Goal: Task Accomplishment & Management: Use online tool/utility

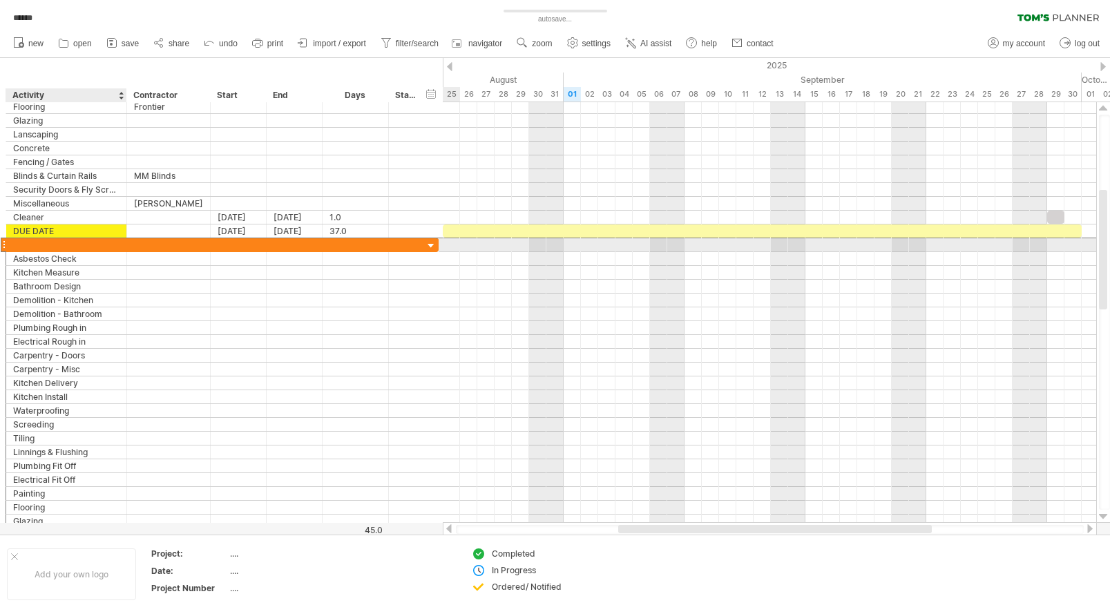
click at [35, 244] on div at bounding box center [66, 244] width 106 height 13
click at [75, 244] on div "74 [PERSON_NAME]" at bounding box center [66, 244] width 106 height 13
type input "**********"
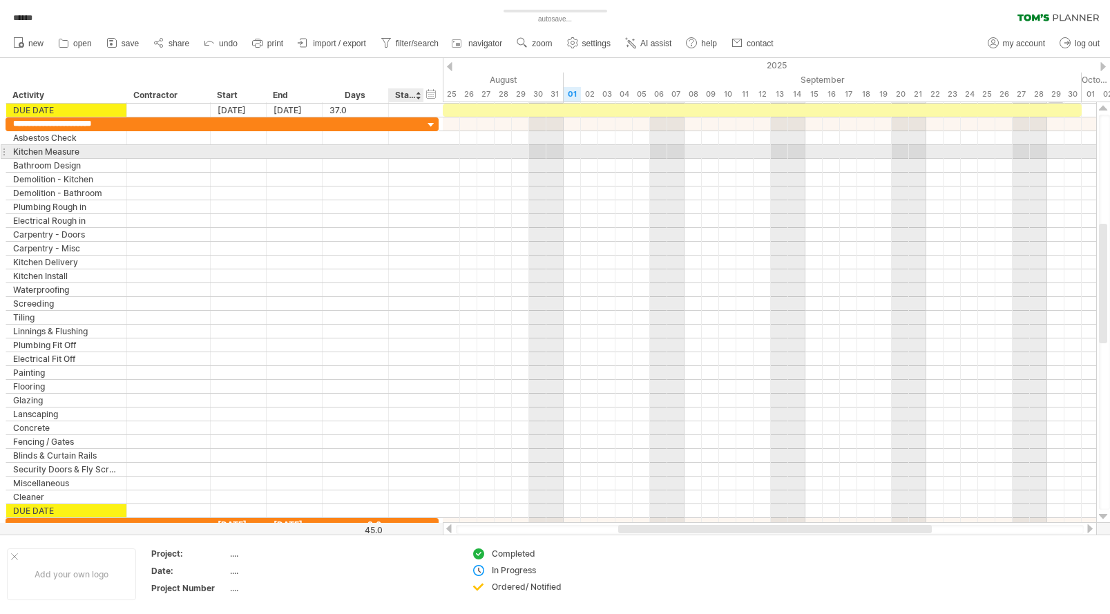
click at [407, 149] on div at bounding box center [406, 152] width 14 height 12
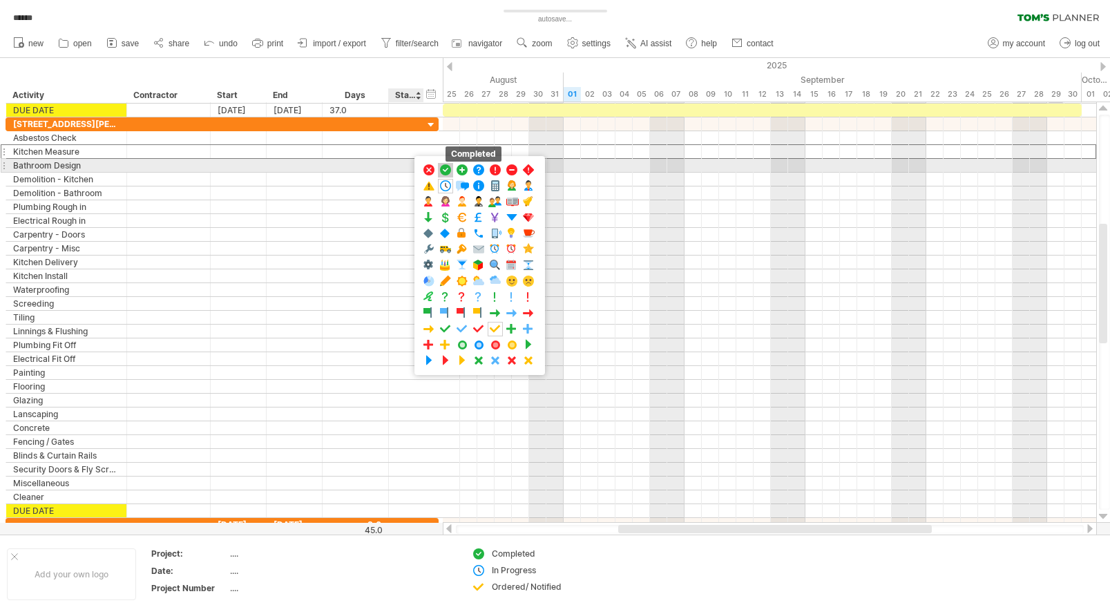
click at [447, 168] on span at bounding box center [445, 170] width 14 height 13
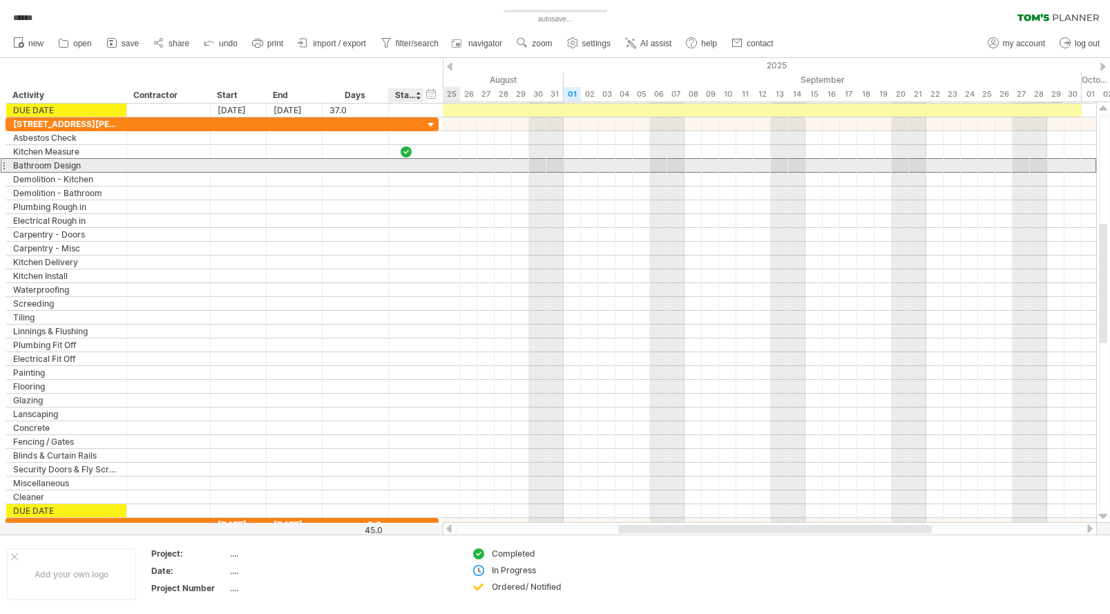
click at [404, 166] on div at bounding box center [406, 166] width 14 height 12
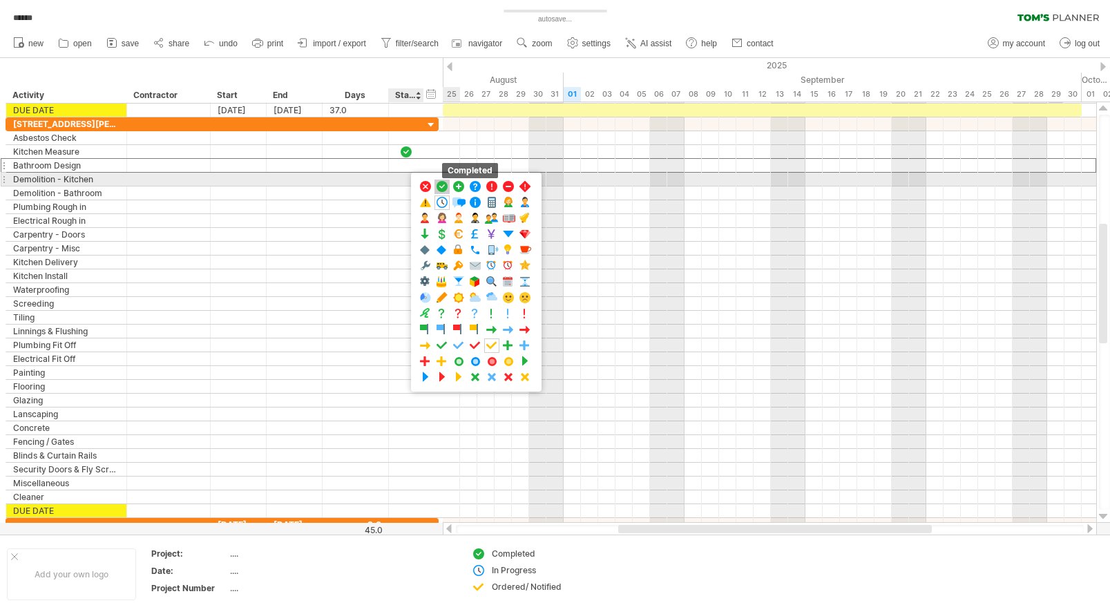
click at [439, 184] on span at bounding box center [442, 186] width 14 height 13
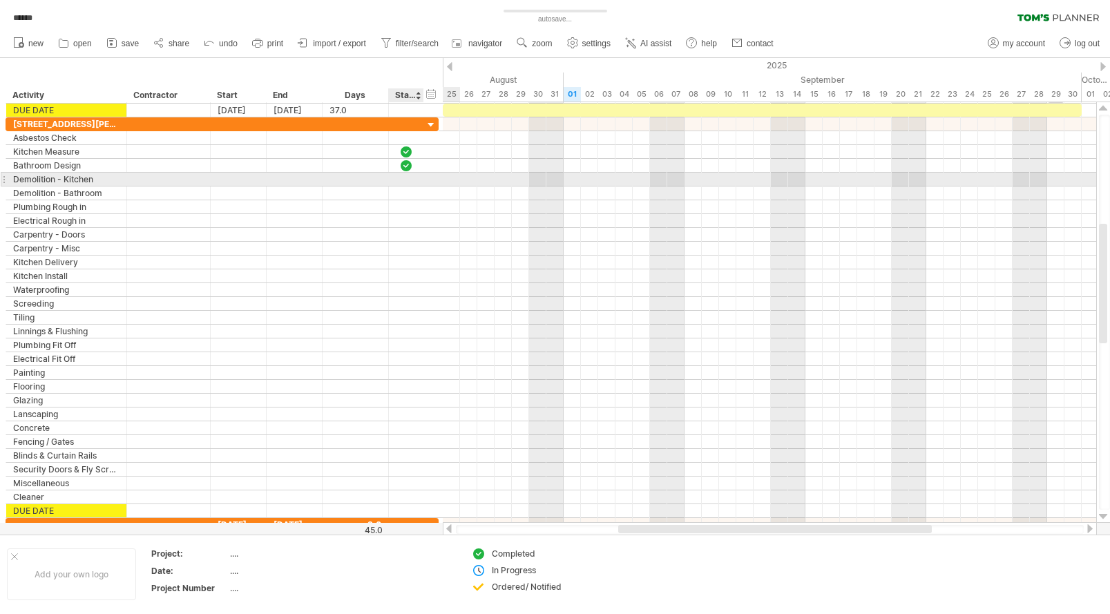
click at [401, 178] on div at bounding box center [406, 179] width 14 height 12
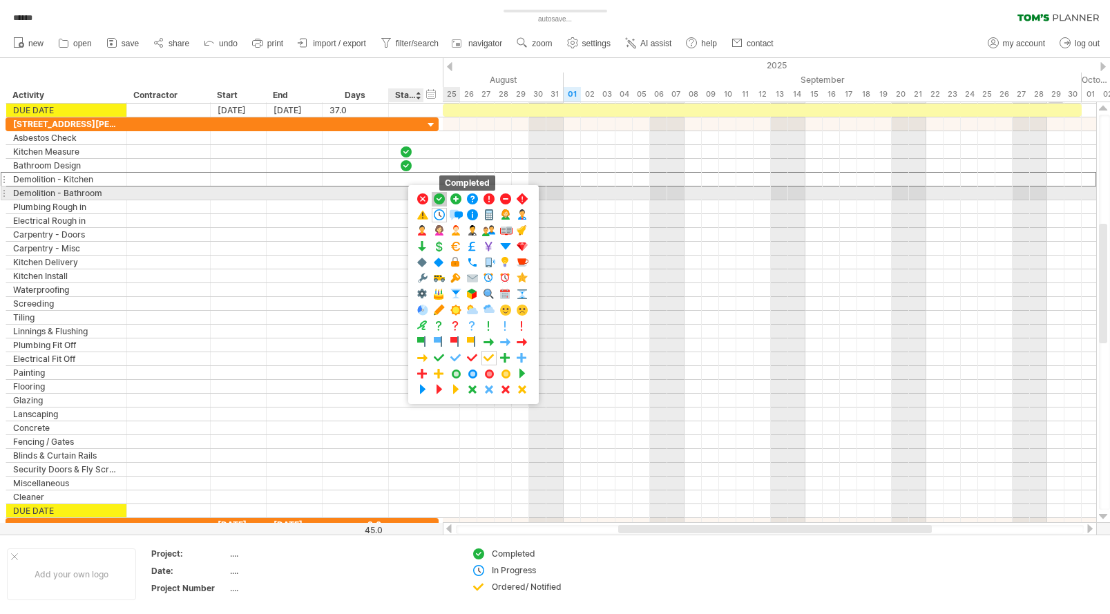
click at [436, 197] on span at bounding box center [439, 199] width 14 height 13
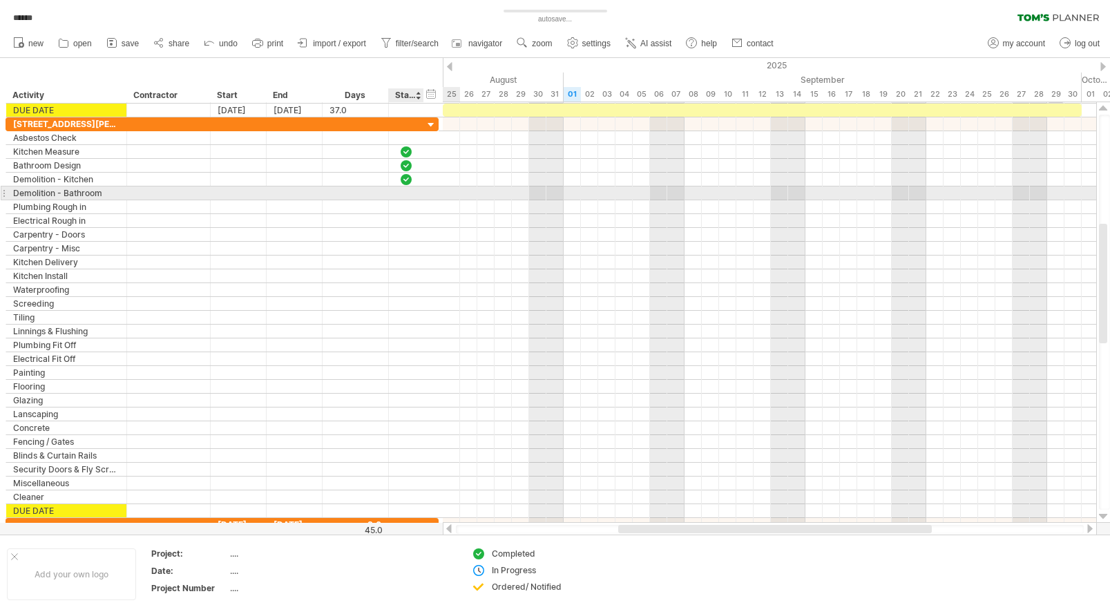
click at [408, 193] on div at bounding box center [406, 193] width 14 height 12
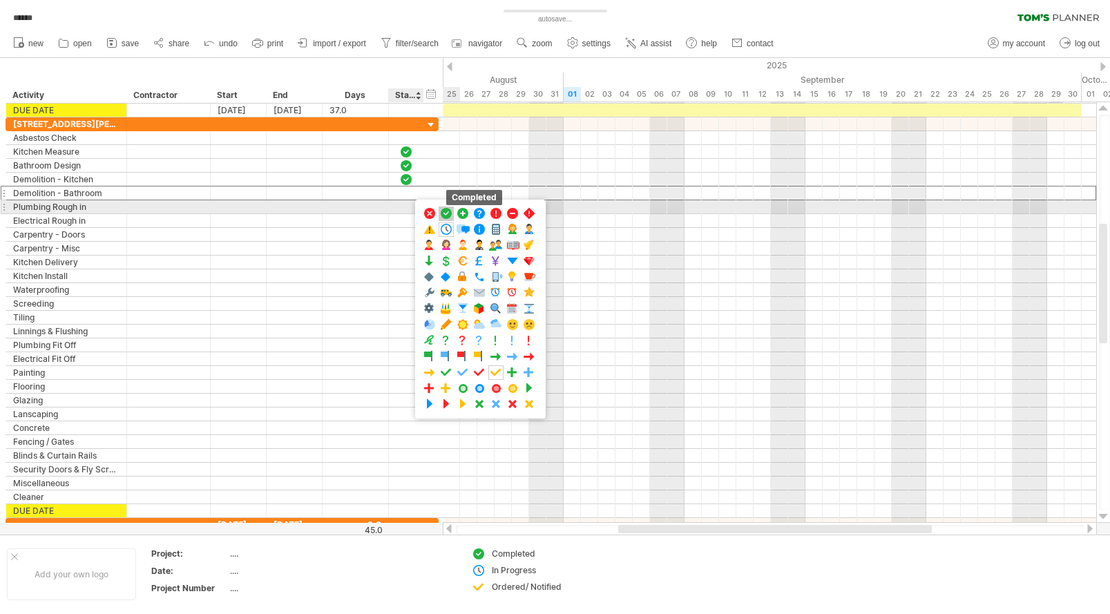
click at [445, 212] on span at bounding box center [446, 213] width 14 height 13
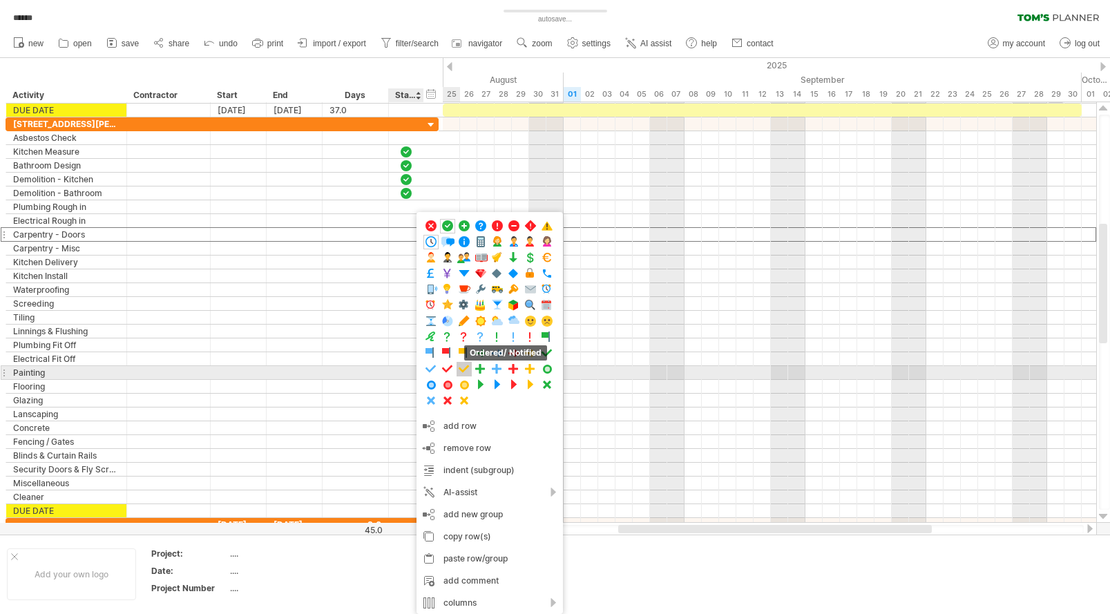
click at [465, 369] on span at bounding box center [464, 369] width 14 height 13
click at [461, 369] on span at bounding box center [462, 369] width 14 height 13
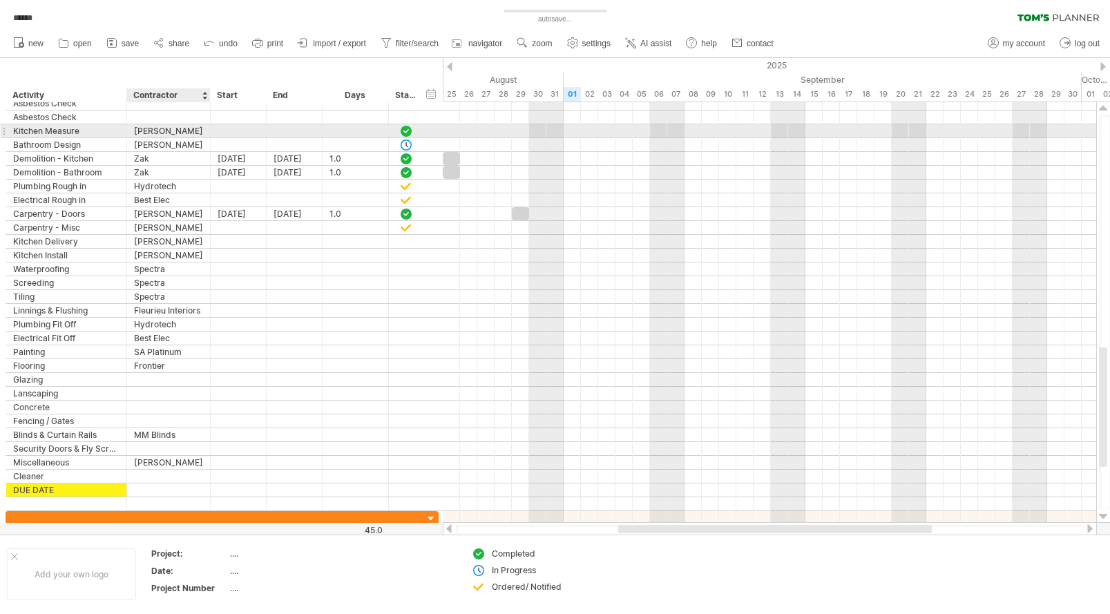
click at [171, 129] on div "[PERSON_NAME]" at bounding box center [168, 130] width 69 height 13
drag, startPoint x: 182, startPoint y: 129, endPoint x: 122, endPoint y: 129, distance: 60.1
click at [122, 129] on div "**********" at bounding box center [222, 131] width 433 height 15
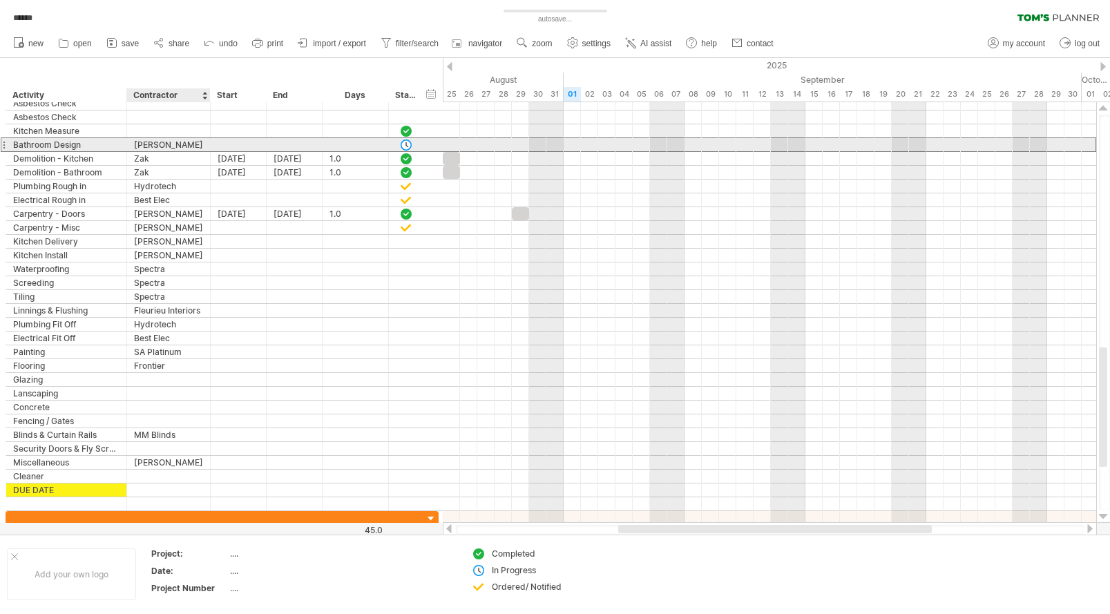
drag, startPoint x: 164, startPoint y: 142, endPoint x: 131, endPoint y: 142, distance: 33.1
click at [131, 142] on div "***** [PERSON_NAME]" at bounding box center [169, 144] width 84 height 13
click at [162, 142] on div "[PERSON_NAME]" at bounding box center [168, 144] width 69 height 13
drag, startPoint x: 162, startPoint y: 143, endPoint x: 137, endPoint y: 144, distance: 25.6
click at [137, 144] on input "*****" at bounding box center [168, 144] width 69 height 13
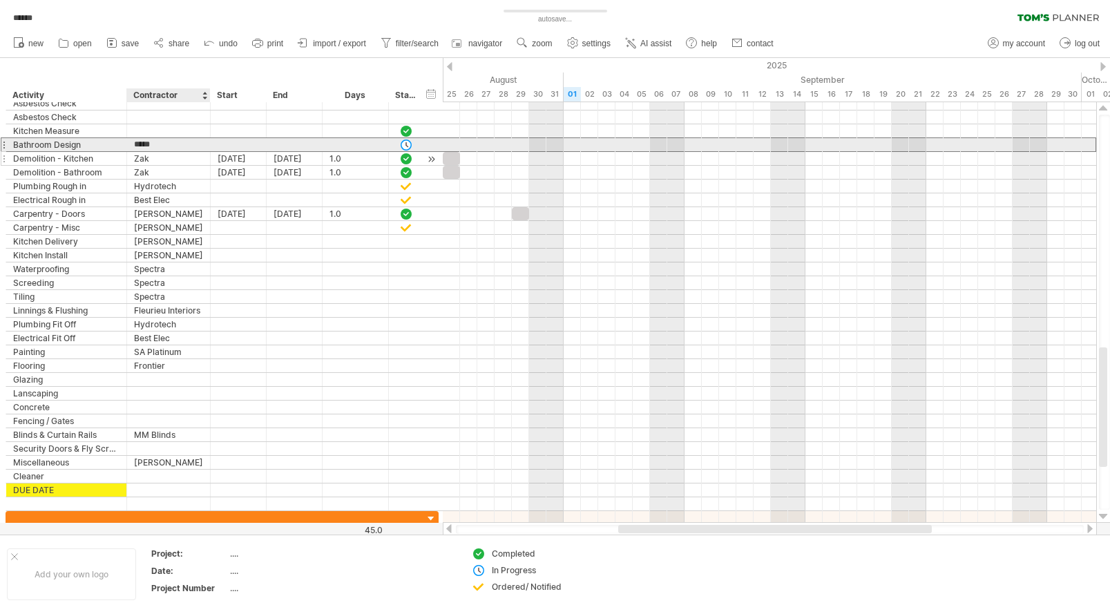
type input "*"
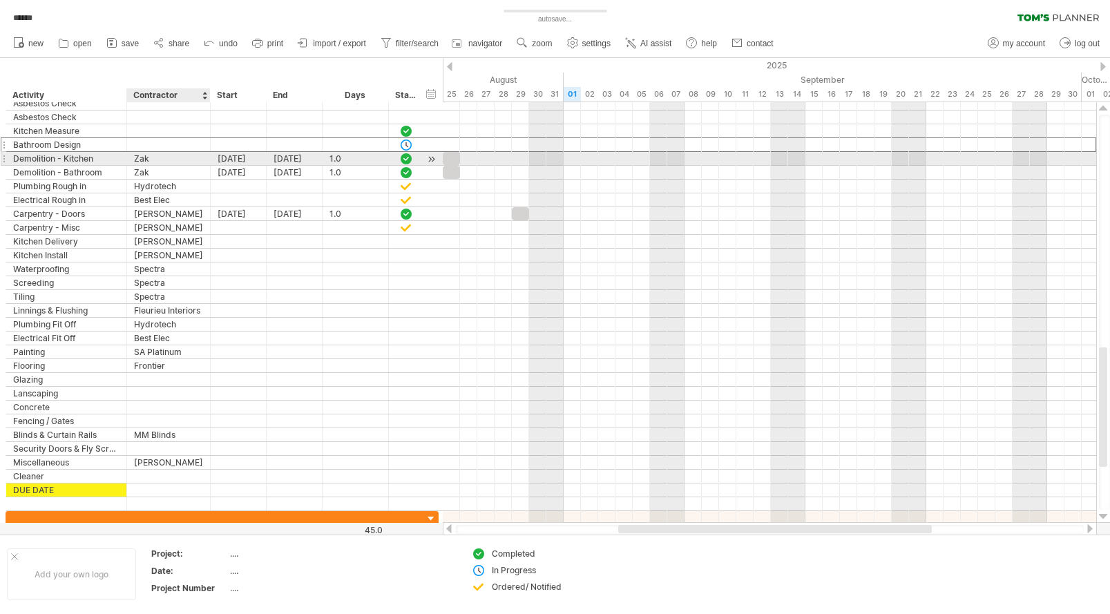
click at [157, 155] on div "Zak" at bounding box center [168, 158] width 69 height 13
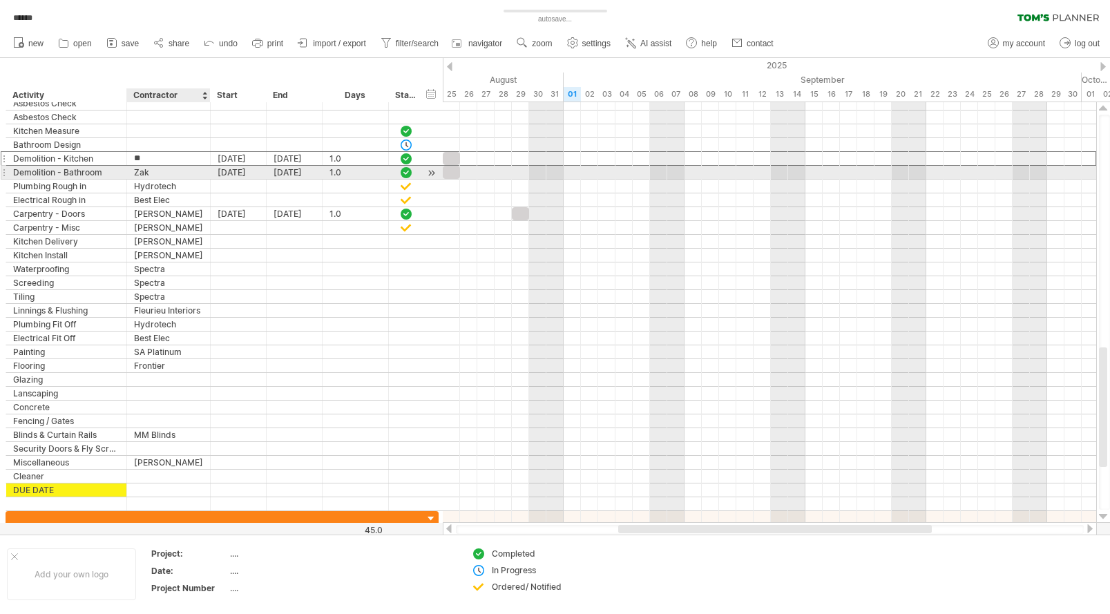
type input "*"
click at [163, 171] on div "Zak" at bounding box center [168, 172] width 69 height 13
type input "*"
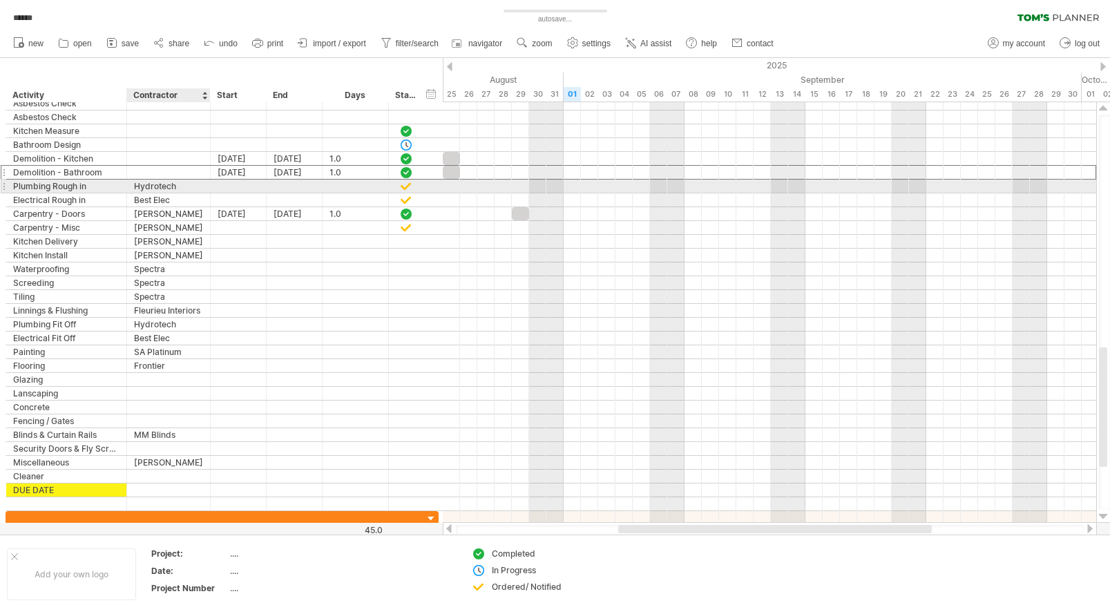
click at [184, 186] on div "Hydrotech" at bounding box center [168, 186] width 69 height 13
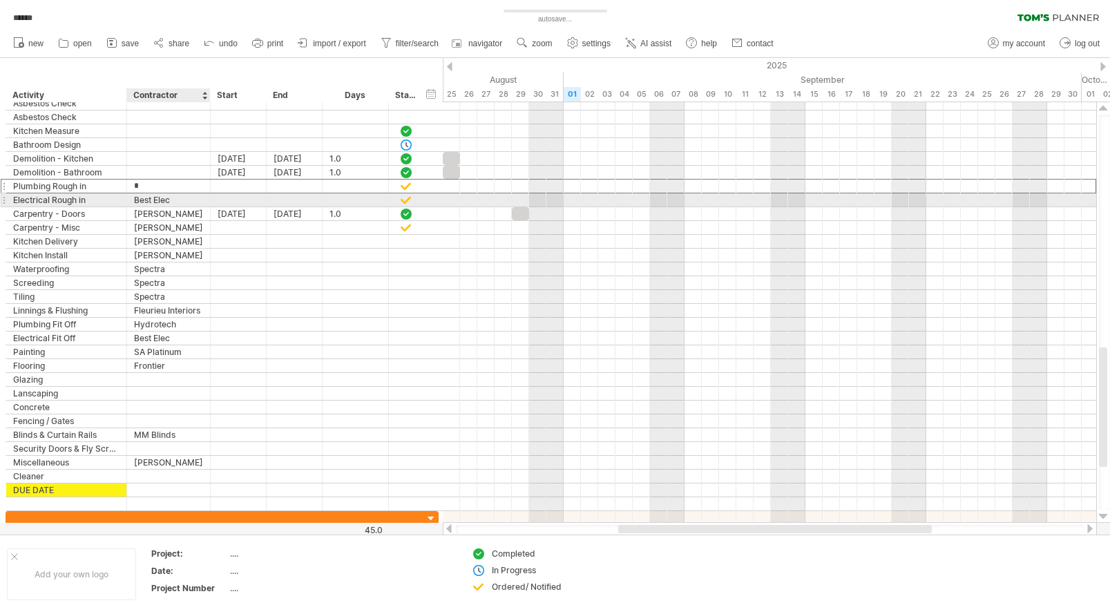
type input "*"
click at [182, 200] on div "Best Elec" at bounding box center [168, 199] width 69 height 13
type input "*"
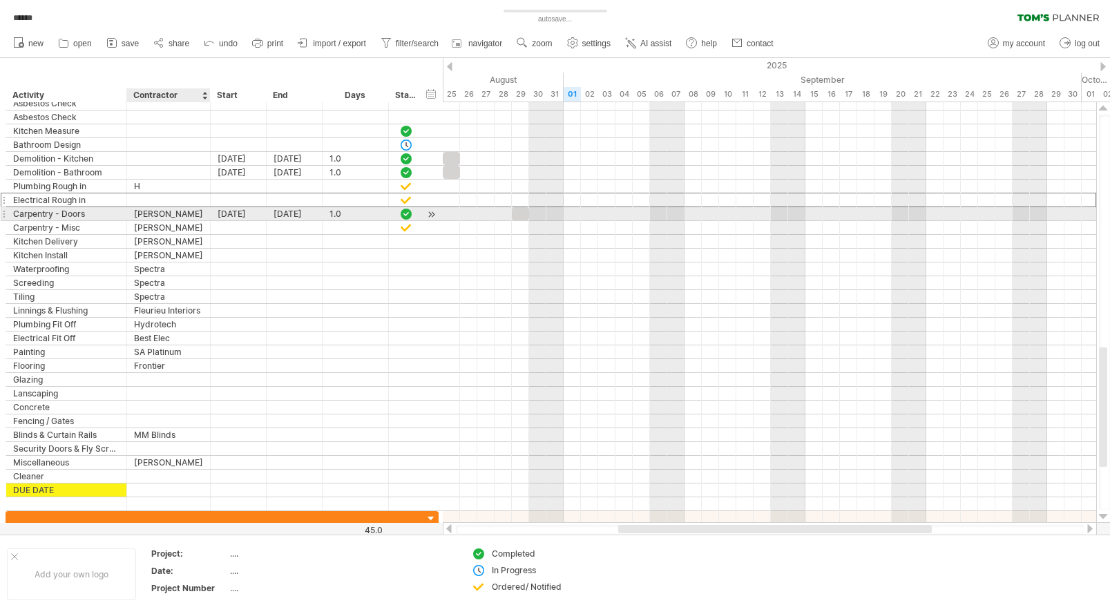
click at [177, 211] on div "[PERSON_NAME]" at bounding box center [168, 213] width 69 height 13
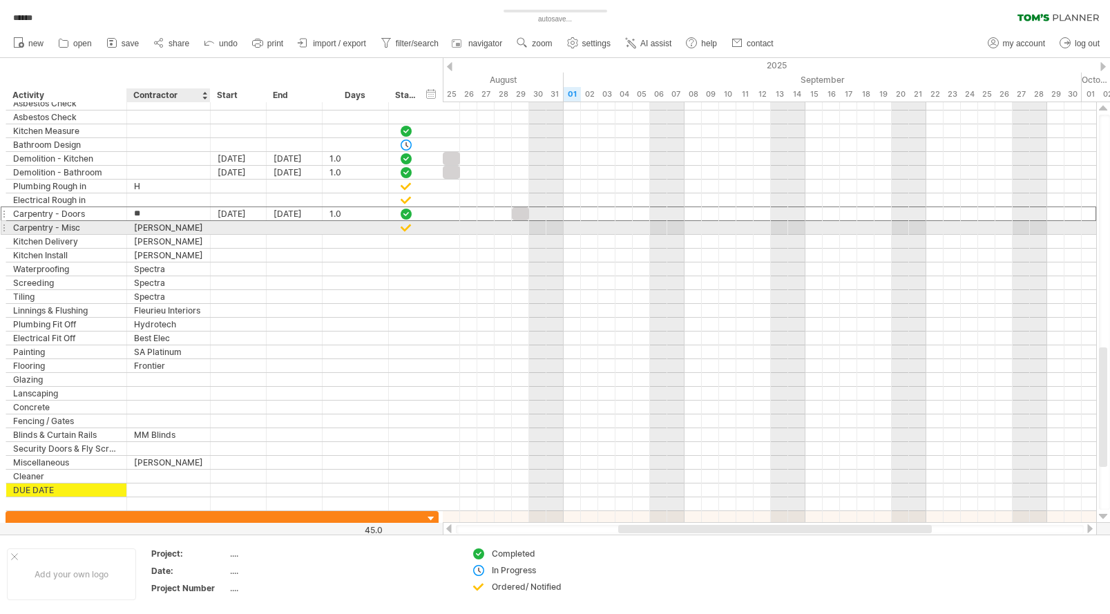
type input "*"
click at [181, 226] on div "[PERSON_NAME]" at bounding box center [168, 227] width 69 height 13
type input "*"
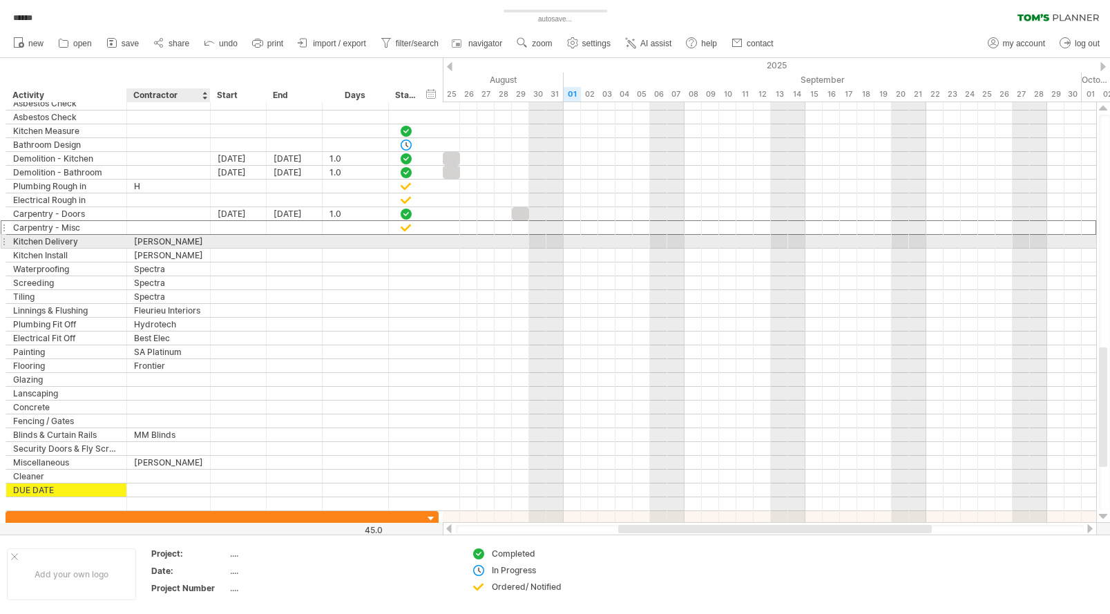
click at [184, 240] on div "[PERSON_NAME]" at bounding box center [168, 241] width 69 height 13
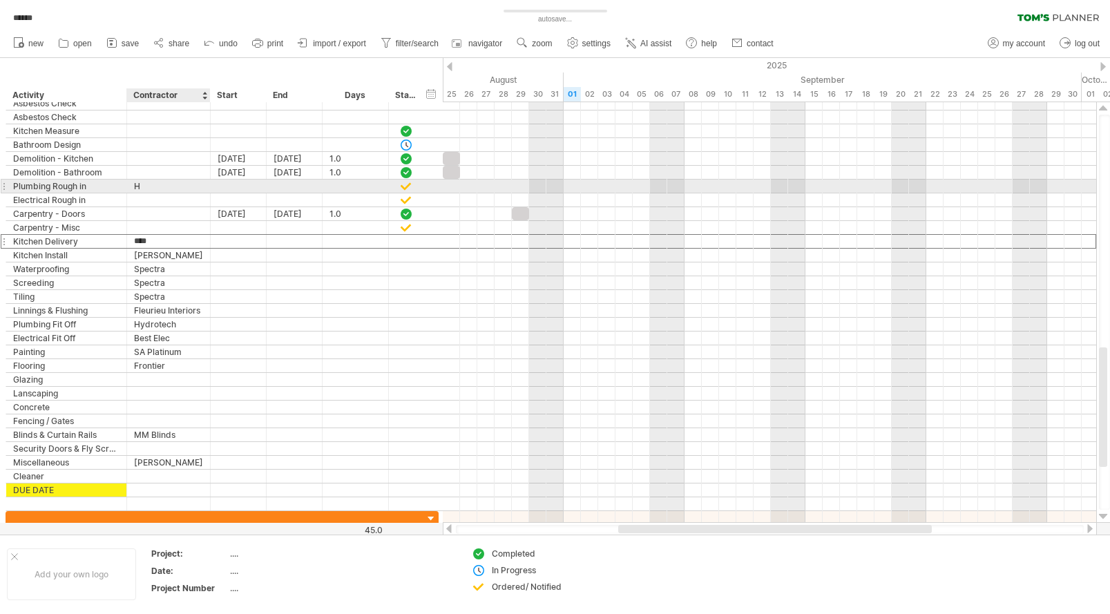
type input "**"
click at [168, 184] on div "H" at bounding box center [168, 186] width 69 height 13
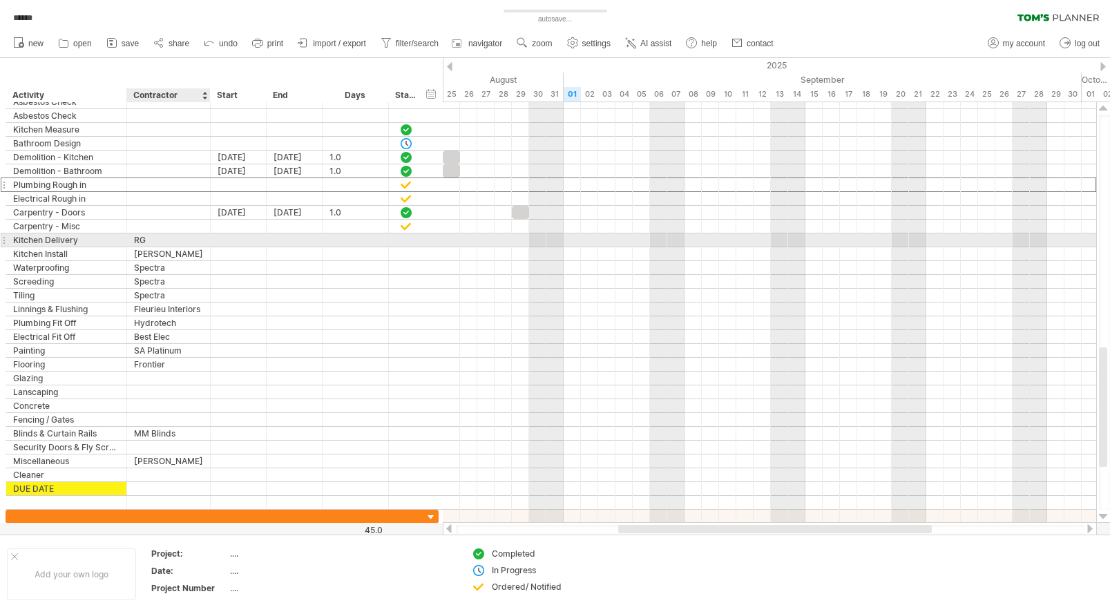
click at [182, 243] on div "RG" at bounding box center [168, 239] width 69 height 13
type input "*"
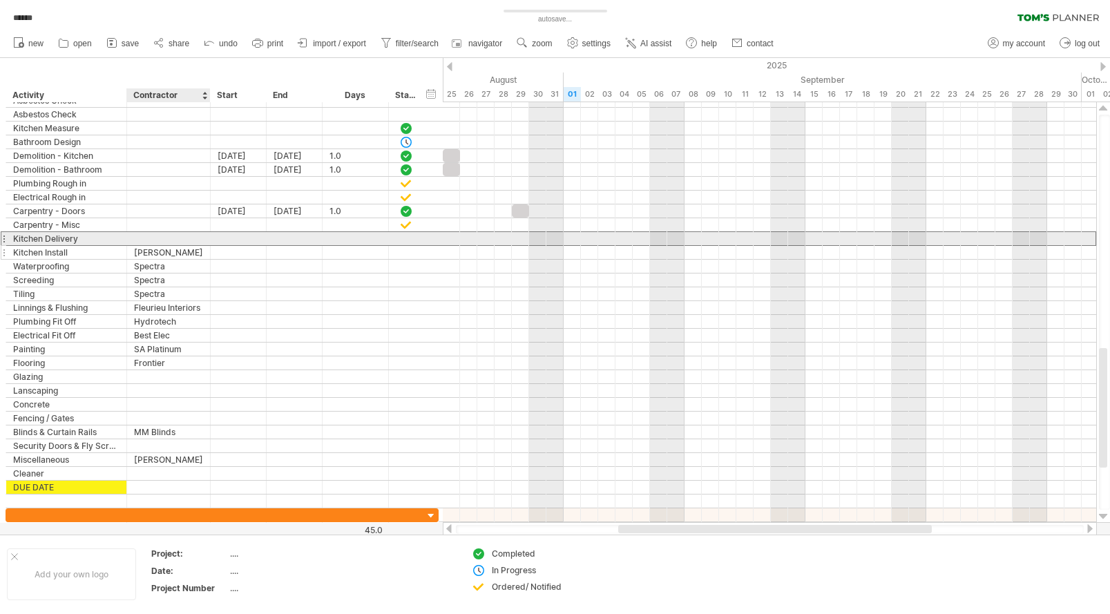
click at [184, 248] on div "[PERSON_NAME]" at bounding box center [168, 252] width 69 height 13
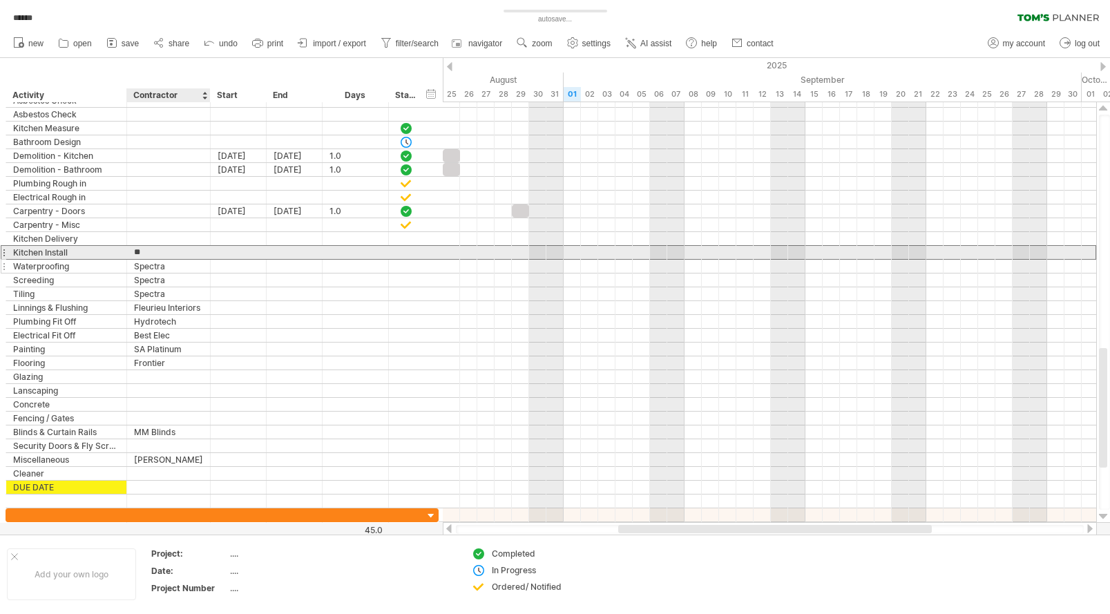
type input "*"
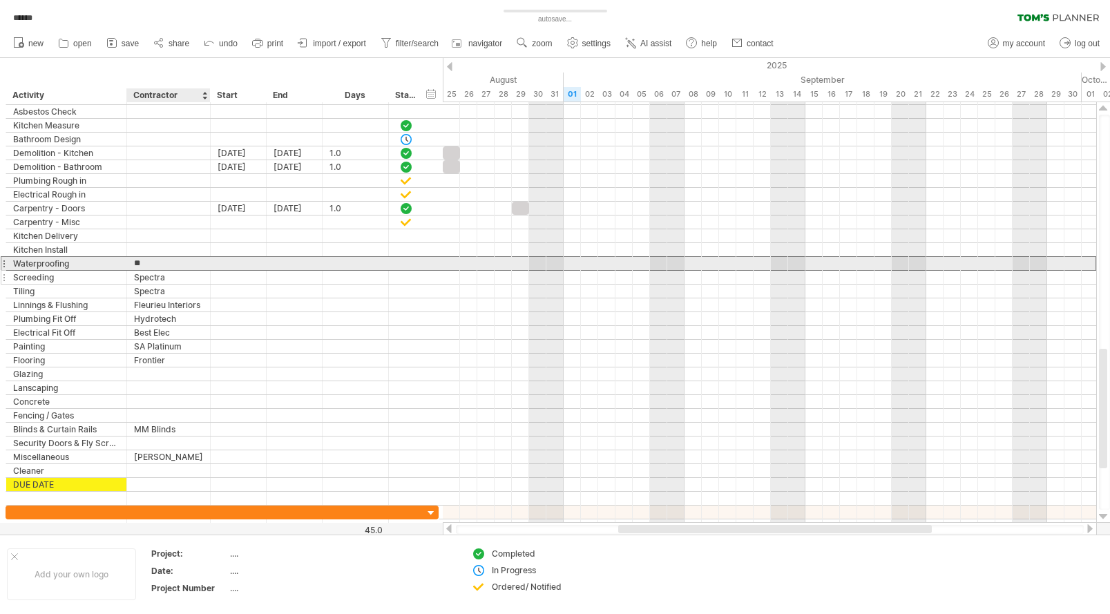
type input "*"
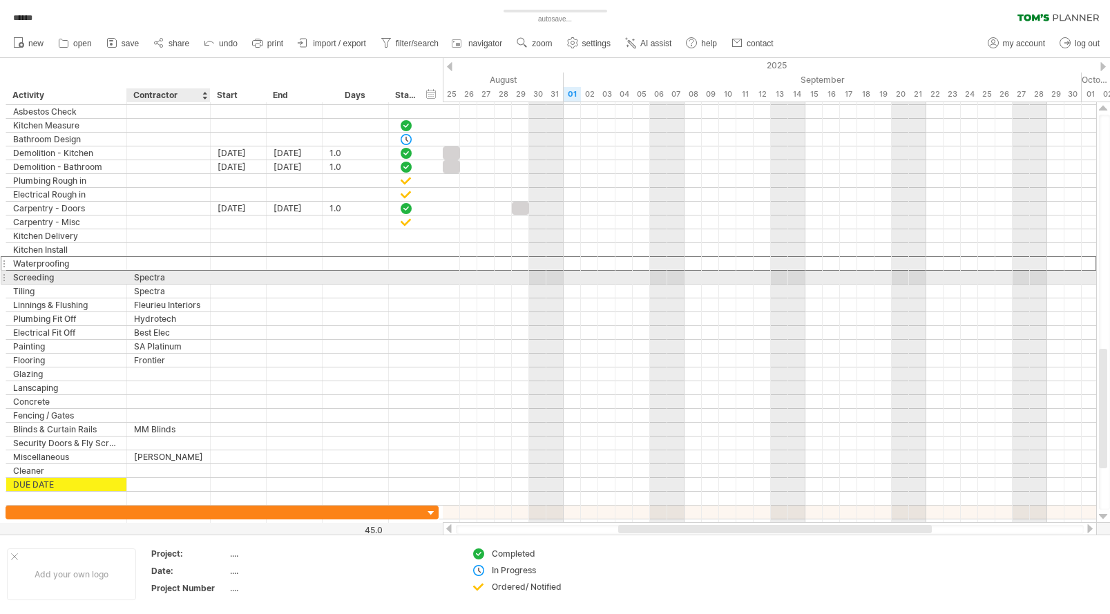
click at [184, 278] on div "Spectra" at bounding box center [168, 277] width 69 height 13
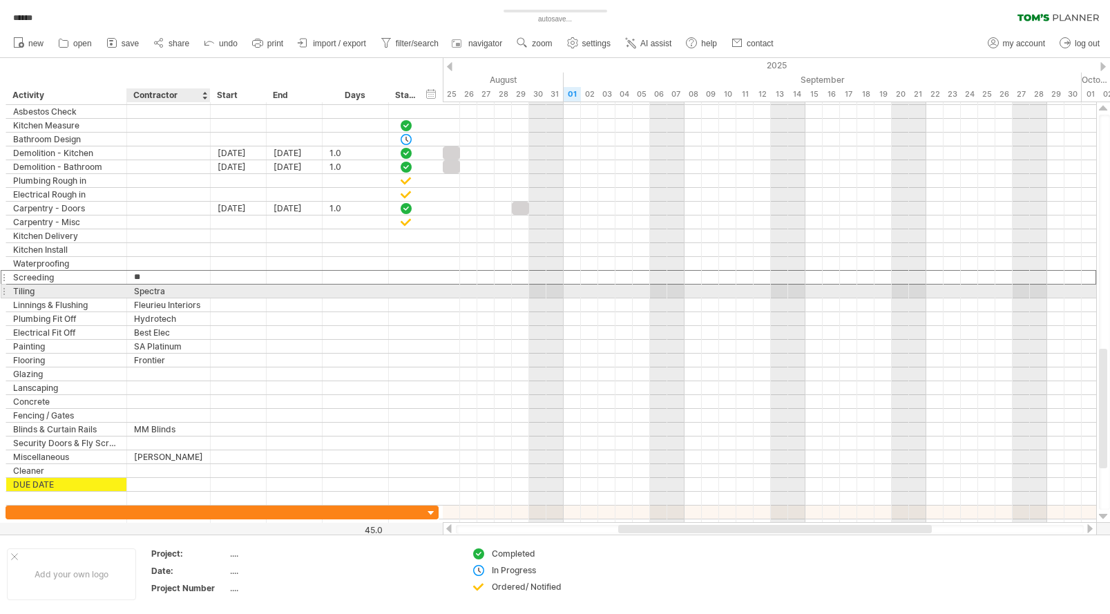
type input "*"
click at [184, 288] on div "Spectra" at bounding box center [168, 290] width 69 height 13
type input "*"
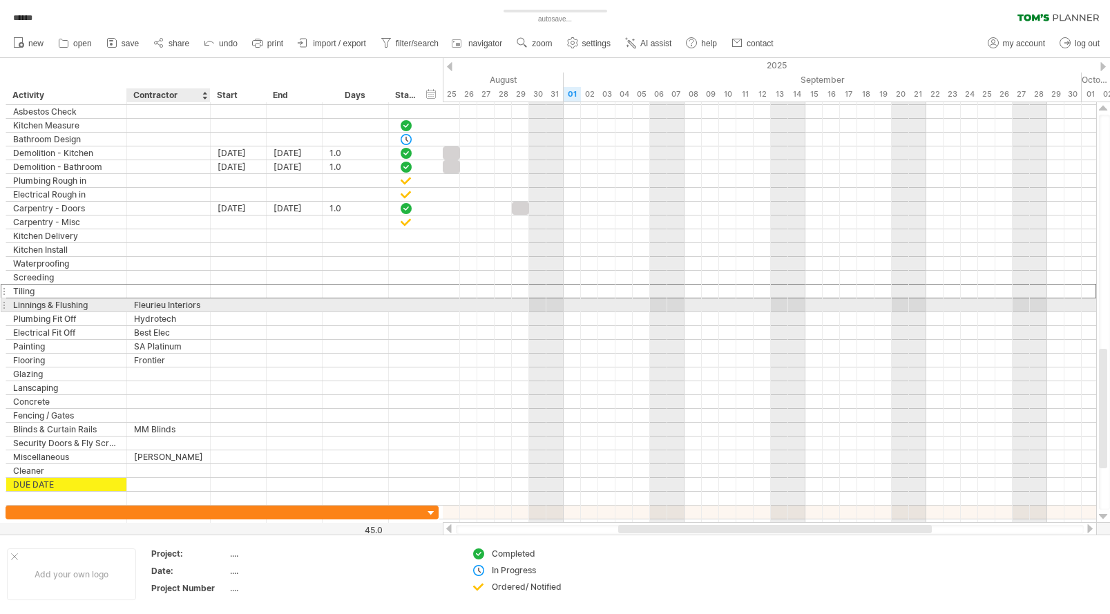
click at [204, 304] on div "**********" at bounding box center [169, 304] width 84 height 13
click at [209, 305] on div at bounding box center [208, 305] width 7 height 14
click at [205, 302] on div at bounding box center [208, 305] width 7 height 14
click at [202, 304] on div "Fleurieu Interiors" at bounding box center [168, 304] width 69 height 13
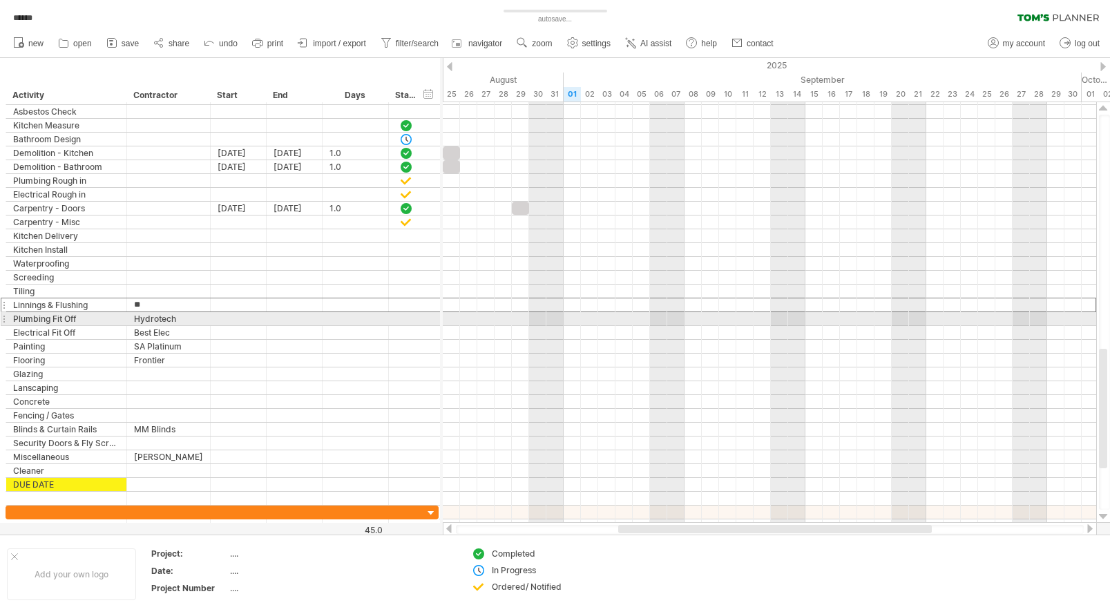
type input "*"
click at [185, 317] on div "Hydrotech" at bounding box center [168, 318] width 69 height 13
type input "*"
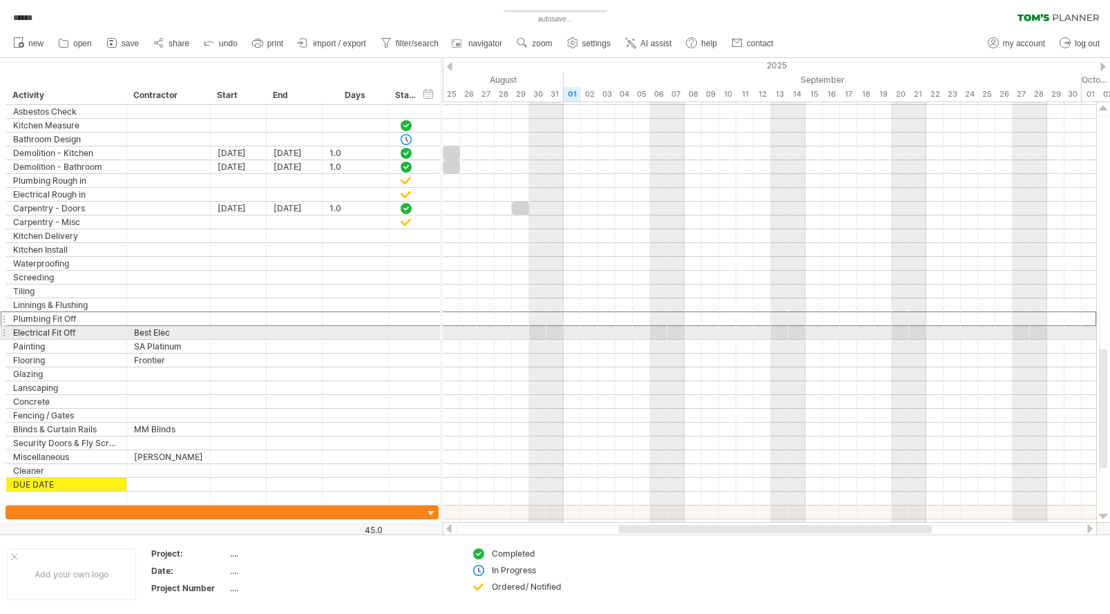
click at [177, 331] on div "Best Elec" at bounding box center [168, 332] width 69 height 13
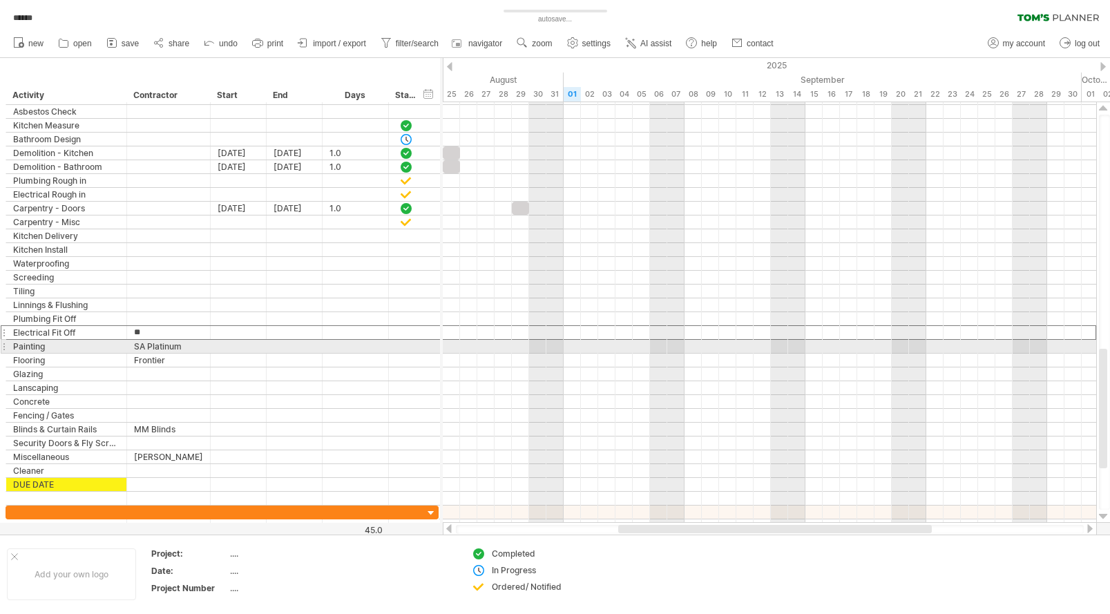
type input "*"
click at [184, 345] on div "SA Platinum" at bounding box center [168, 346] width 69 height 13
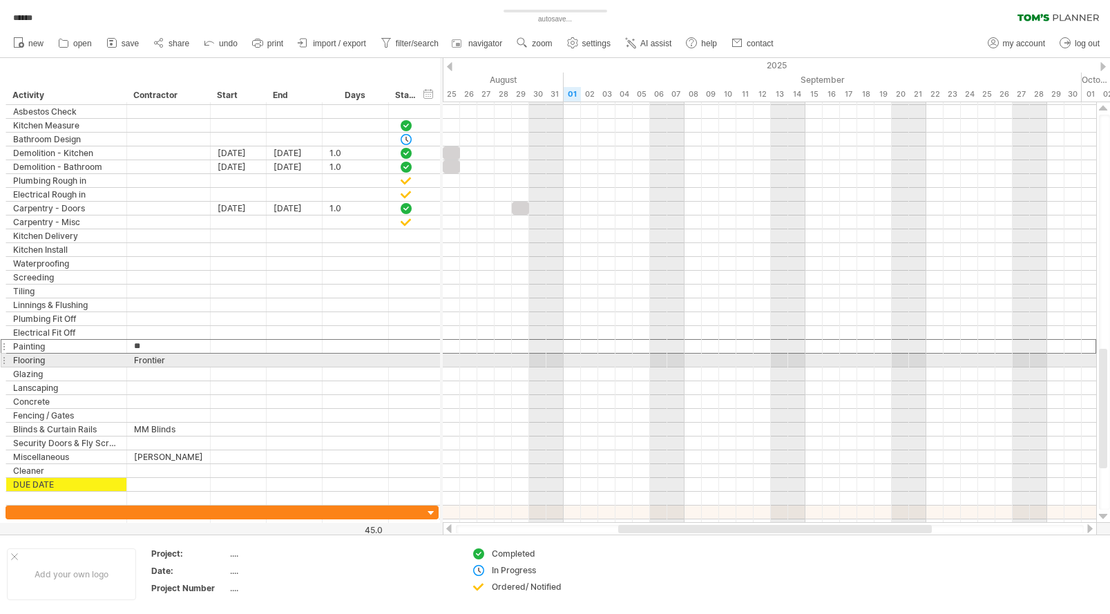
type input "*"
click at [172, 359] on div "Frontier" at bounding box center [168, 360] width 69 height 13
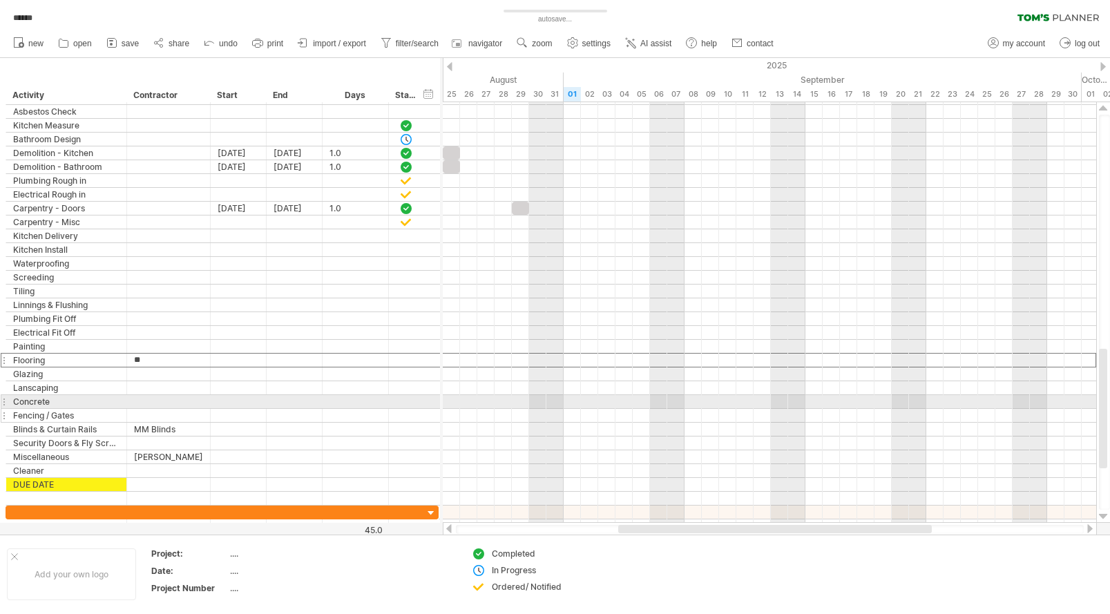
type input "*"
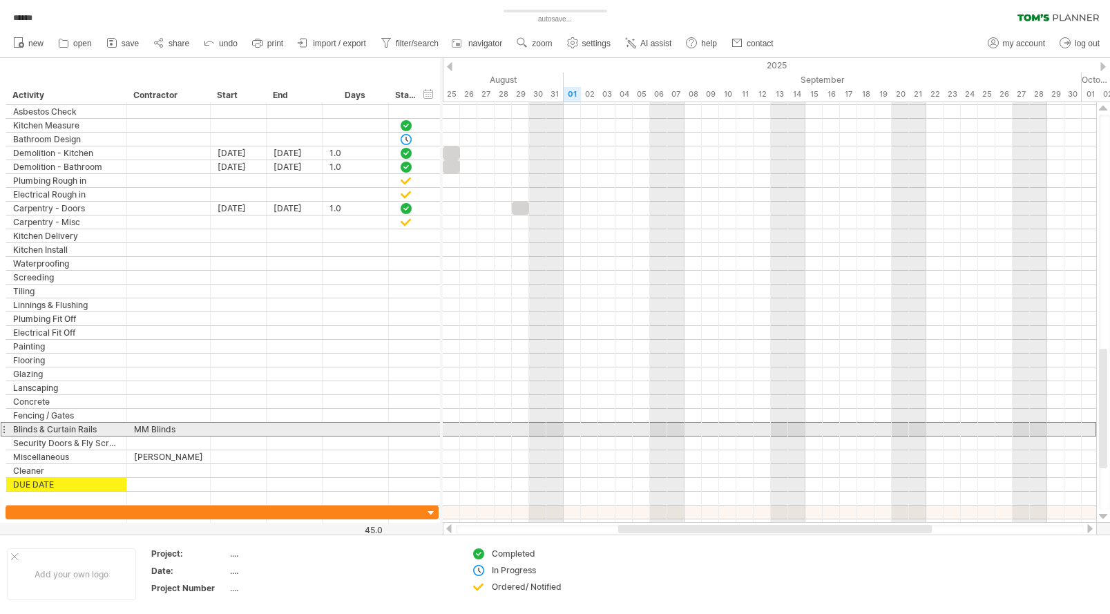
click at [182, 425] on div "MM Blinds" at bounding box center [168, 429] width 69 height 13
type input "*"
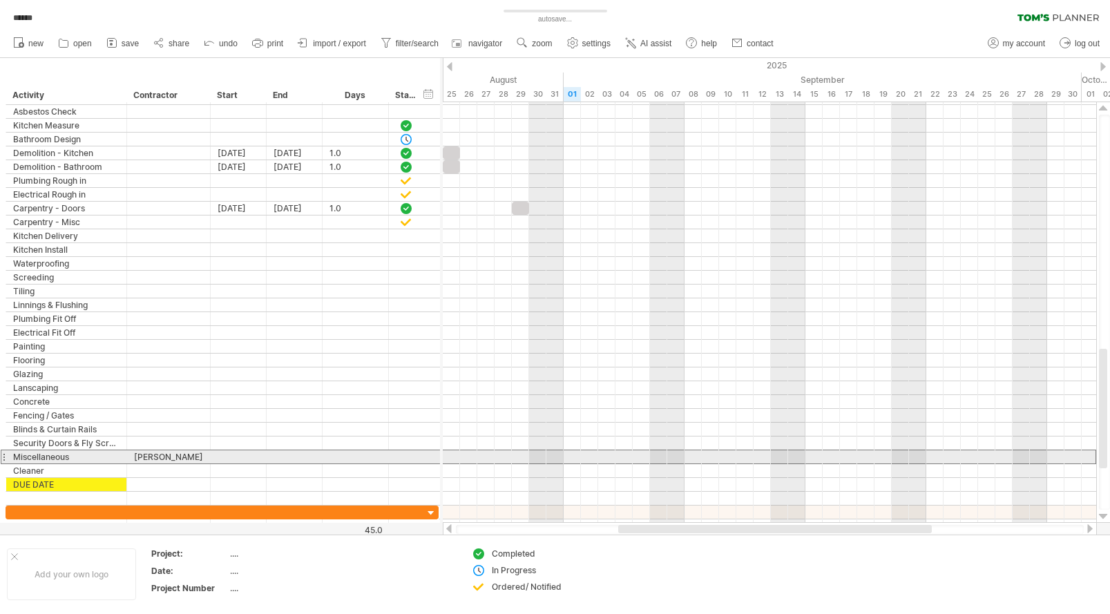
click at [175, 456] on div "[PERSON_NAME]" at bounding box center [168, 456] width 69 height 13
type input "*"
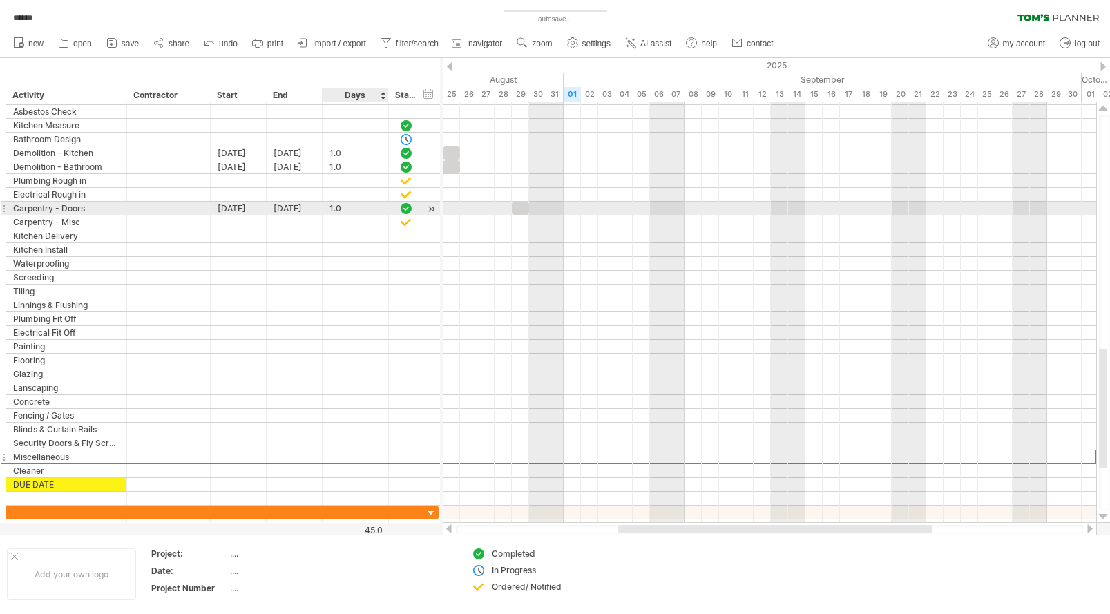
click at [350, 205] on div "1.0" at bounding box center [355, 208] width 52 height 13
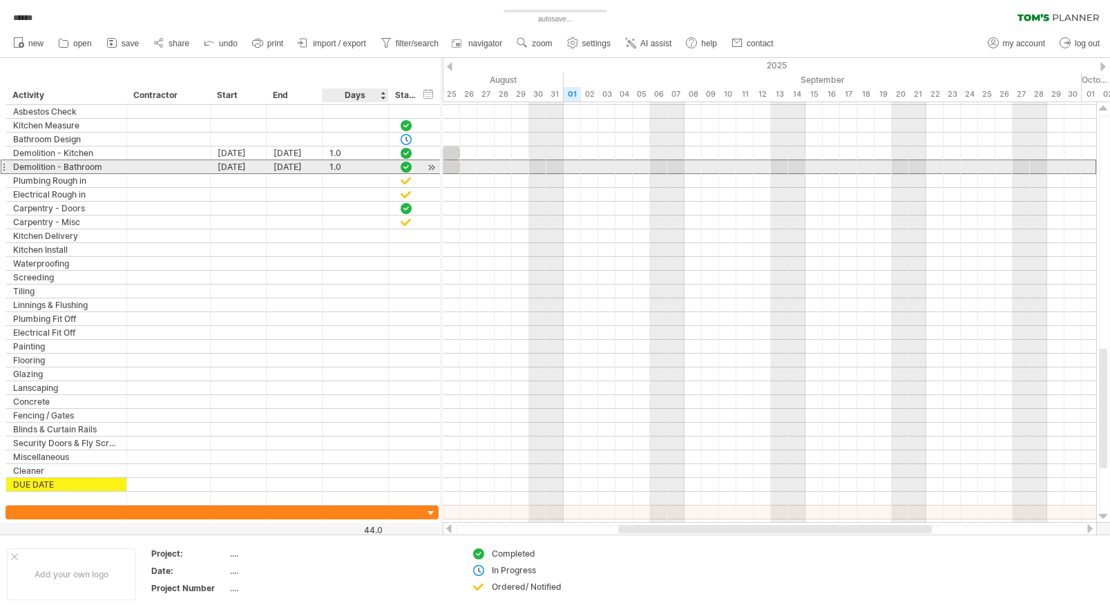
click at [353, 164] on div "1.0" at bounding box center [355, 166] width 52 height 13
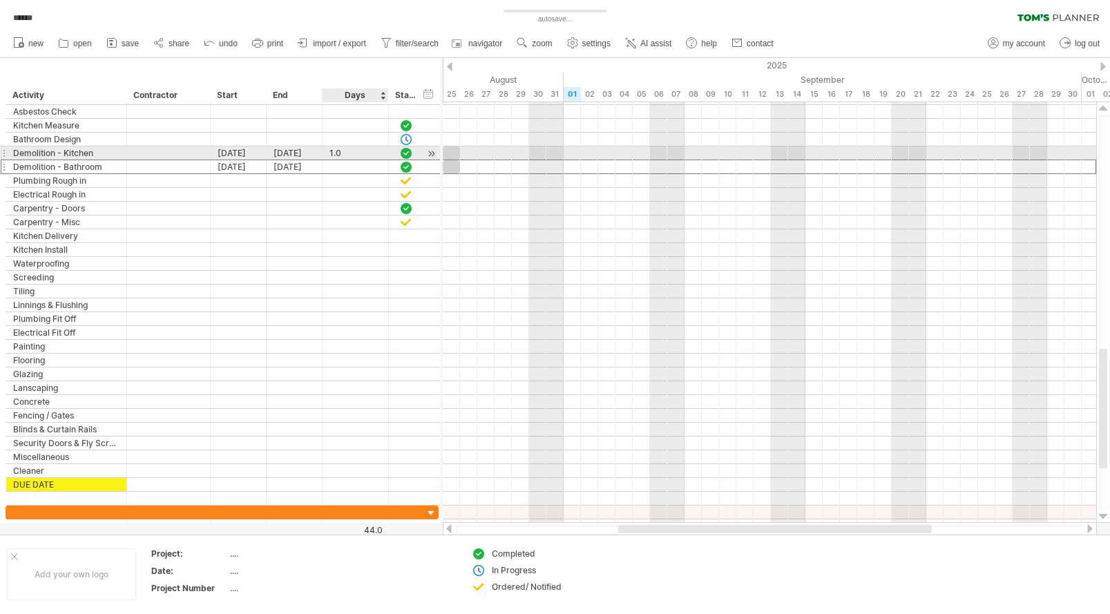
click at [353, 153] on div "1.0" at bounding box center [355, 152] width 52 height 13
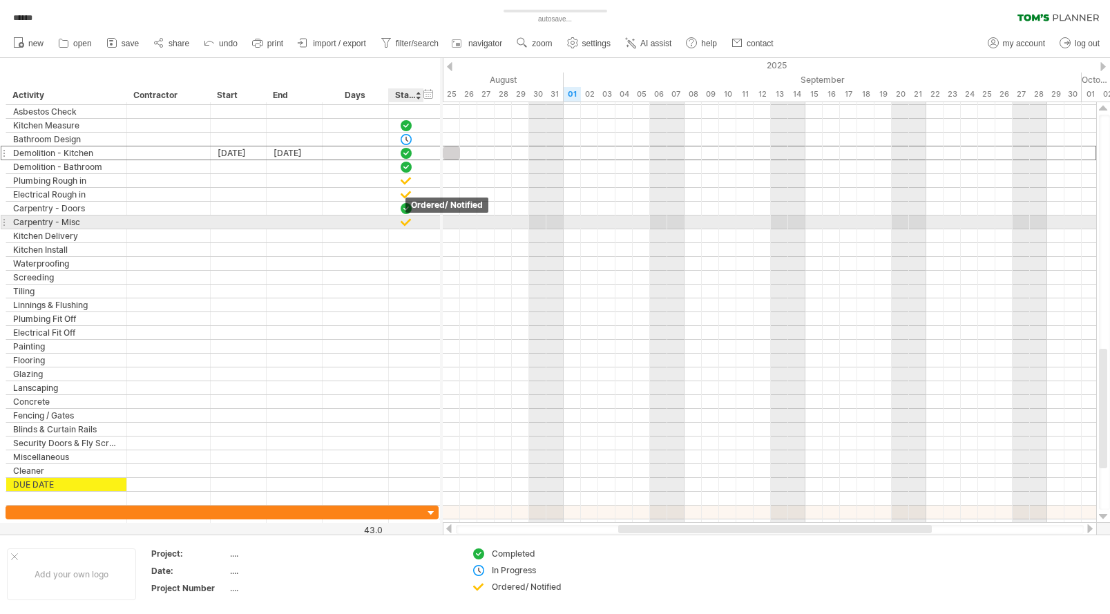
click at [407, 222] on div at bounding box center [406, 222] width 14 height 12
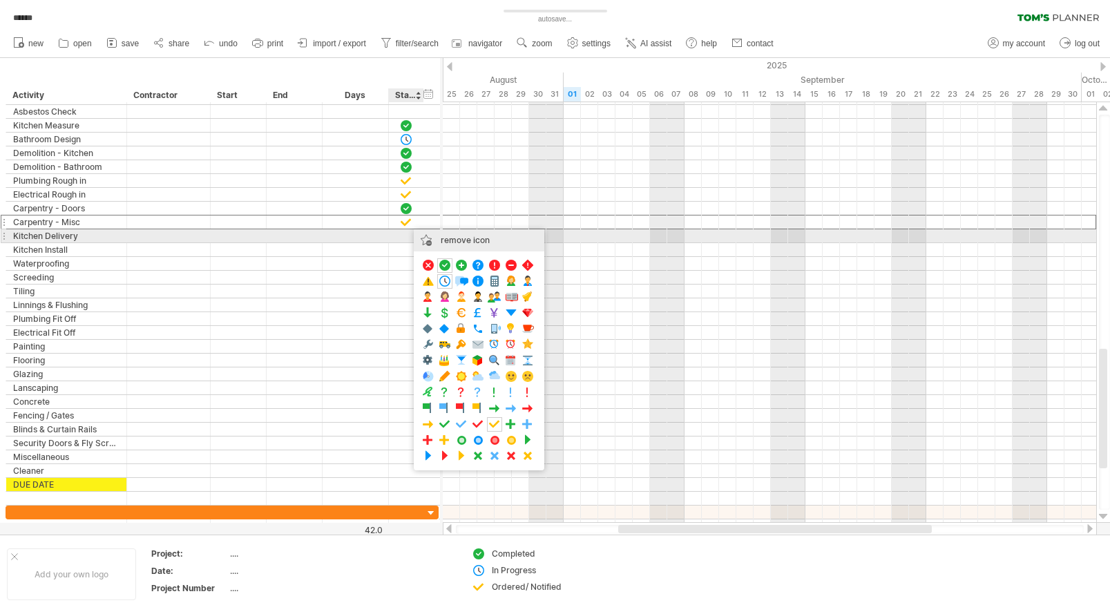
click at [427, 235] on div "remove icon" at bounding box center [479, 240] width 131 height 22
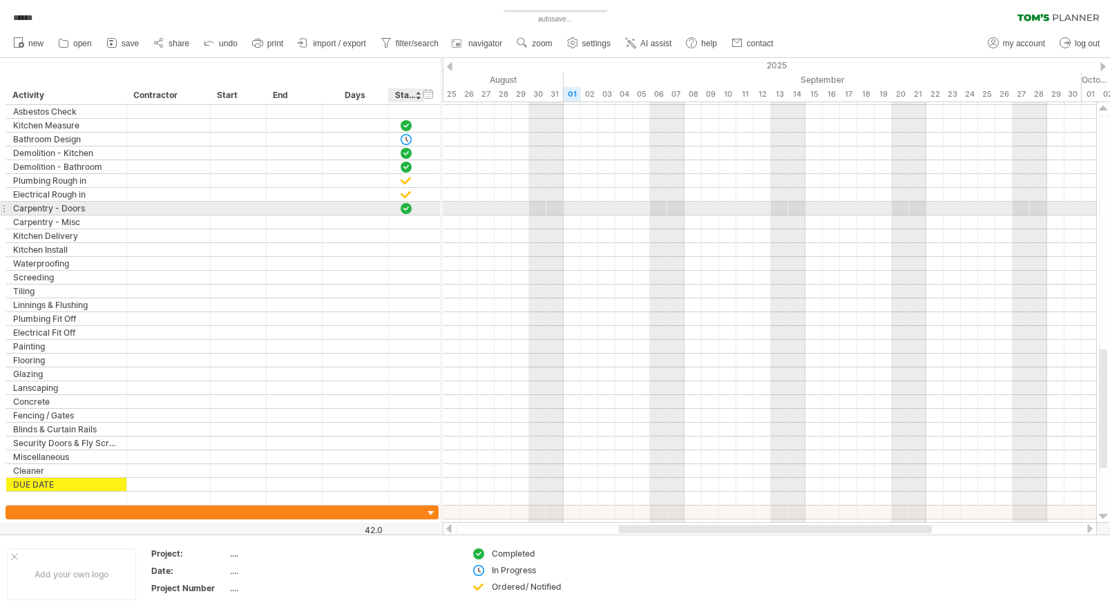
click at [408, 206] on div at bounding box center [406, 208] width 14 height 12
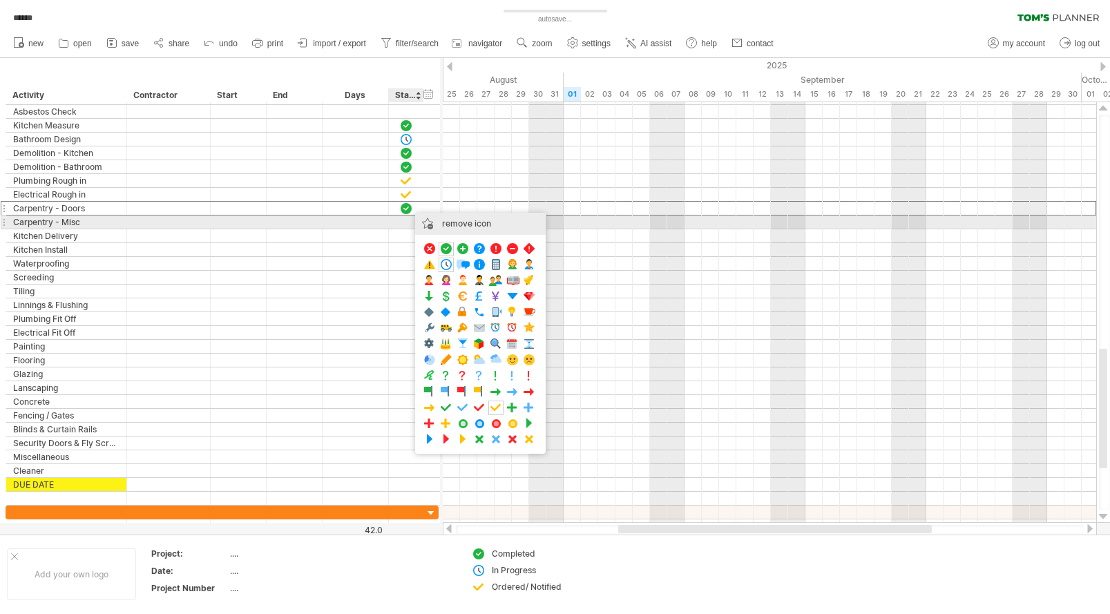
drag, startPoint x: 431, startPoint y: 220, endPoint x: 425, endPoint y: 216, distance: 7.1
click at [431, 220] on div "remove icon" at bounding box center [480, 224] width 131 height 22
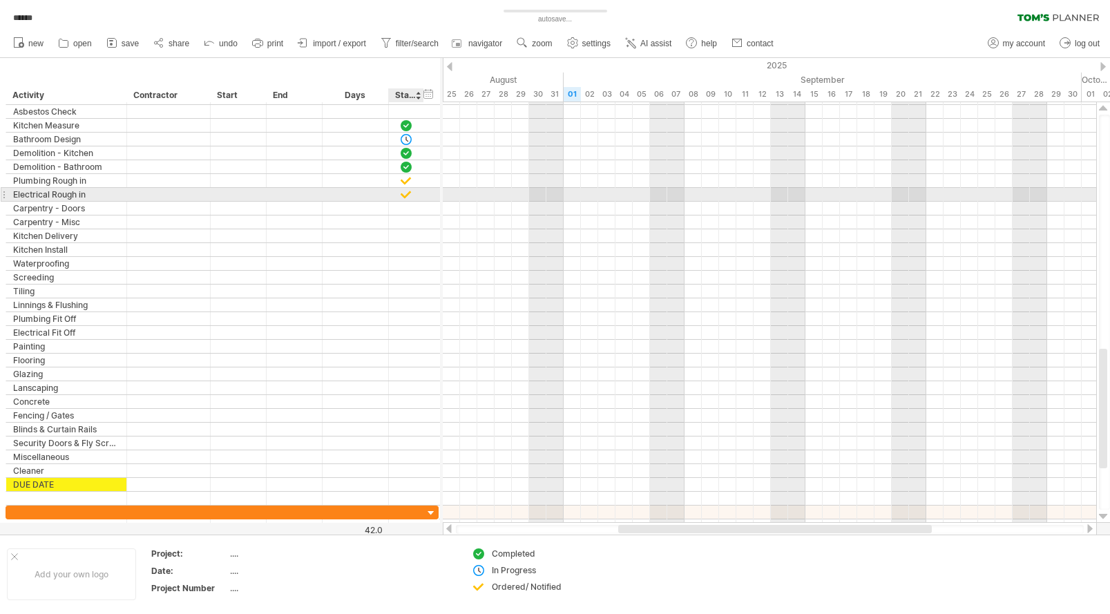
click at [407, 191] on div at bounding box center [406, 195] width 14 height 12
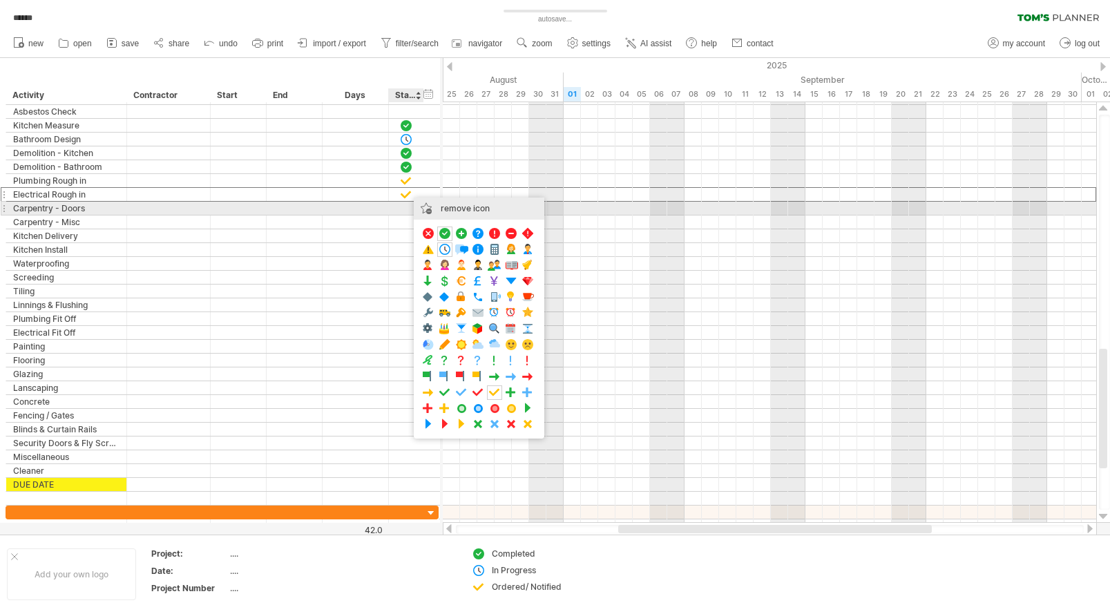
click at [436, 205] on div "remove icon" at bounding box center [479, 208] width 131 height 22
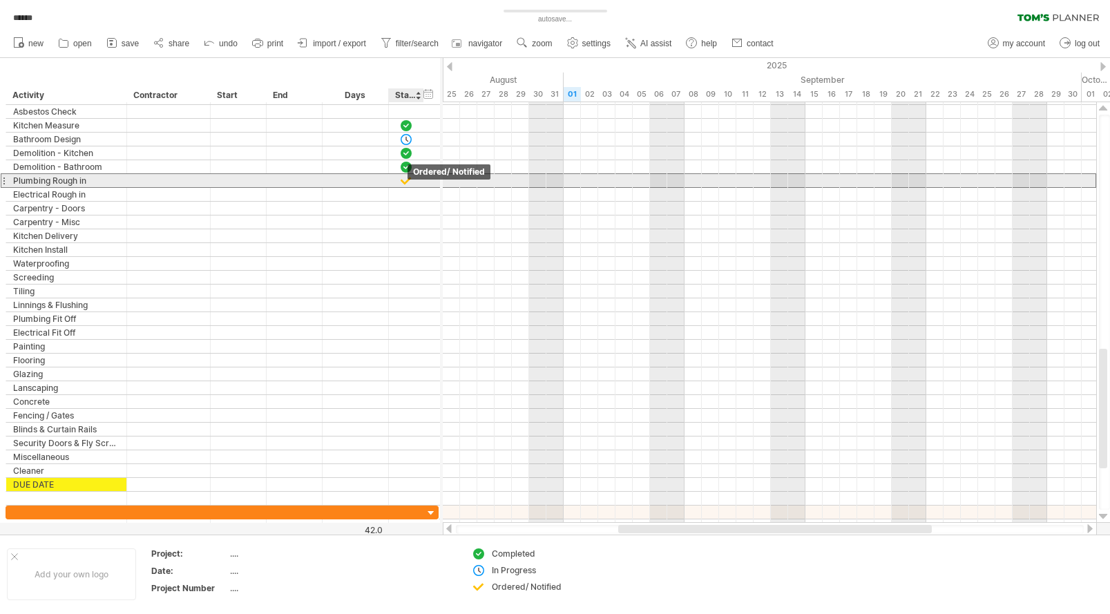
click at [406, 182] on div at bounding box center [406, 181] width 14 height 12
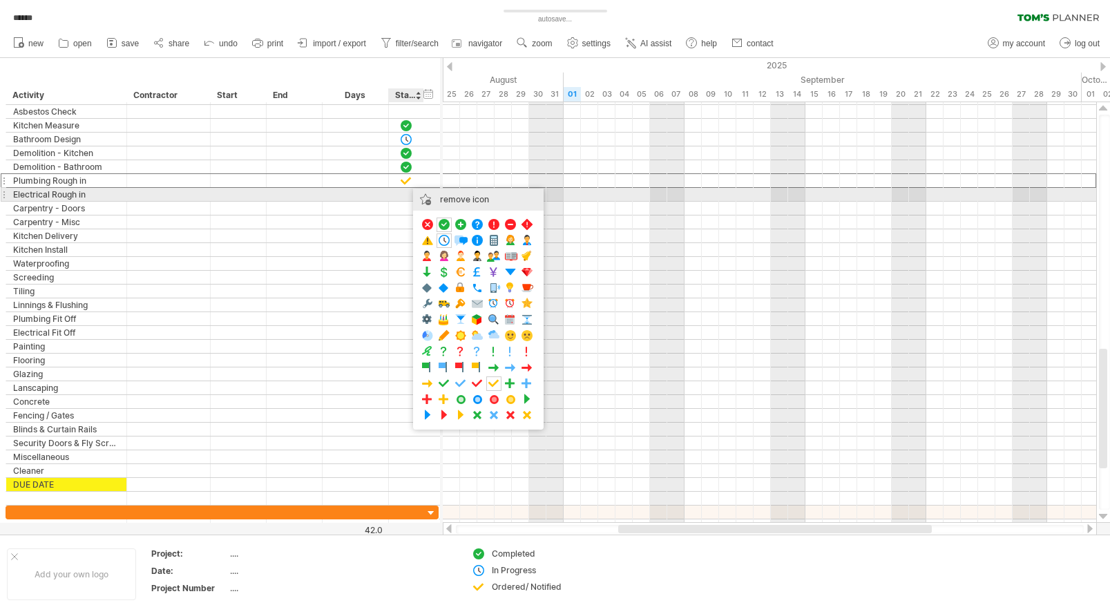
click at [438, 193] on div "remove icon" at bounding box center [478, 200] width 131 height 22
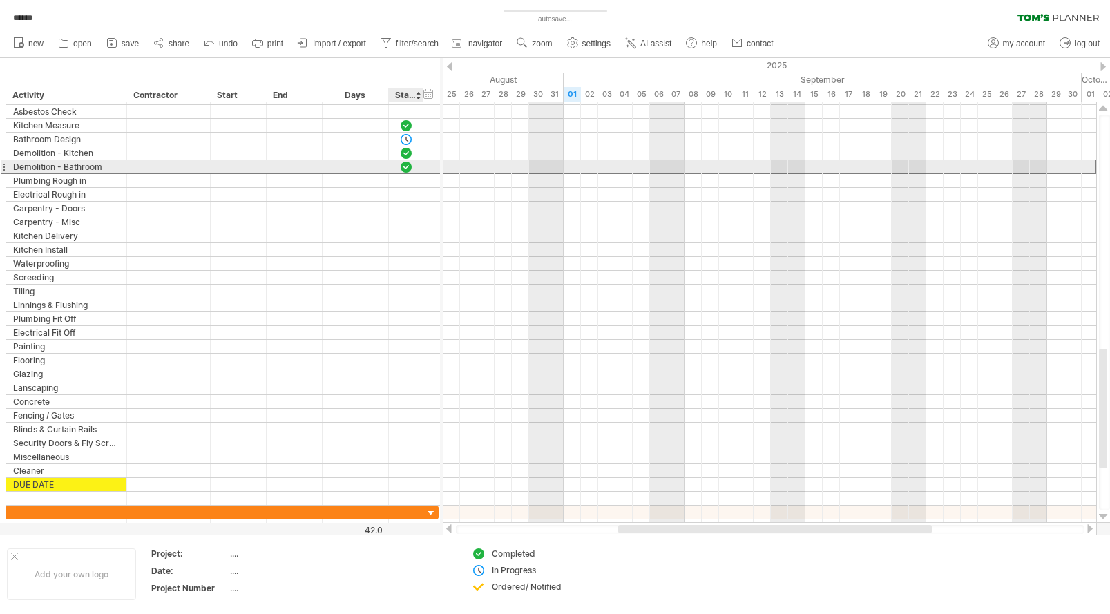
click at [407, 166] on div at bounding box center [406, 167] width 14 height 12
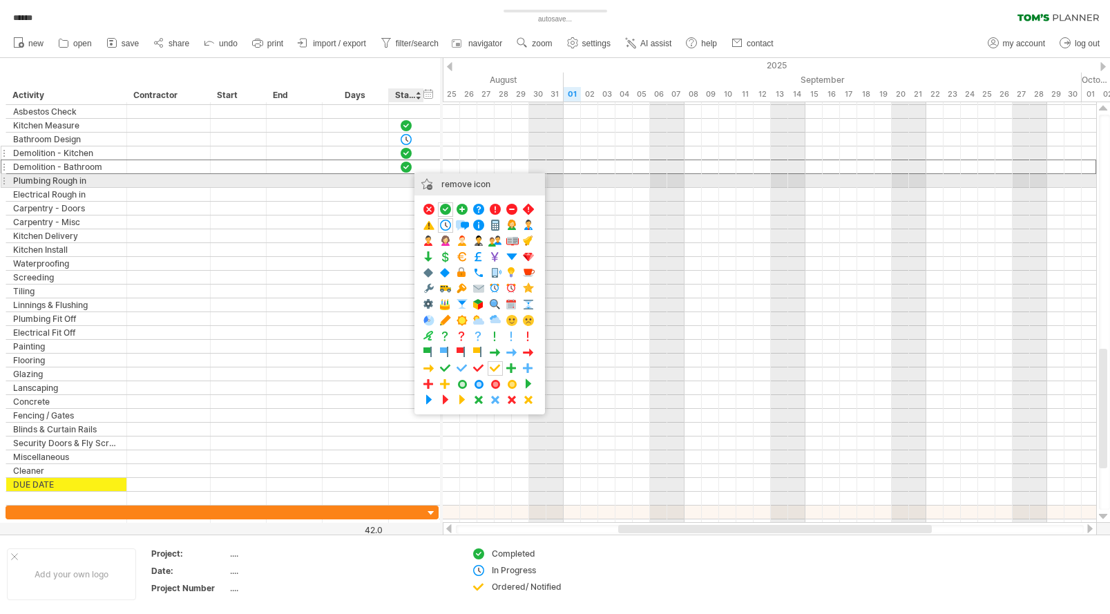
drag, startPoint x: 432, startPoint y: 180, endPoint x: 410, endPoint y: 157, distance: 31.2
click at [432, 180] on div "remove icon" at bounding box center [479, 184] width 131 height 22
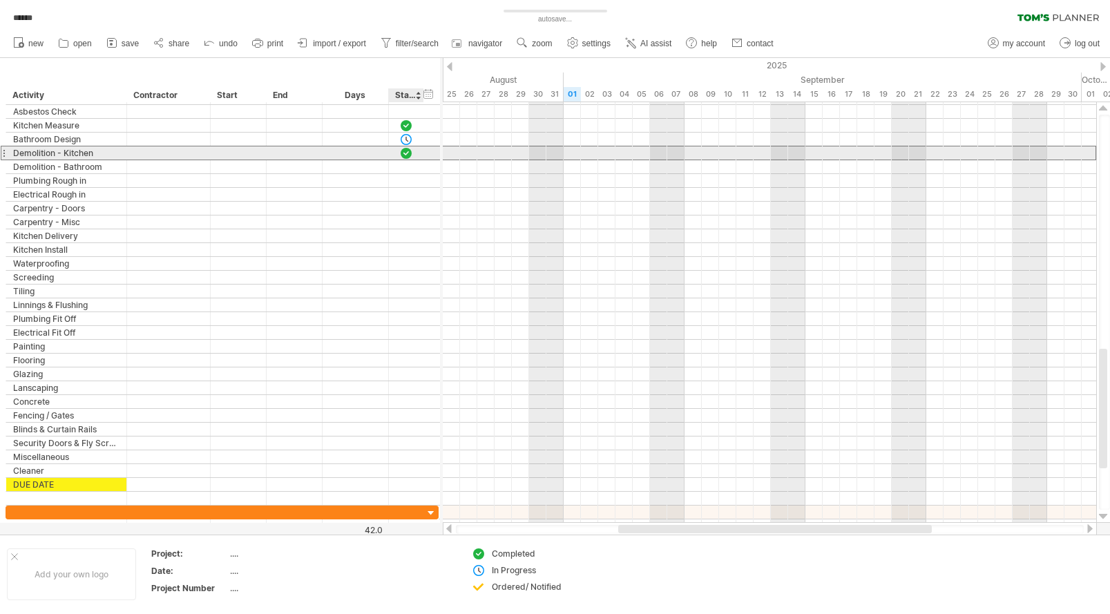
click at [407, 154] on div at bounding box center [406, 153] width 14 height 12
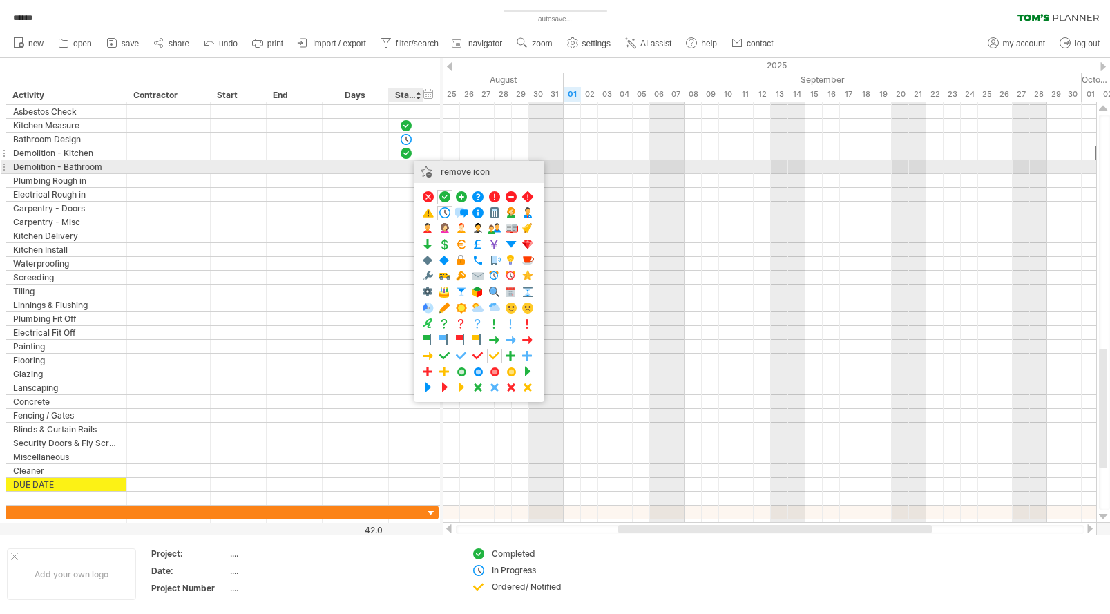
click at [432, 170] on div "remove icon" at bounding box center [479, 172] width 131 height 22
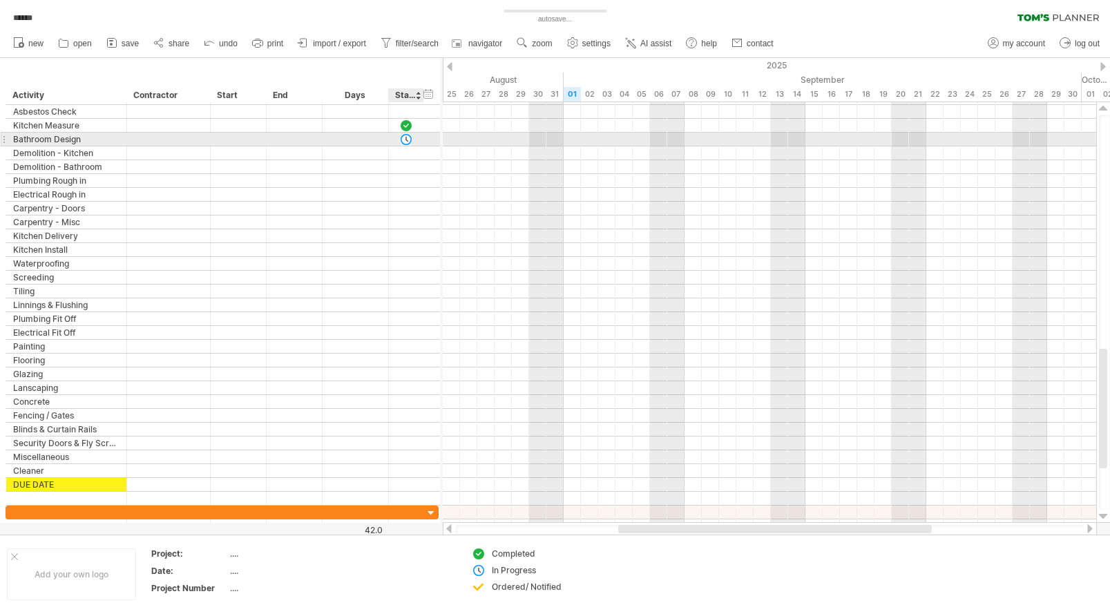
drag, startPoint x: 402, startPoint y: 137, endPoint x: 416, endPoint y: 142, distance: 14.4
click at [403, 138] on div at bounding box center [406, 139] width 14 height 12
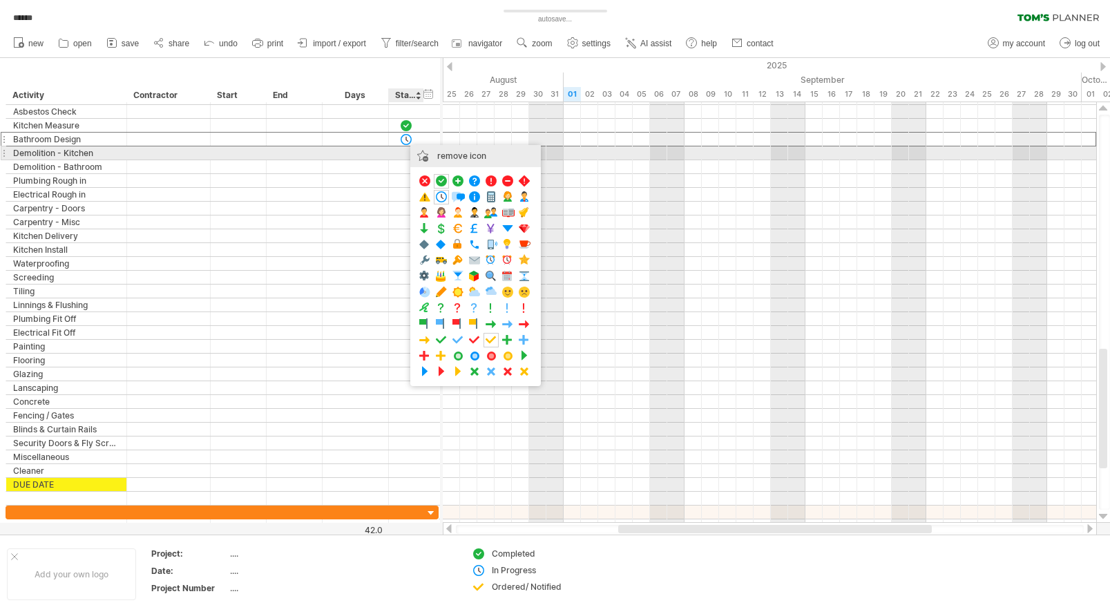
click at [432, 157] on div "remove icon" at bounding box center [475, 156] width 131 height 22
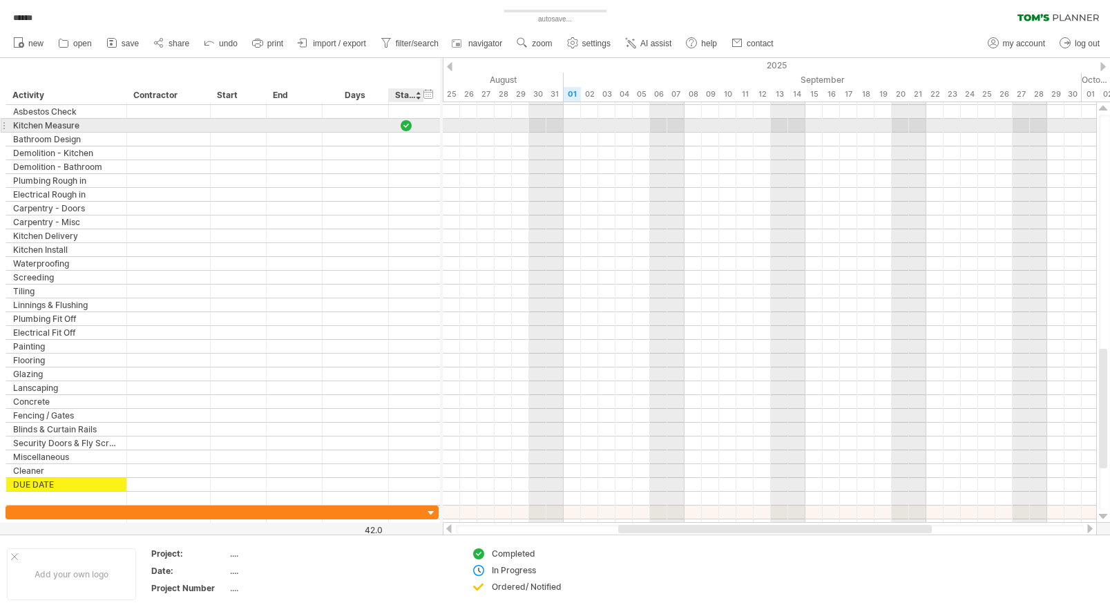
click at [405, 125] on div at bounding box center [406, 125] width 14 height 12
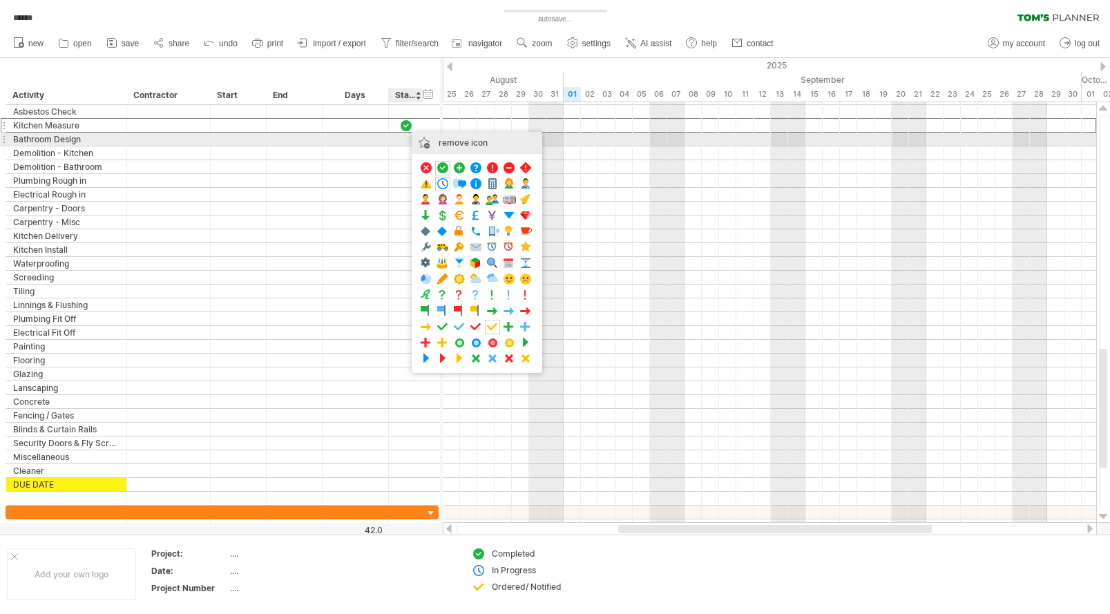
click at [427, 140] on div "remove icon" at bounding box center [477, 143] width 131 height 22
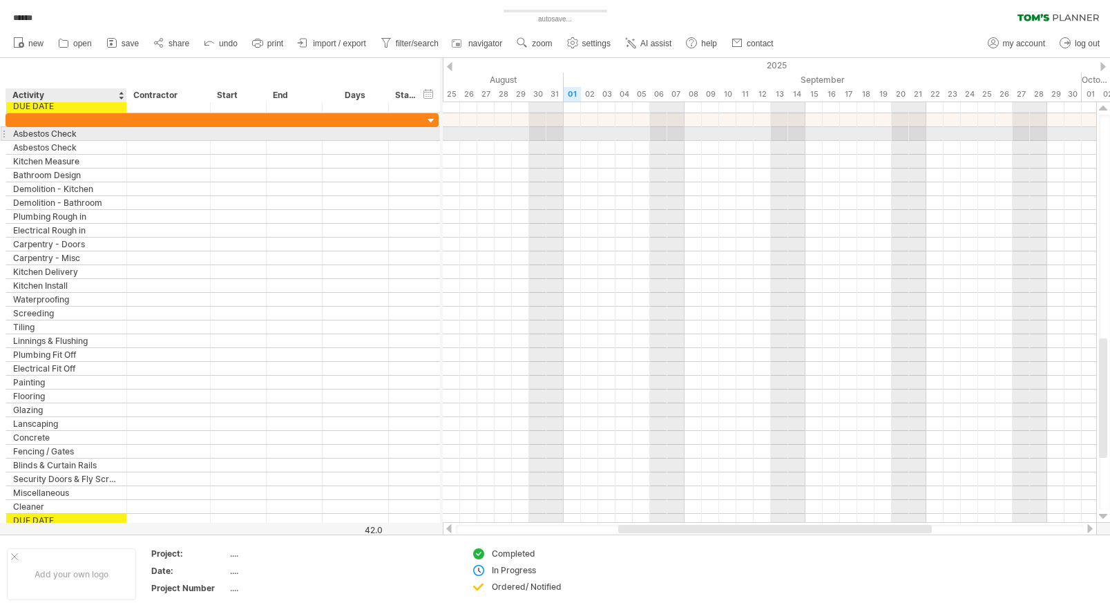
click at [104, 135] on div "Asbestos Check" at bounding box center [66, 133] width 106 height 13
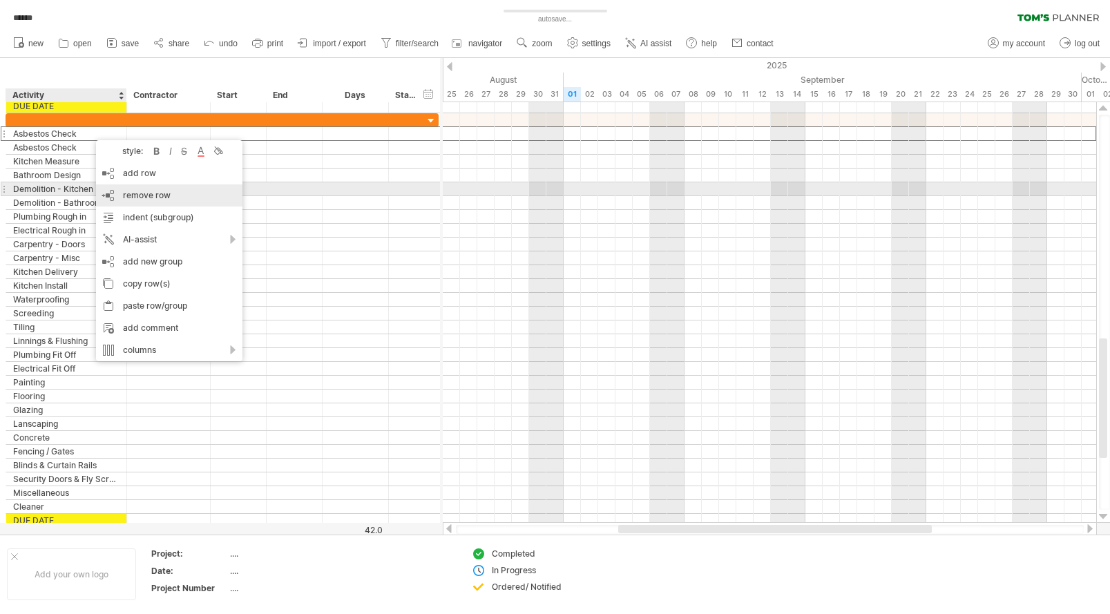
click at [153, 193] on span "remove row" at bounding box center [147, 195] width 48 height 10
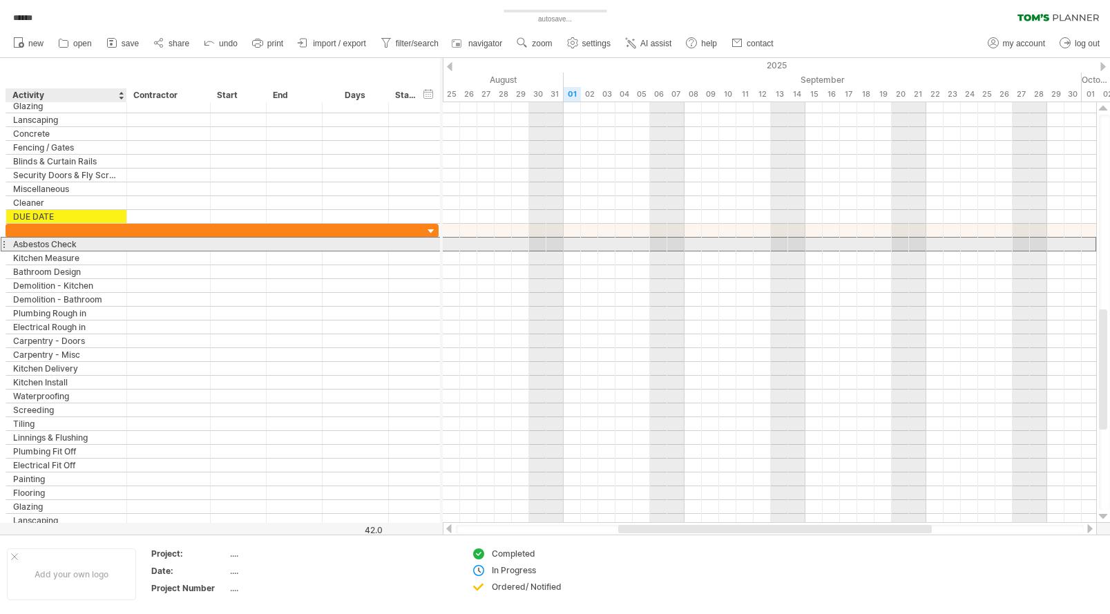
click at [82, 244] on div "Asbestos Check" at bounding box center [66, 244] width 106 height 13
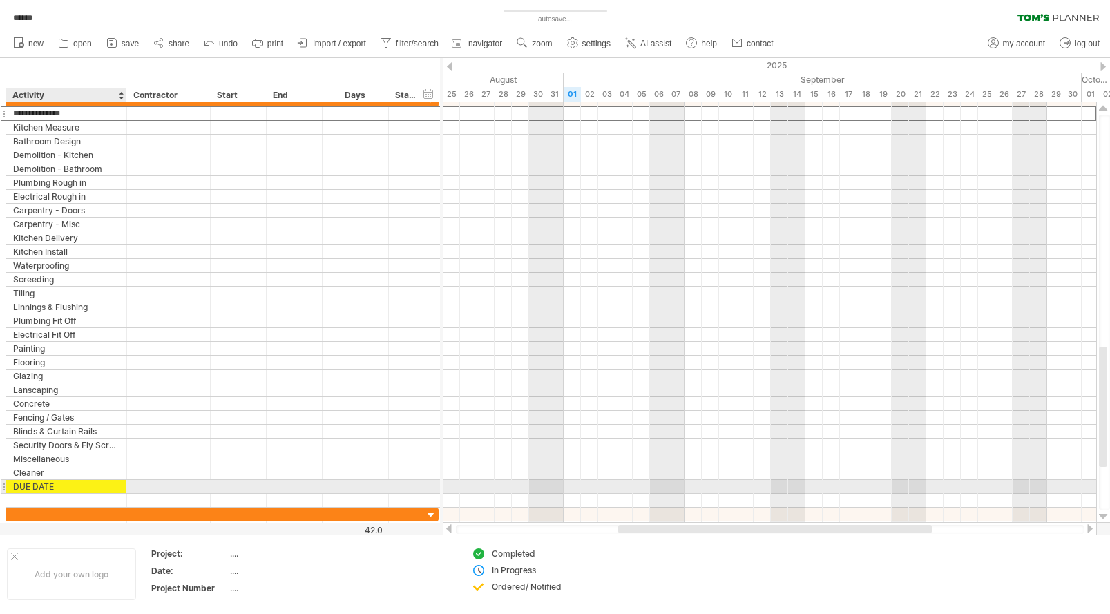
click at [77, 488] on div "DUE DATE" at bounding box center [66, 486] width 106 height 13
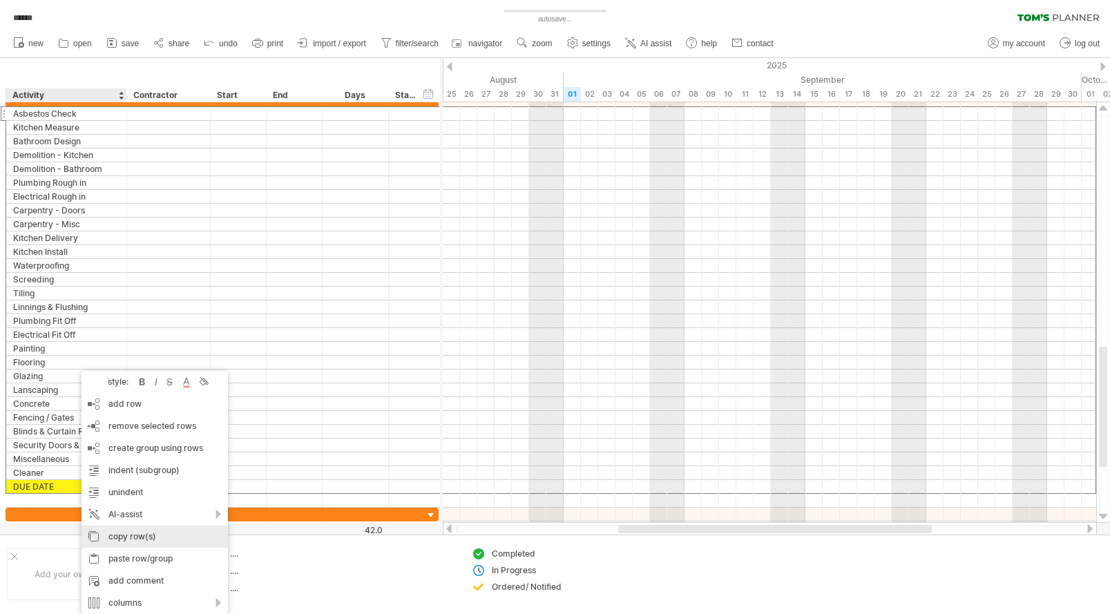
click at [133, 531] on div "copy row(s)" at bounding box center [154, 536] width 146 height 22
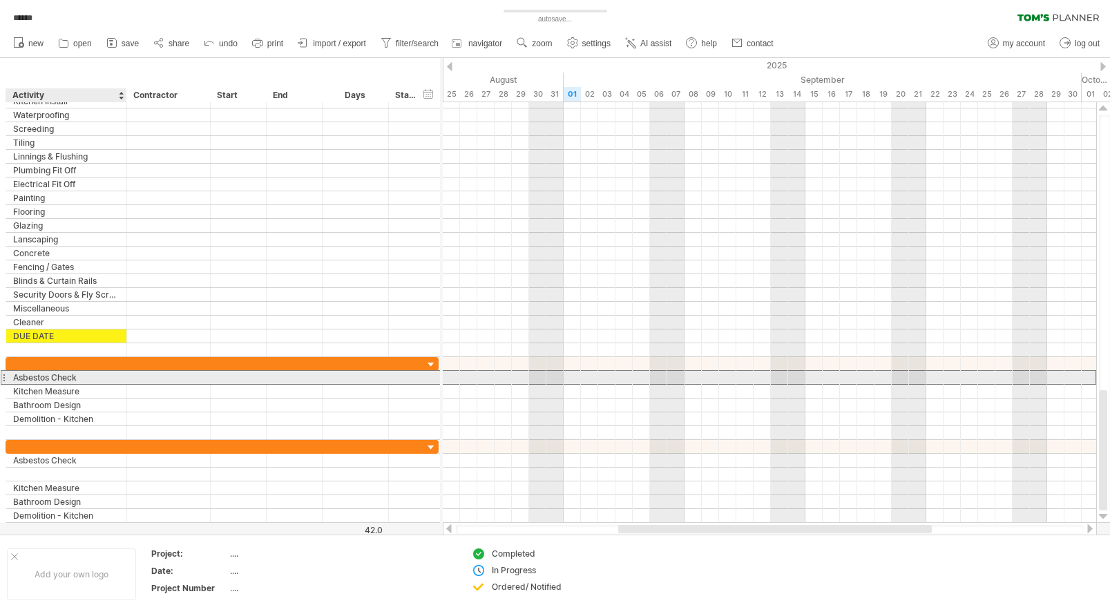
click at [69, 378] on div "Asbestos Check" at bounding box center [66, 377] width 106 height 13
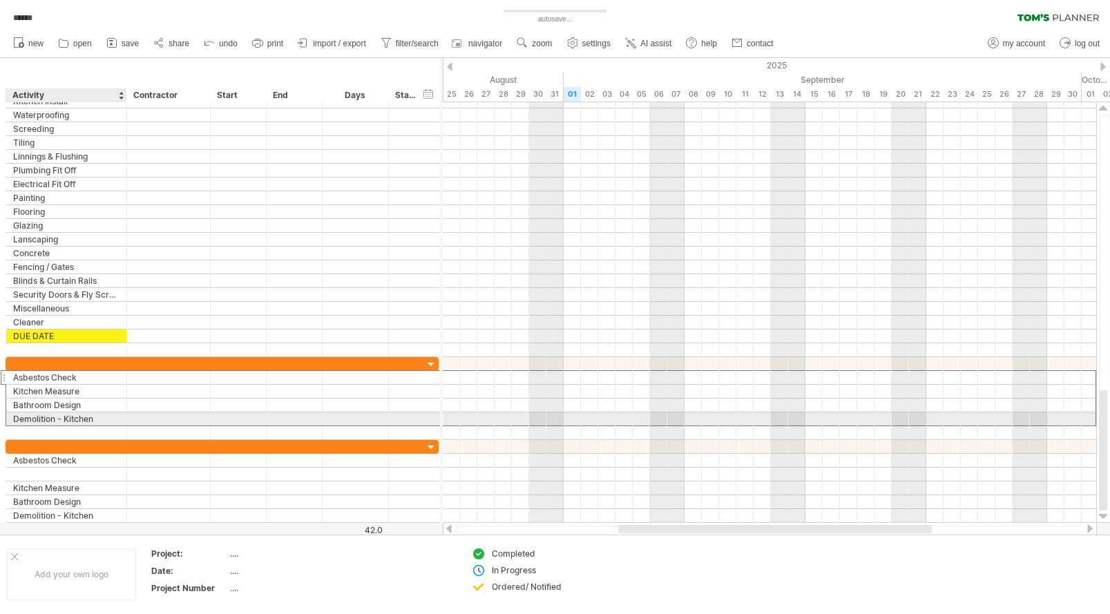
click at [70, 417] on div "Demolition - Kitchen" at bounding box center [66, 418] width 106 height 13
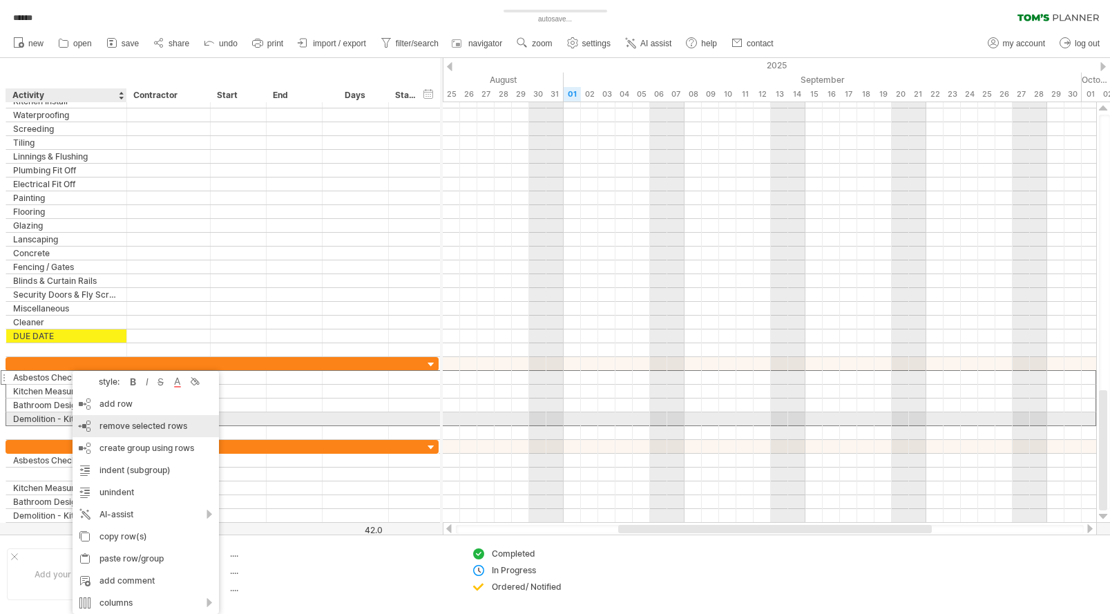
click at [131, 425] on span "remove selected rows" at bounding box center [143, 426] width 88 height 10
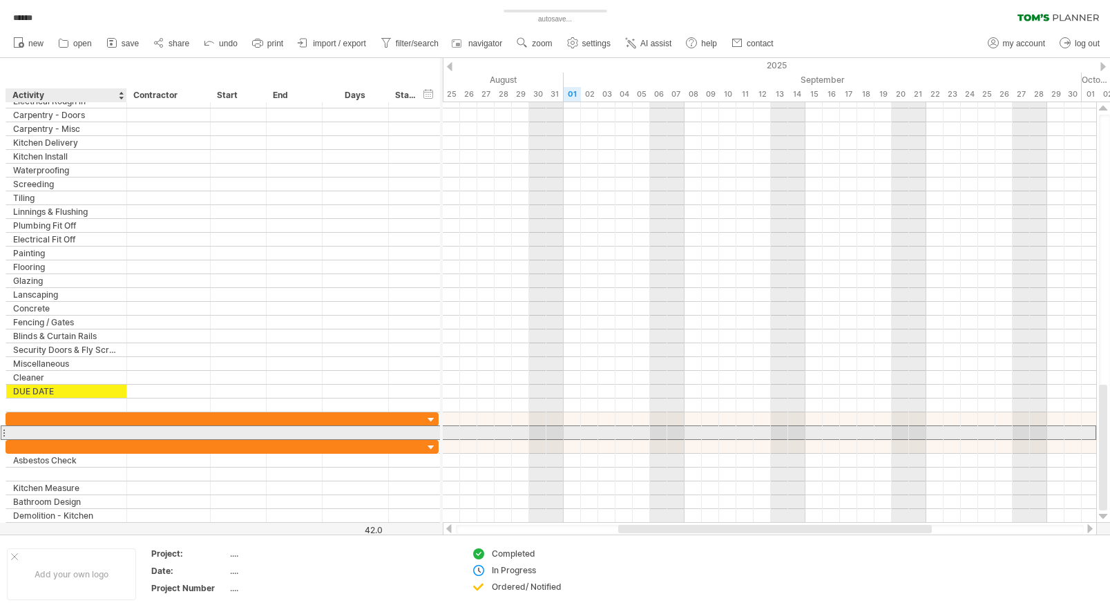
click at [29, 430] on div at bounding box center [66, 432] width 106 height 13
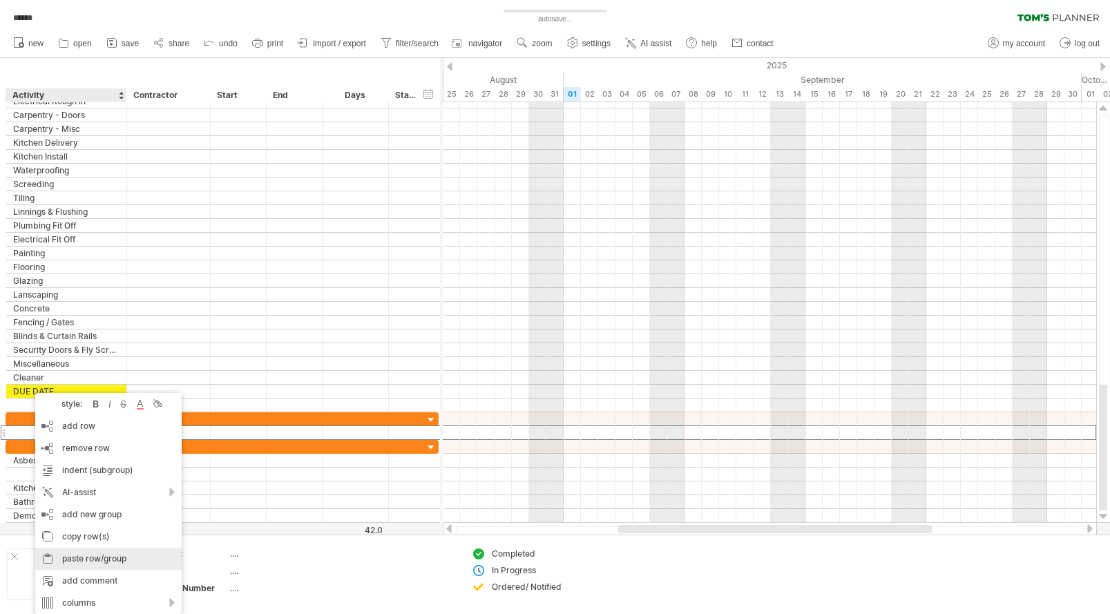
click at [99, 556] on div "paste row/group" at bounding box center [108, 559] width 146 height 22
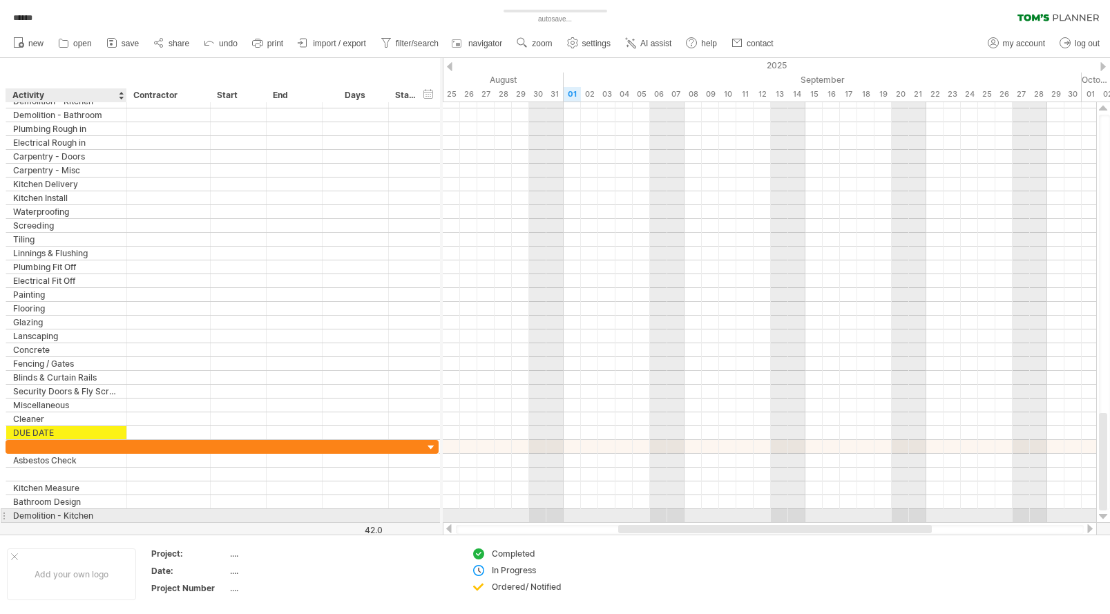
click at [95, 515] on div "Demolition - Kitchen" at bounding box center [66, 515] width 106 height 13
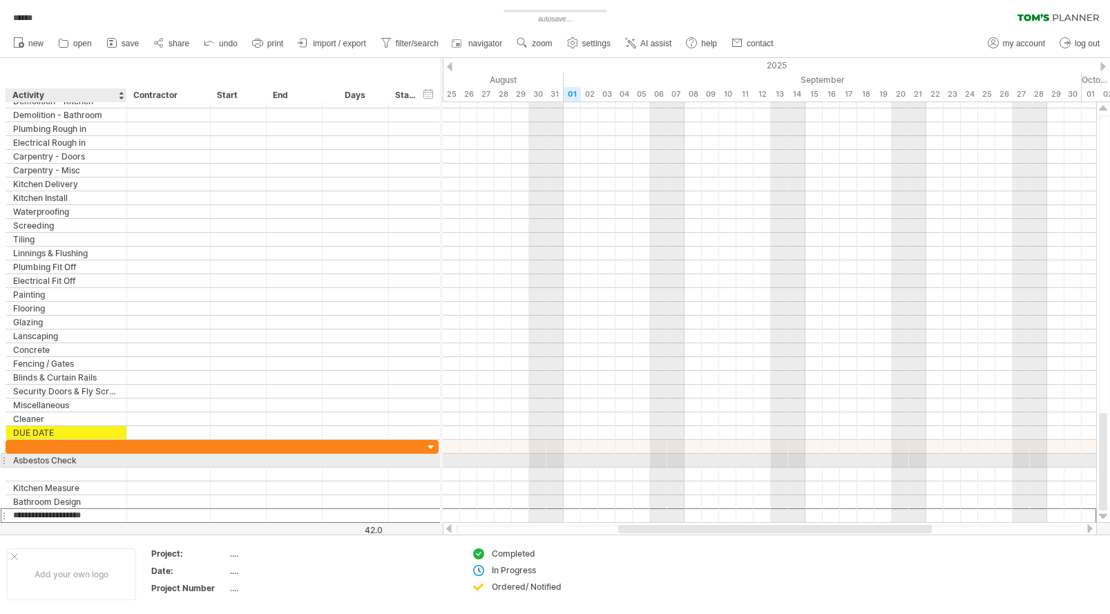
click at [76, 460] on div "Asbestos Check" at bounding box center [66, 460] width 106 height 13
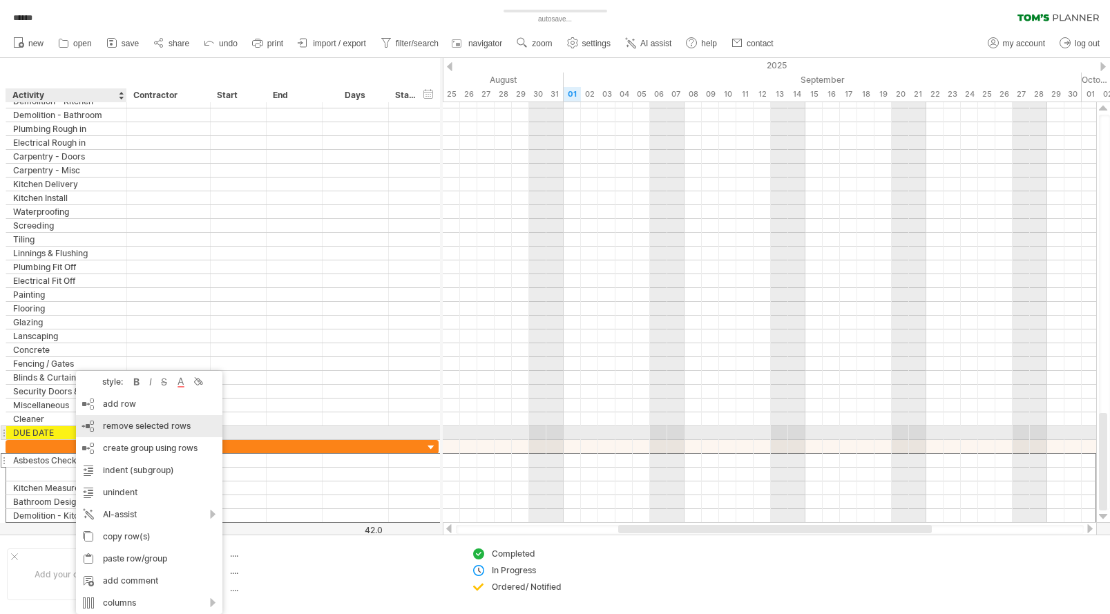
click at [117, 429] on span "remove selected rows" at bounding box center [147, 426] width 88 height 10
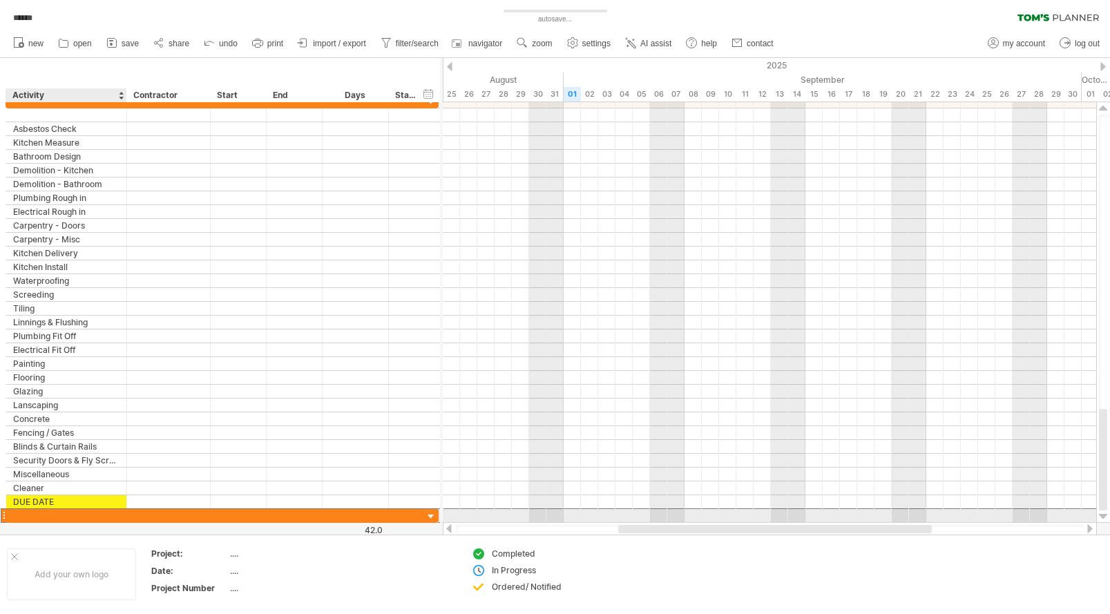
click at [80, 515] on div at bounding box center [66, 515] width 106 height 13
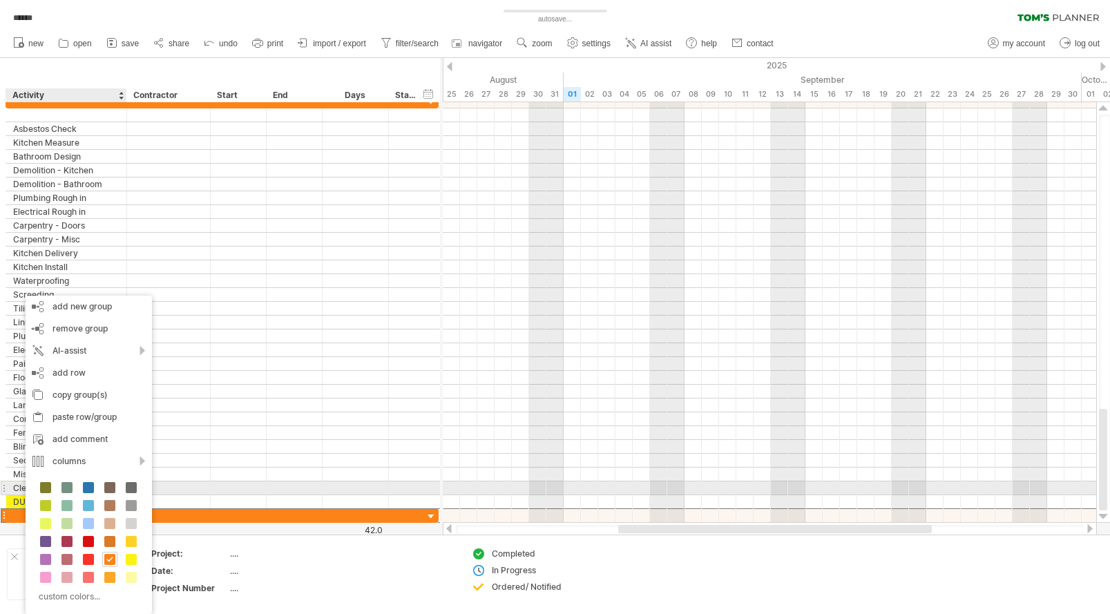
click at [206, 488] on div at bounding box center [208, 488] width 7 height 14
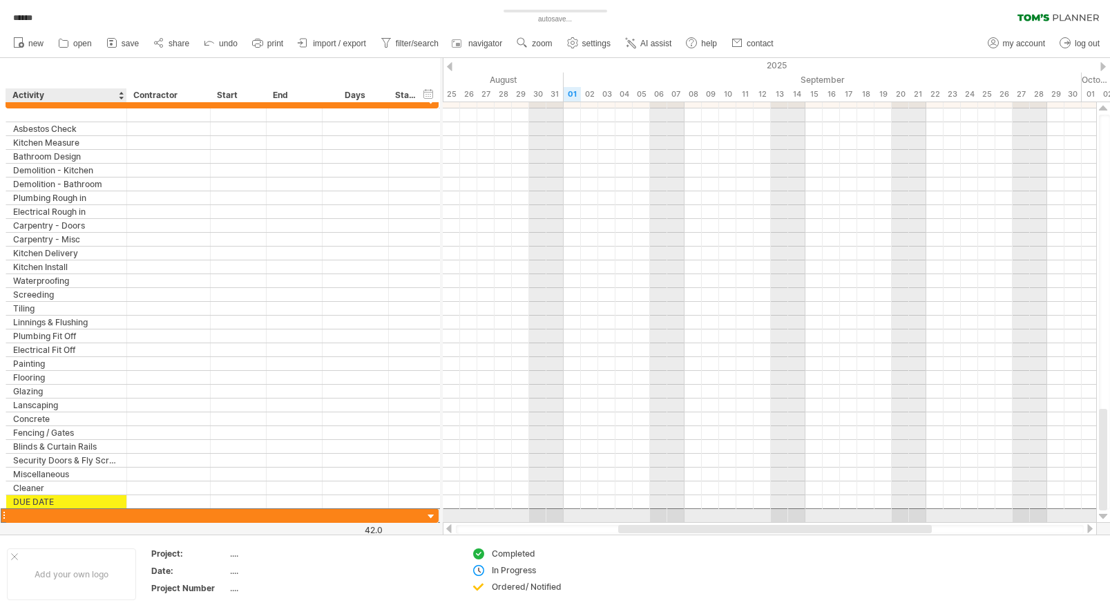
click at [26, 517] on div at bounding box center [66, 515] width 106 height 13
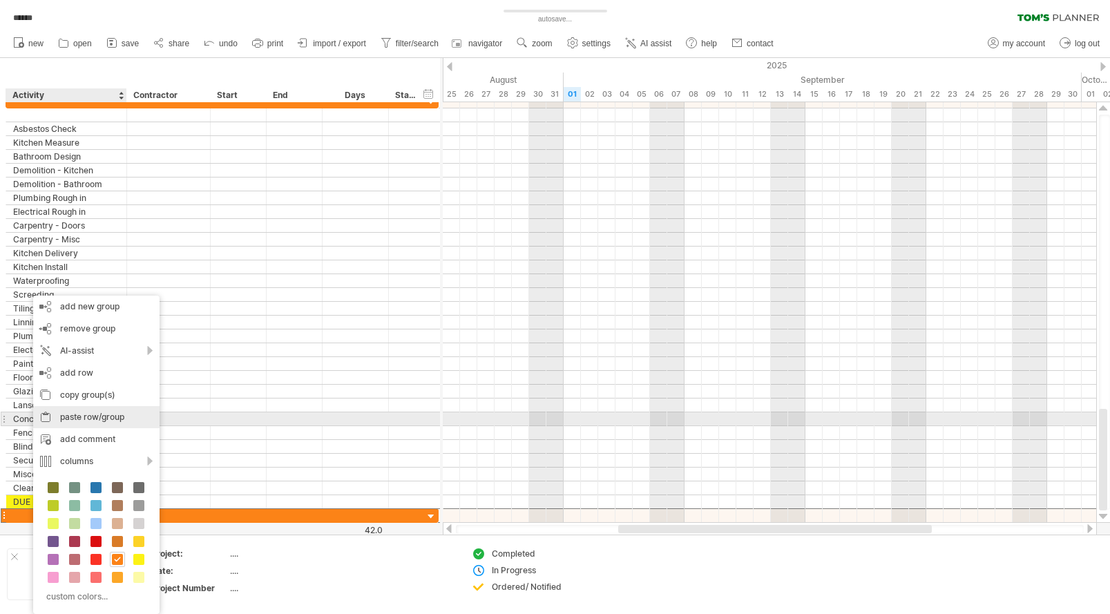
click at [93, 414] on div "paste row/group" at bounding box center [96, 417] width 126 height 22
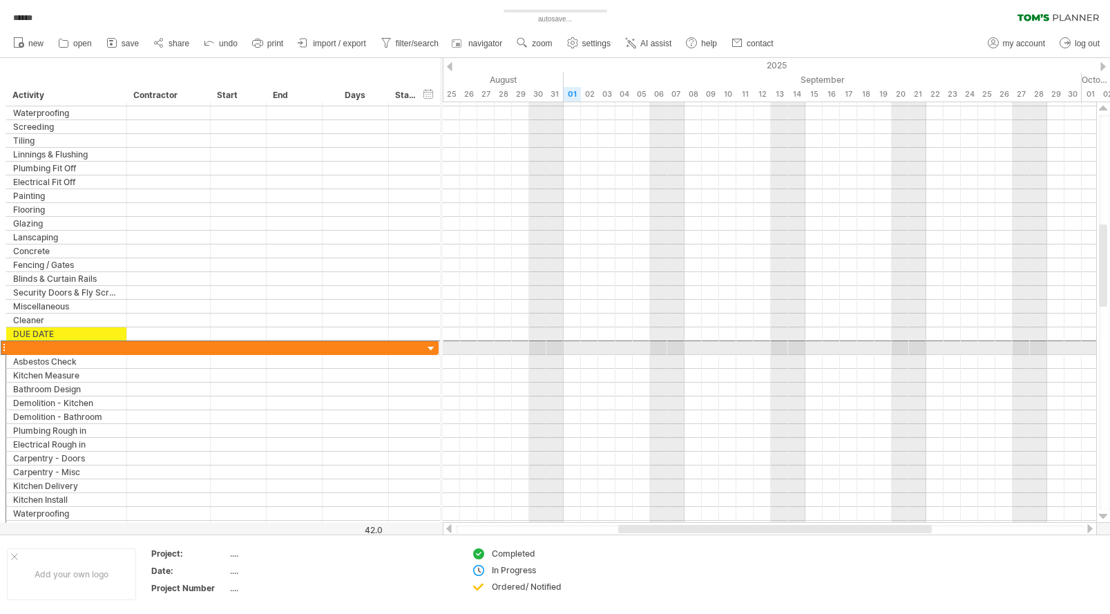
drag, startPoint x: 8, startPoint y: 350, endPoint x: 8, endPoint y: 342, distance: 8.3
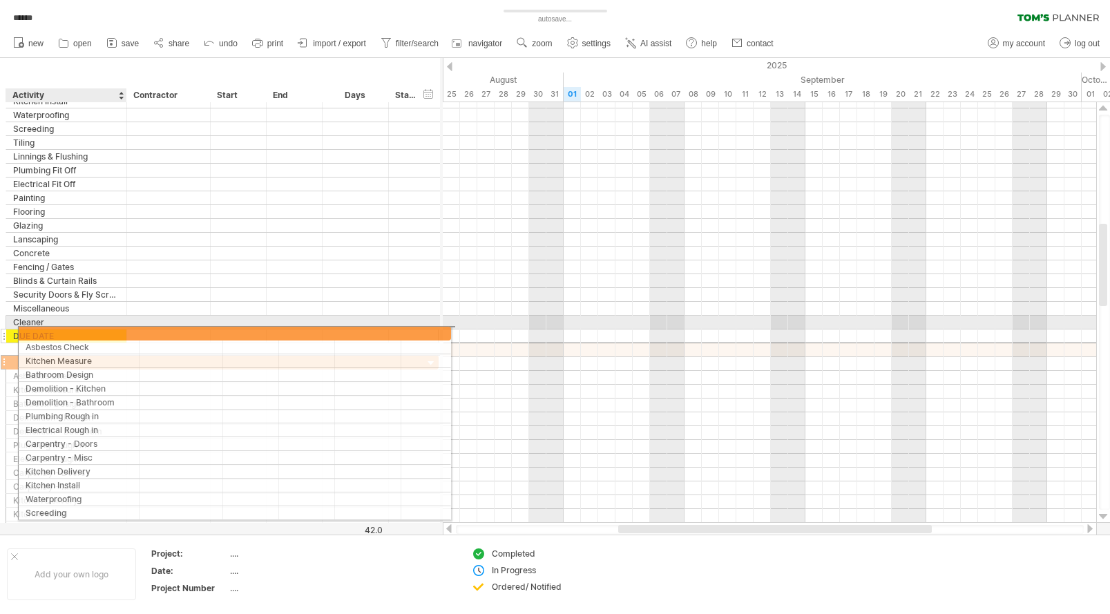
drag, startPoint x: 6, startPoint y: 351, endPoint x: 15, endPoint y: 331, distance: 22.6
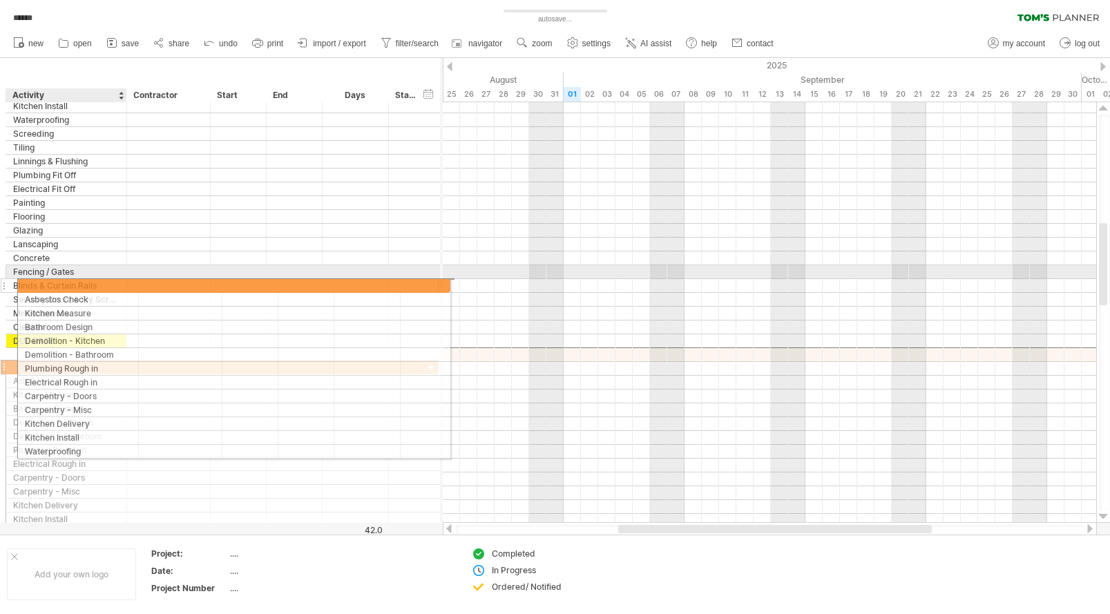
drag, startPoint x: 6, startPoint y: 356, endPoint x: 15, endPoint y: 283, distance: 73.1
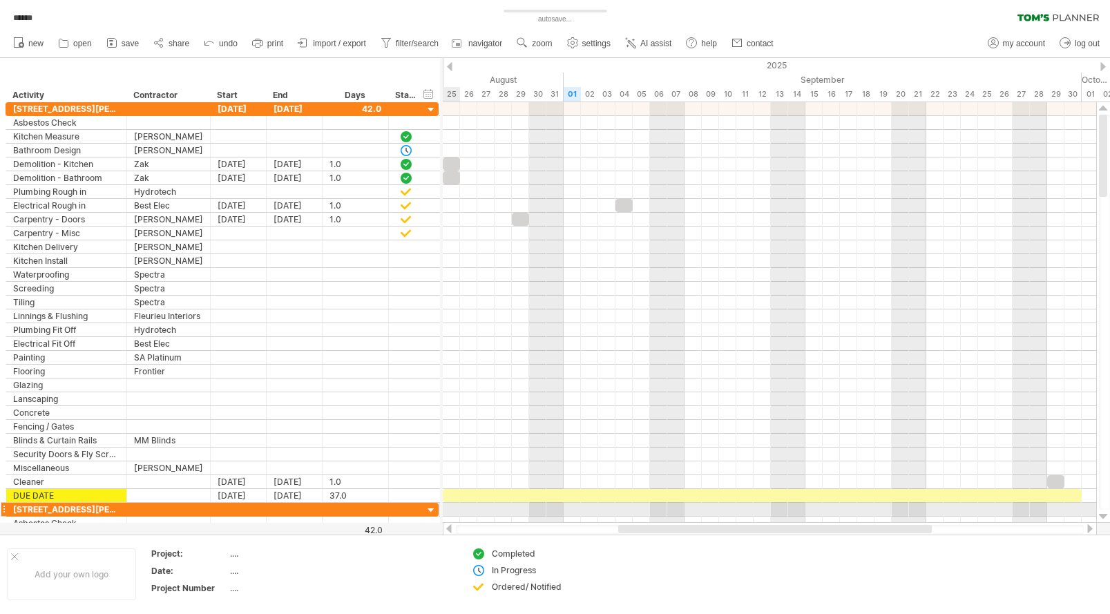
click at [430, 511] on div at bounding box center [431, 510] width 13 height 13
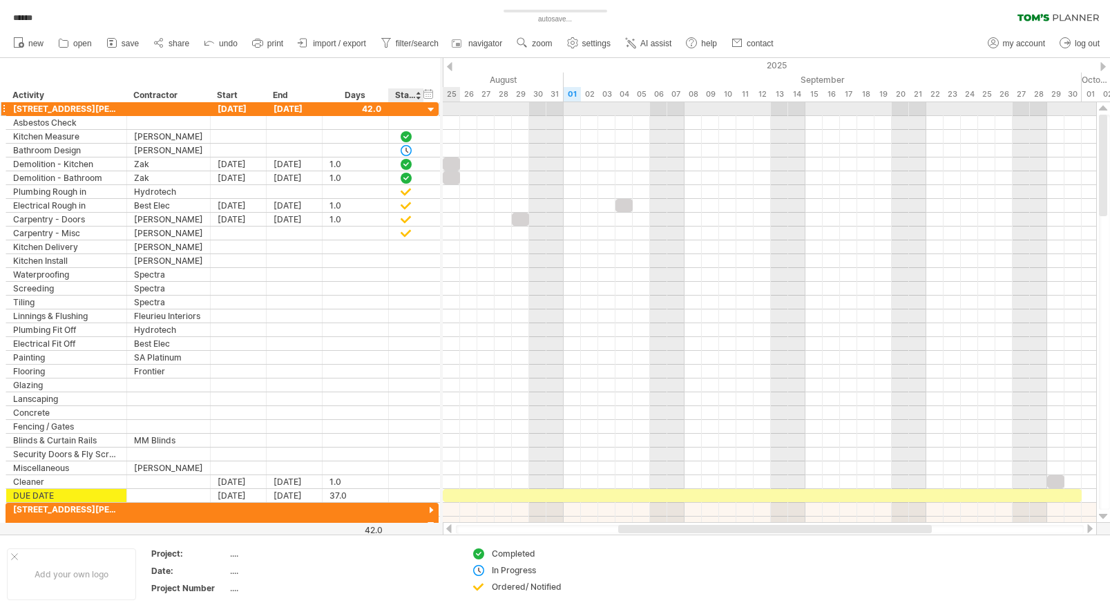
drag, startPoint x: 433, startPoint y: 108, endPoint x: 427, endPoint y: 113, distance: 7.3
click at [433, 108] on div at bounding box center [431, 110] width 13 height 13
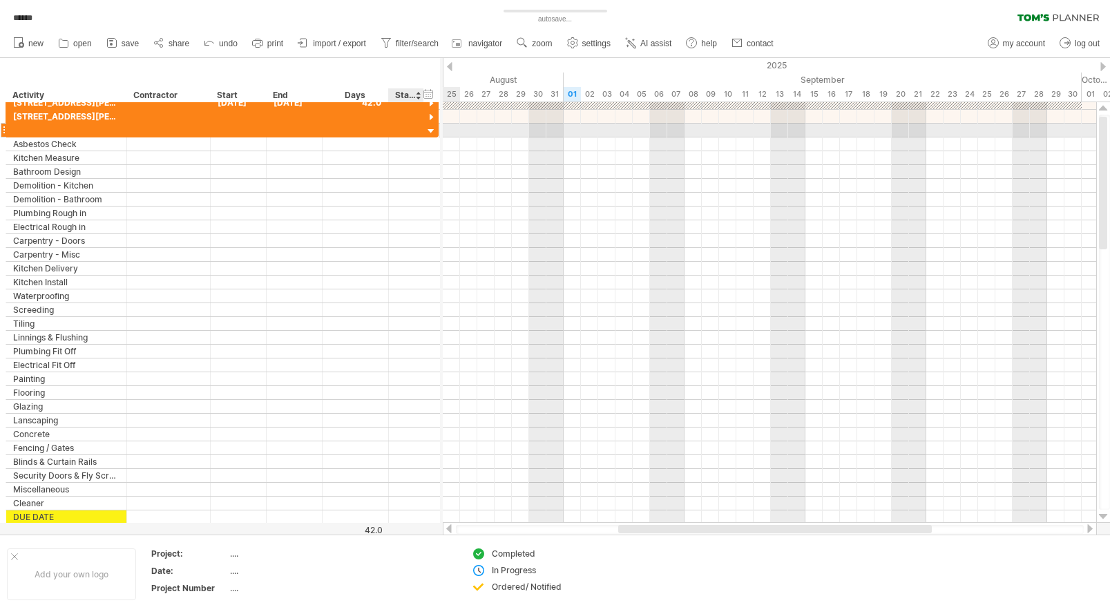
click at [432, 127] on div at bounding box center [431, 131] width 13 height 13
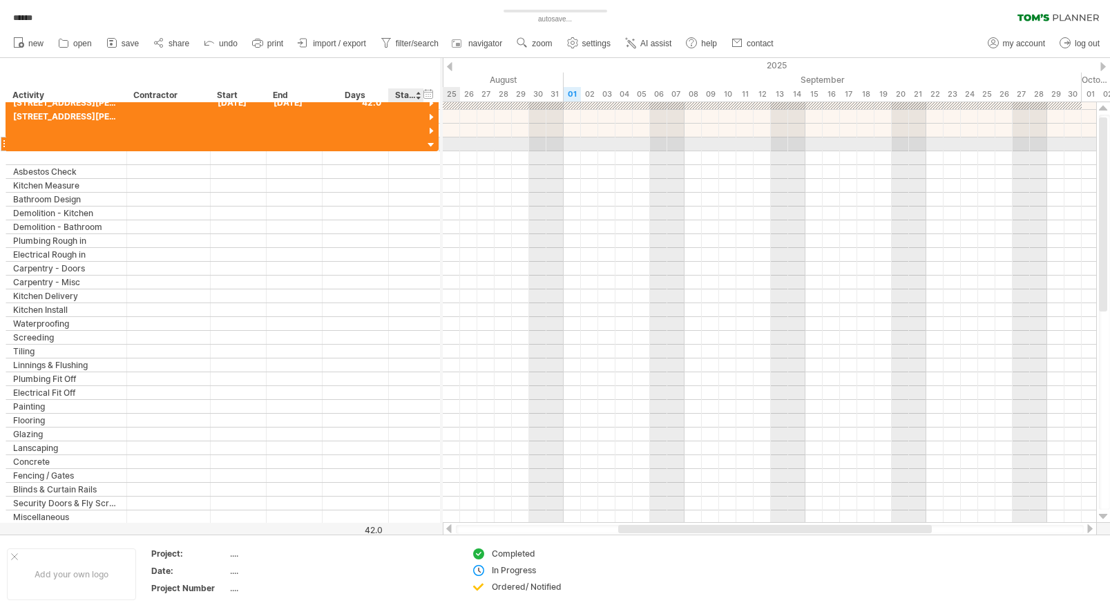
click at [432, 145] on div at bounding box center [431, 145] width 13 height 13
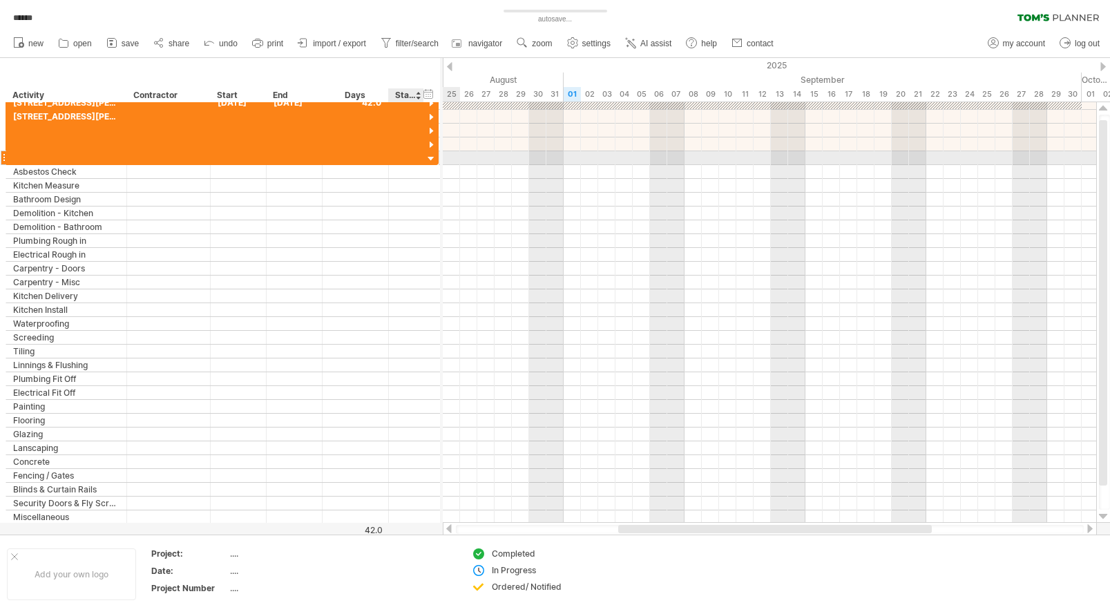
click at [430, 160] on div at bounding box center [431, 159] width 13 height 13
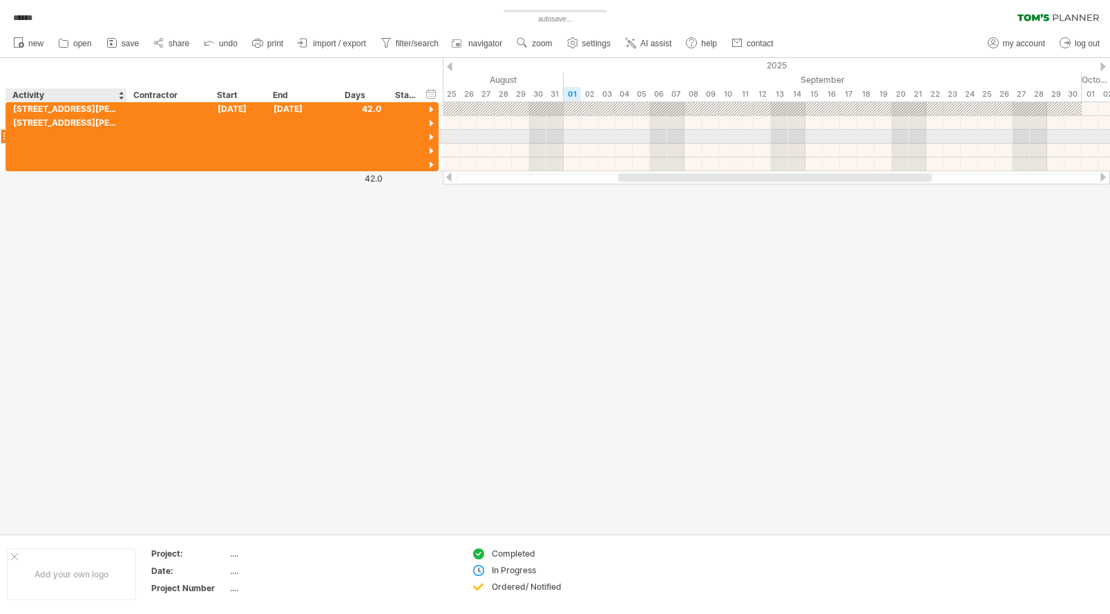
click at [32, 134] on div at bounding box center [66, 136] width 106 height 13
click at [89, 133] on div "Us 6-8 [PERSON_NAME]" at bounding box center [66, 136] width 106 height 13
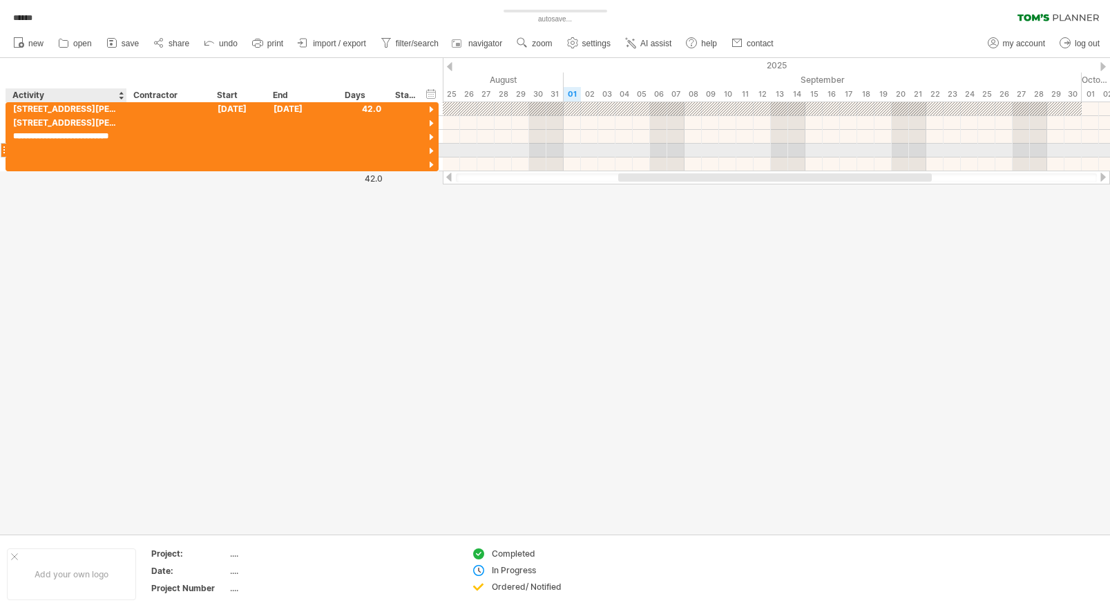
click at [73, 146] on div at bounding box center [66, 150] width 106 height 13
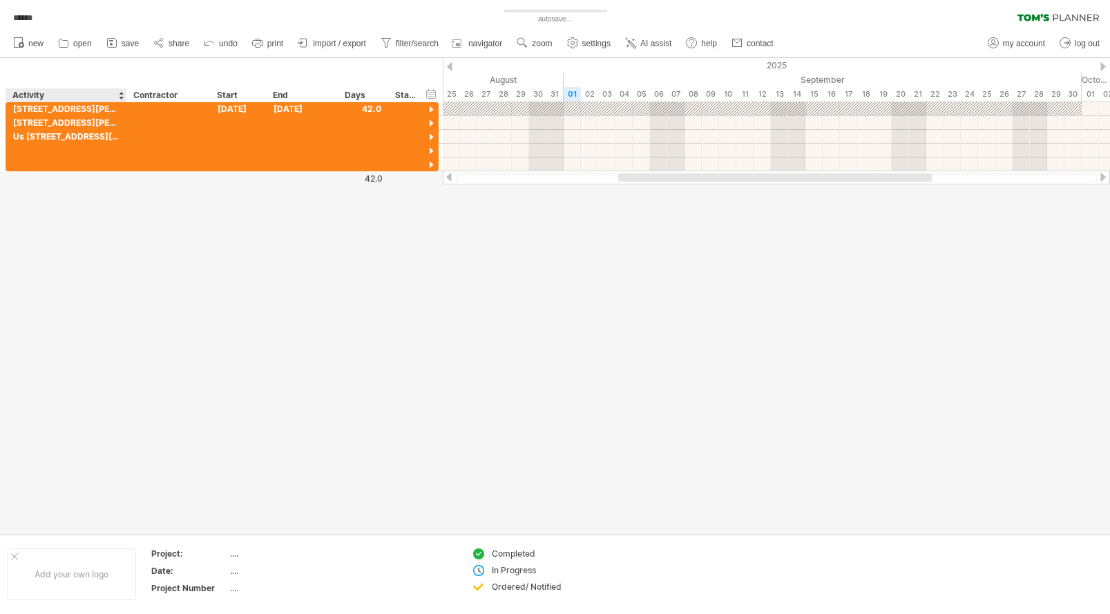
click at [125, 93] on div at bounding box center [126, 95] width 5 height 14
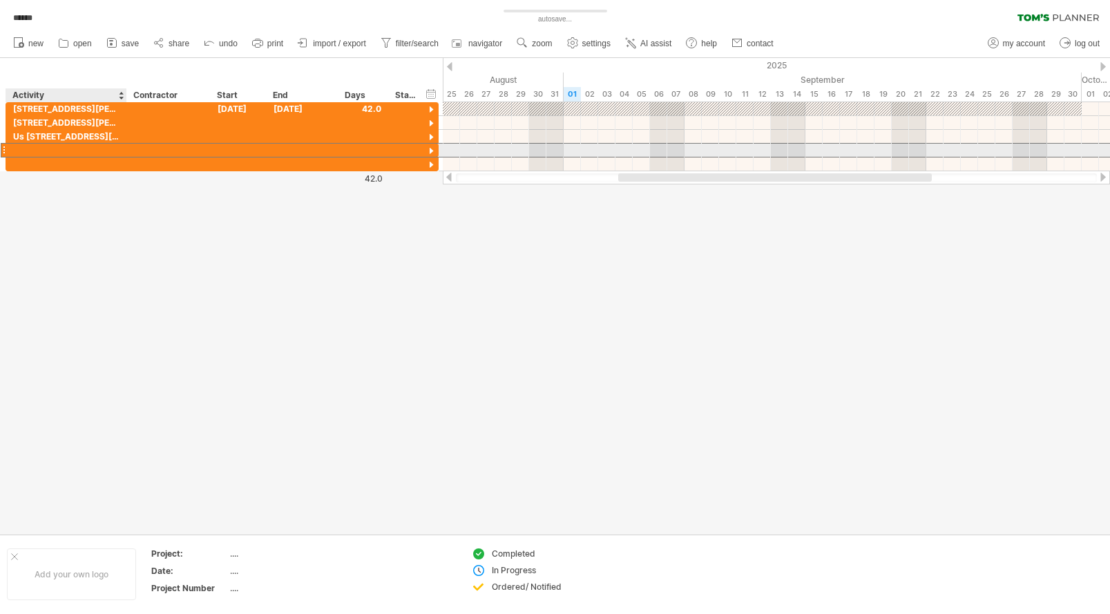
click at [46, 152] on div at bounding box center [66, 150] width 106 height 13
click at [22, 137] on div "Us [STREET_ADDRESS][PERSON_NAME]" at bounding box center [66, 136] width 106 height 13
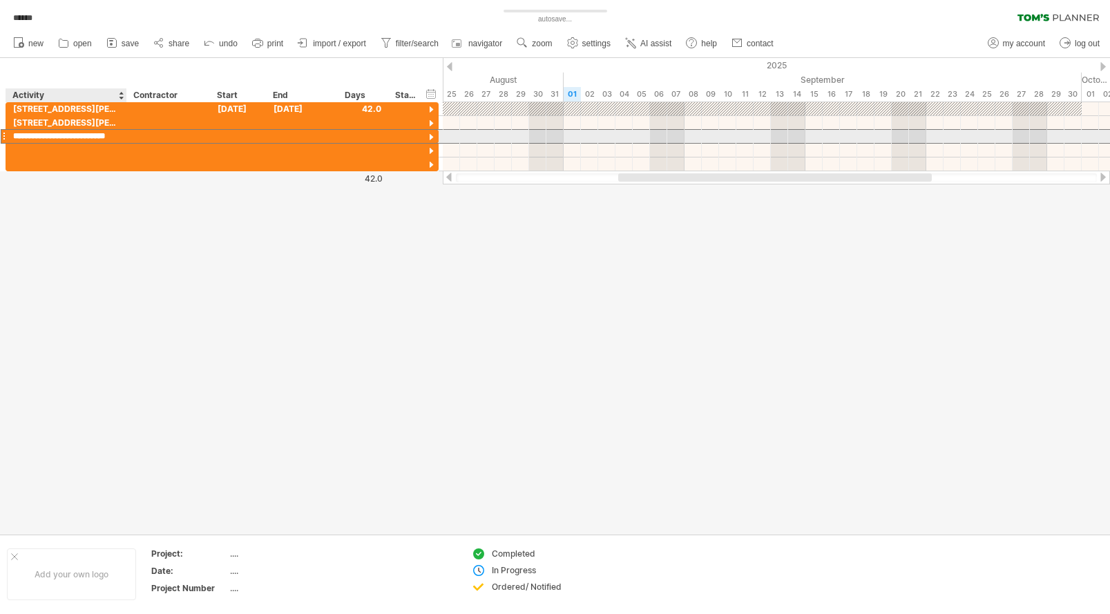
type input "**********"
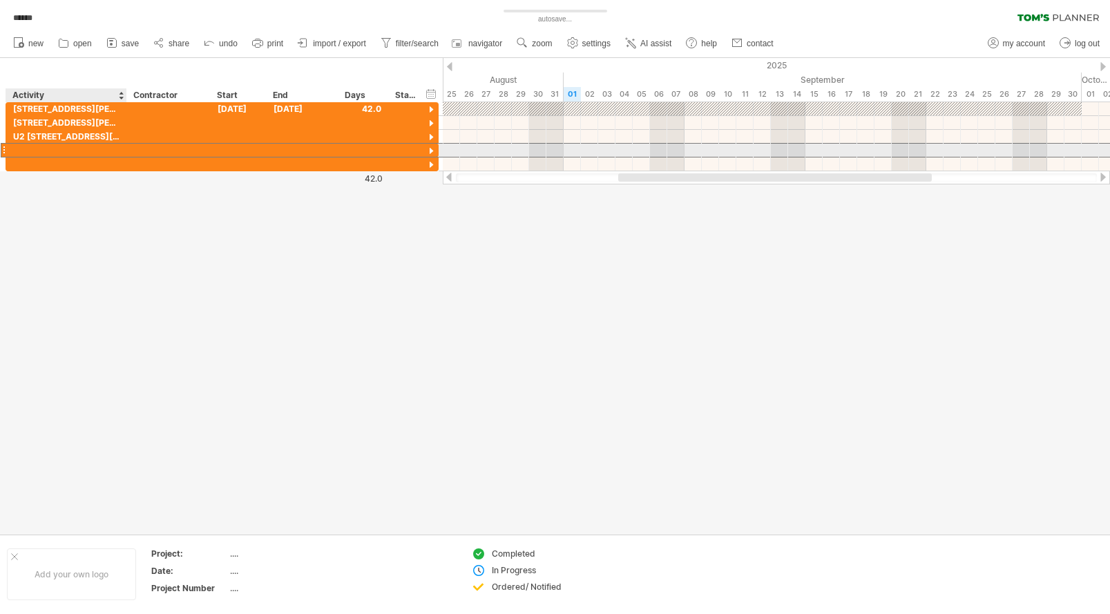
click at [30, 151] on div at bounding box center [66, 150] width 106 height 13
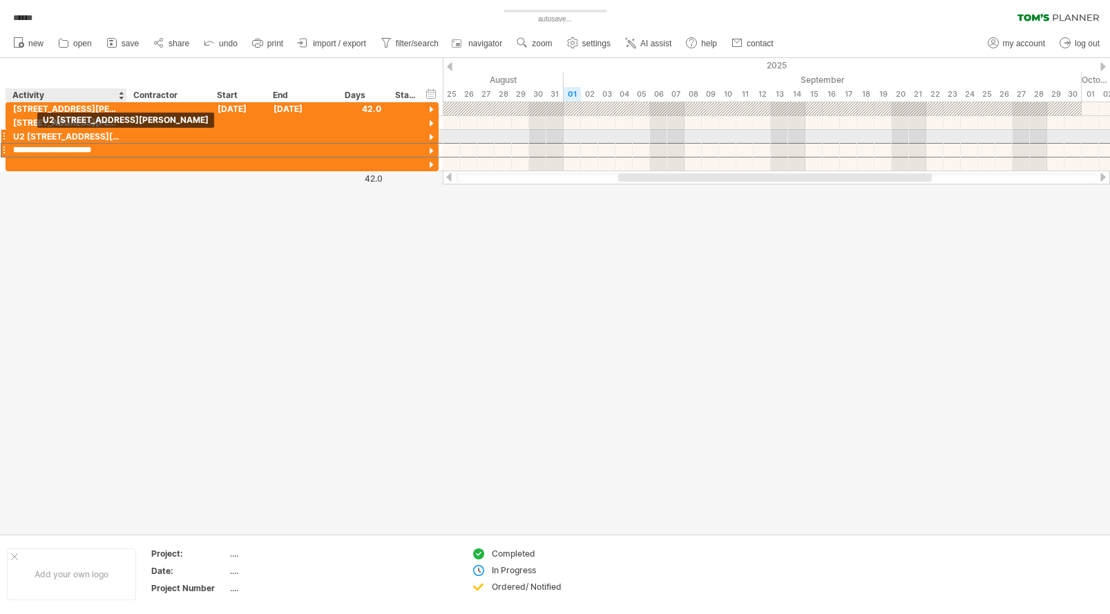
type input "**********"
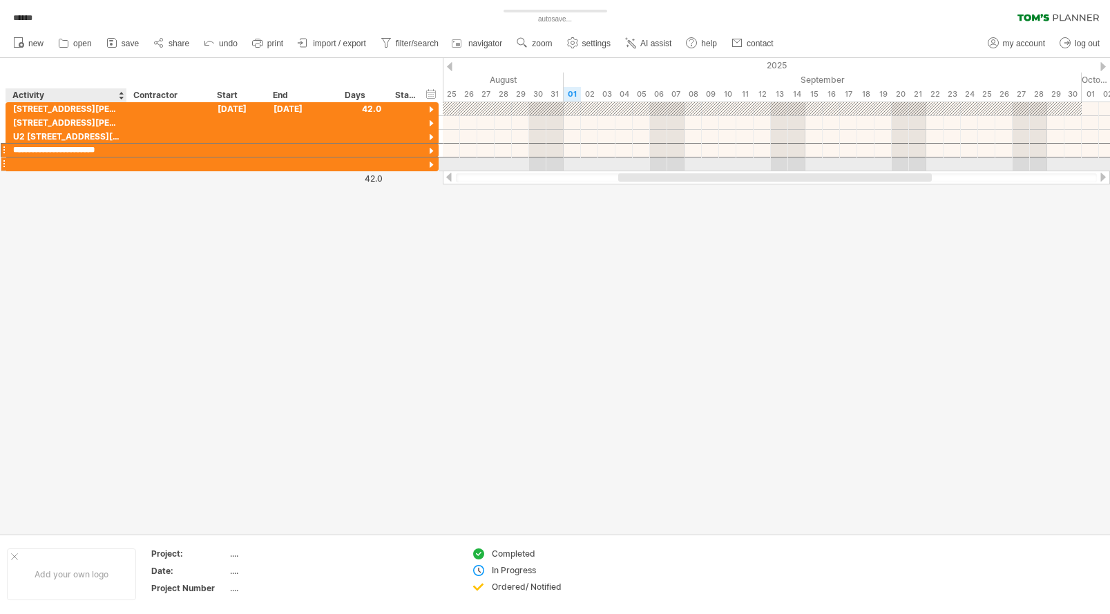
click at [23, 165] on div at bounding box center [66, 163] width 106 height 13
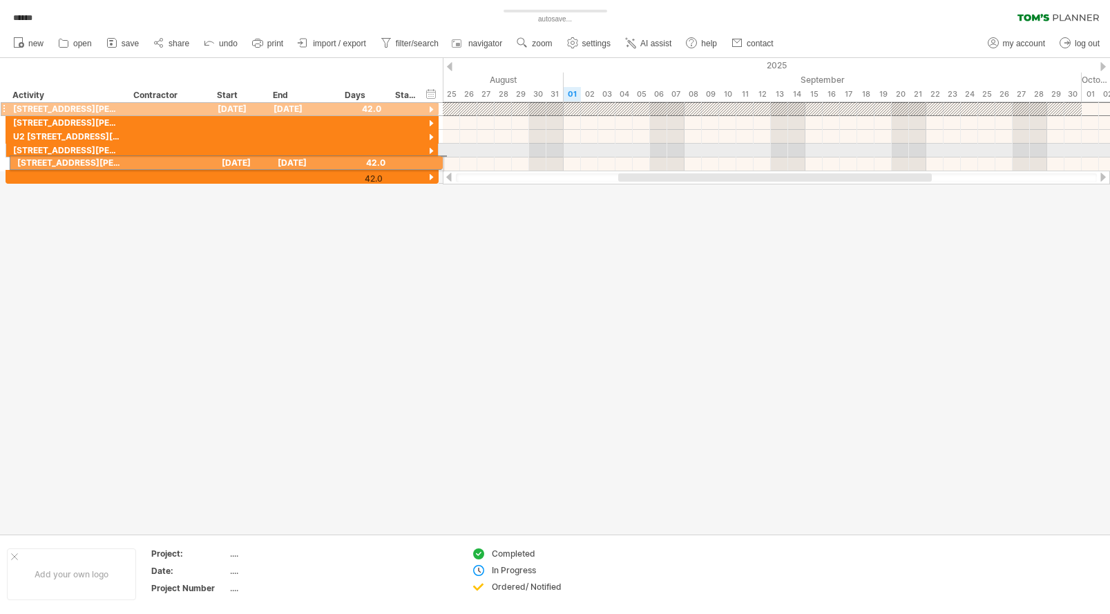
drag, startPoint x: 6, startPoint y: 109, endPoint x: 5, endPoint y: 160, distance: 51.1
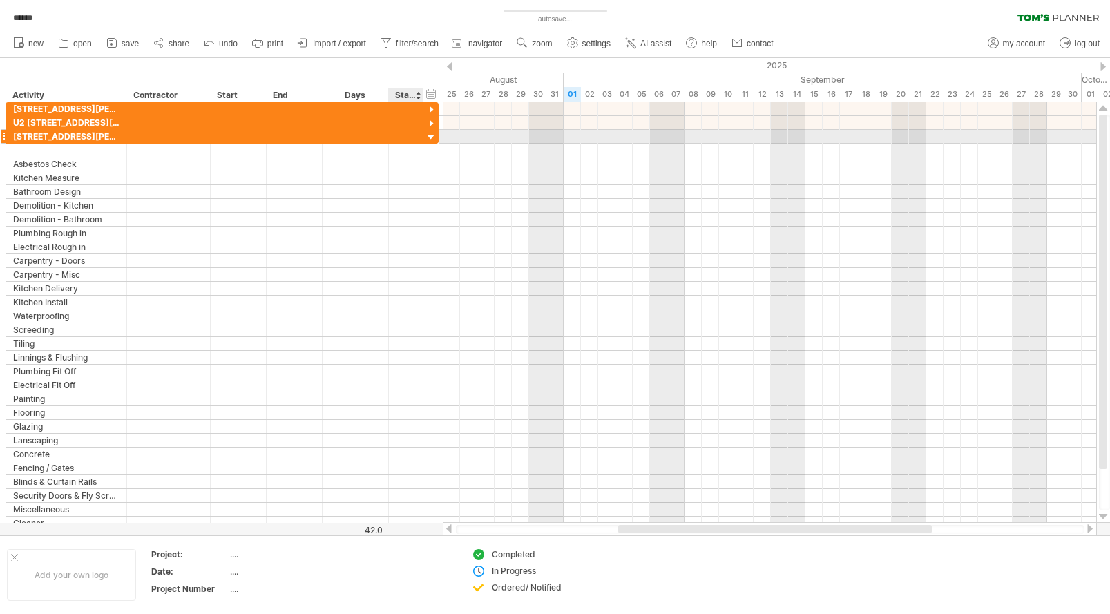
click at [430, 139] on div at bounding box center [431, 137] width 13 height 13
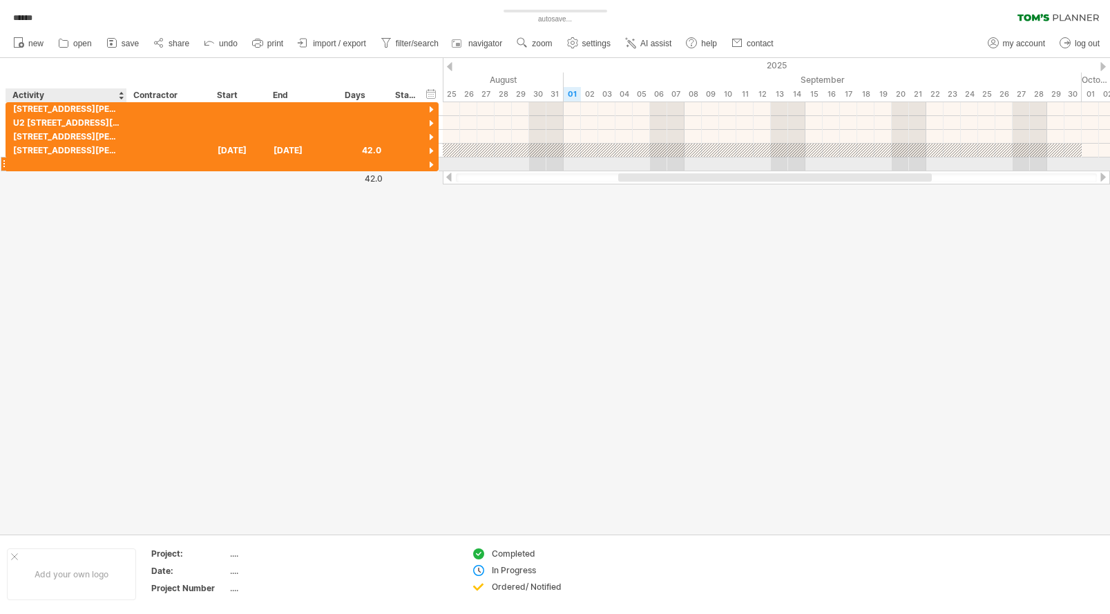
click at [30, 164] on div at bounding box center [66, 163] width 106 height 13
type input "**********"
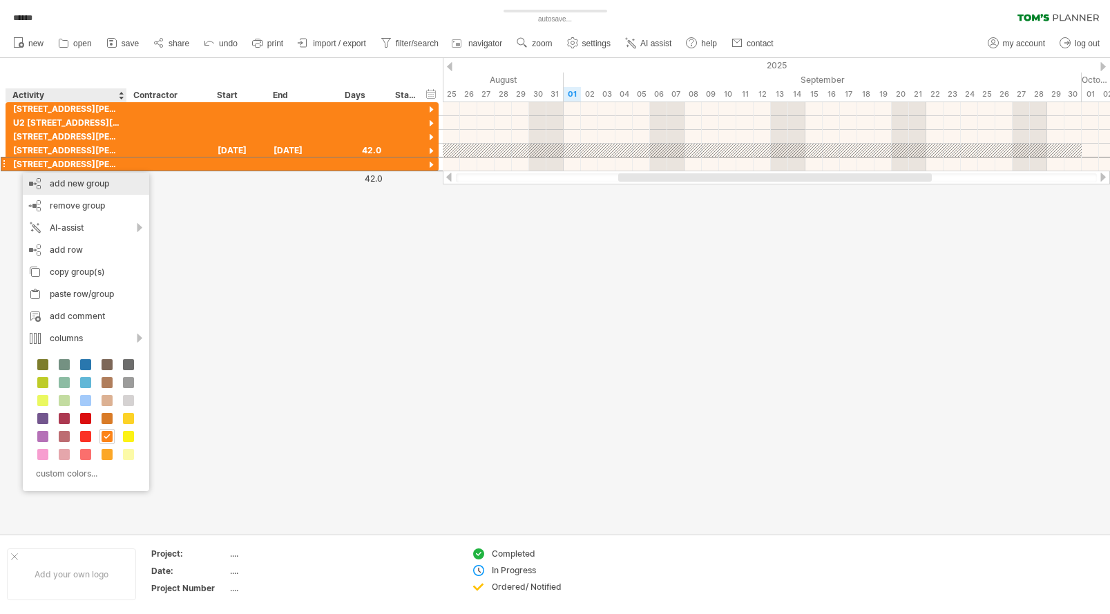
click at [102, 186] on div "add new group" at bounding box center [86, 184] width 126 height 22
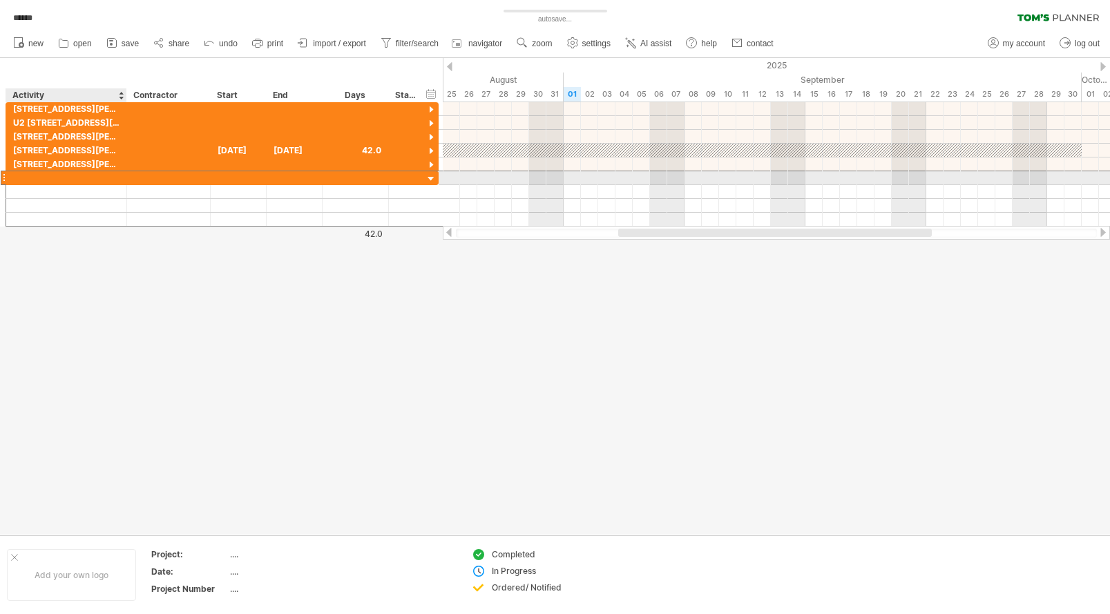
click at [54, 177] on div at bounding box center [66, 177] width 106 height 13
type input "**********"
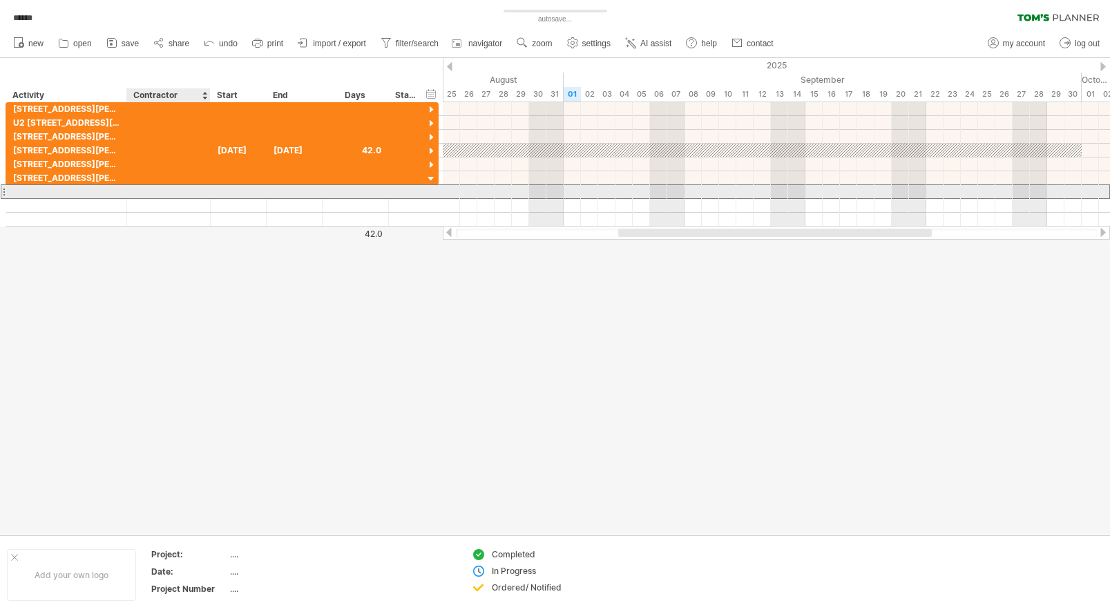
click at [151, 193] on div at bounding box center [168, 191] width 69 height 13
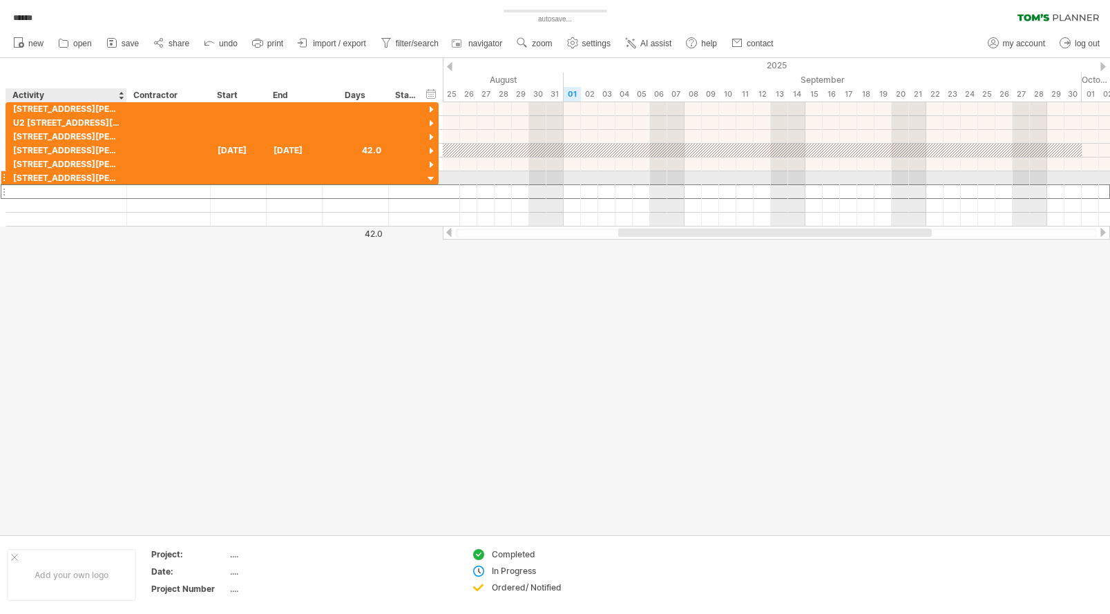
click at [115, 177] on div "[STREET_ADDRESS][PERSON_NAME][PERSON_NAME]" at bounding box center [66, 177] width 106 height 13
click at [430, 179] on div at bounding box center [431, 179] width 13 height 13
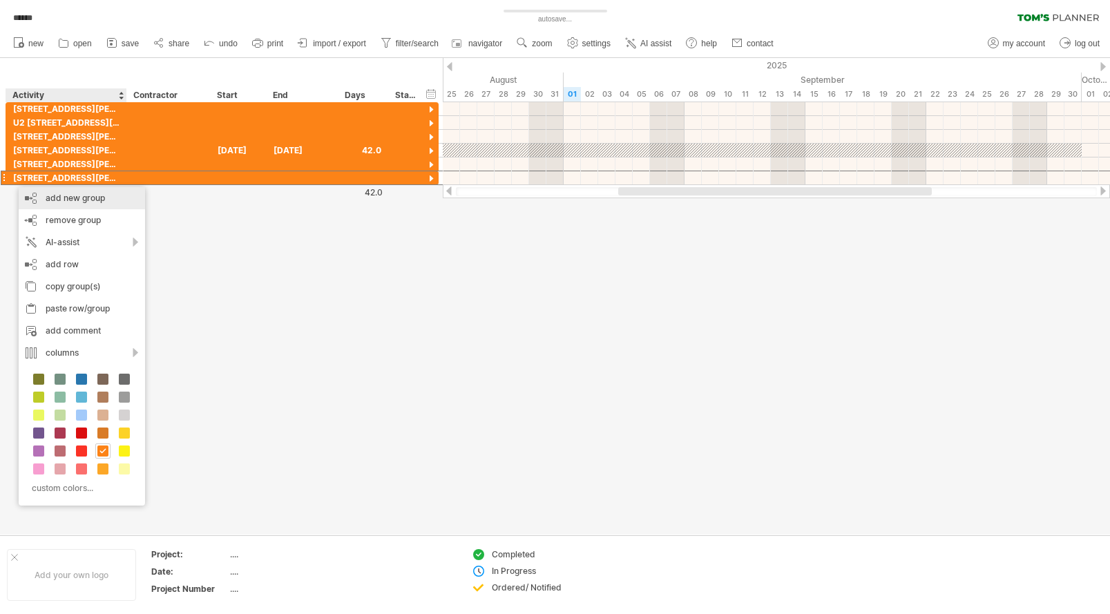
click at [50, 199] on div "add new group" at bounding box center [82, 198] width 126 height 22
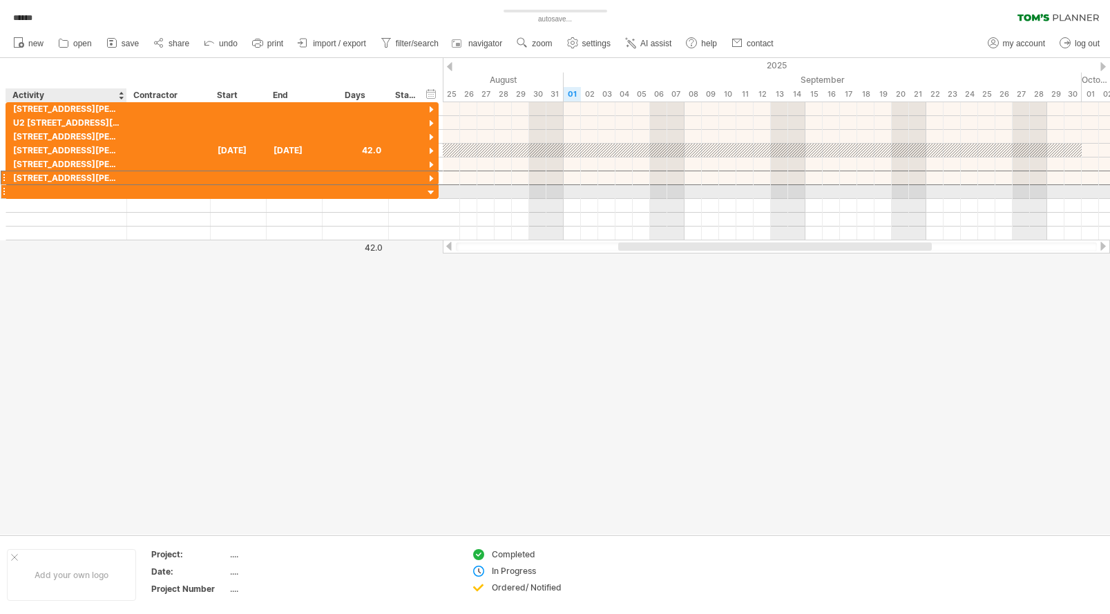
click at [36, 191] on div at bounding box center [66, 191] width 106 height 13
type input "**********"
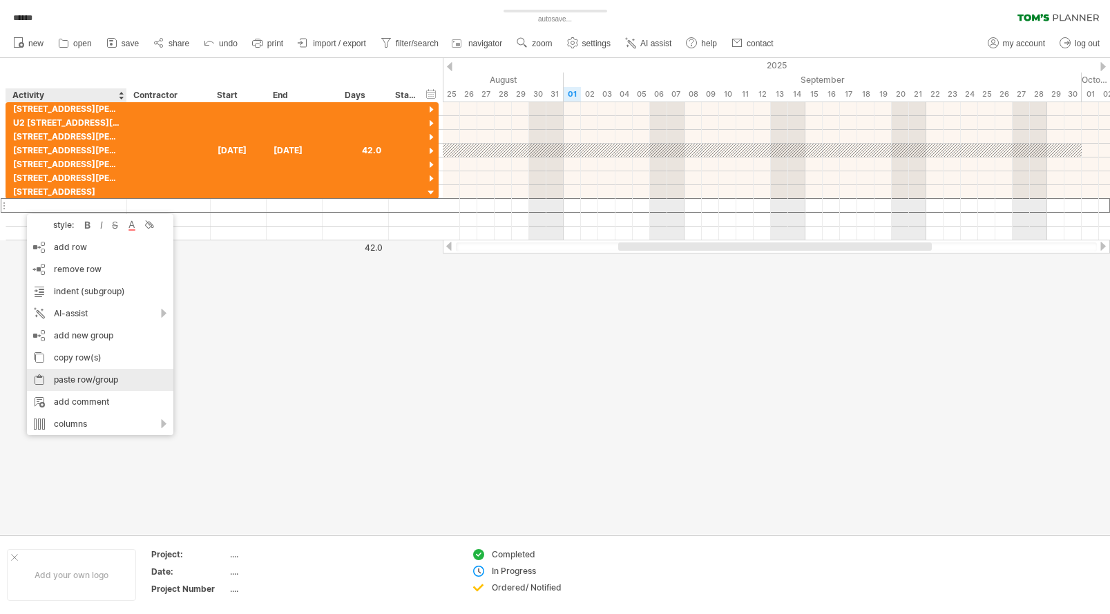
click at [102, 380] on div "paste row/group" at bounding box center [100, 380] width 146 height 22
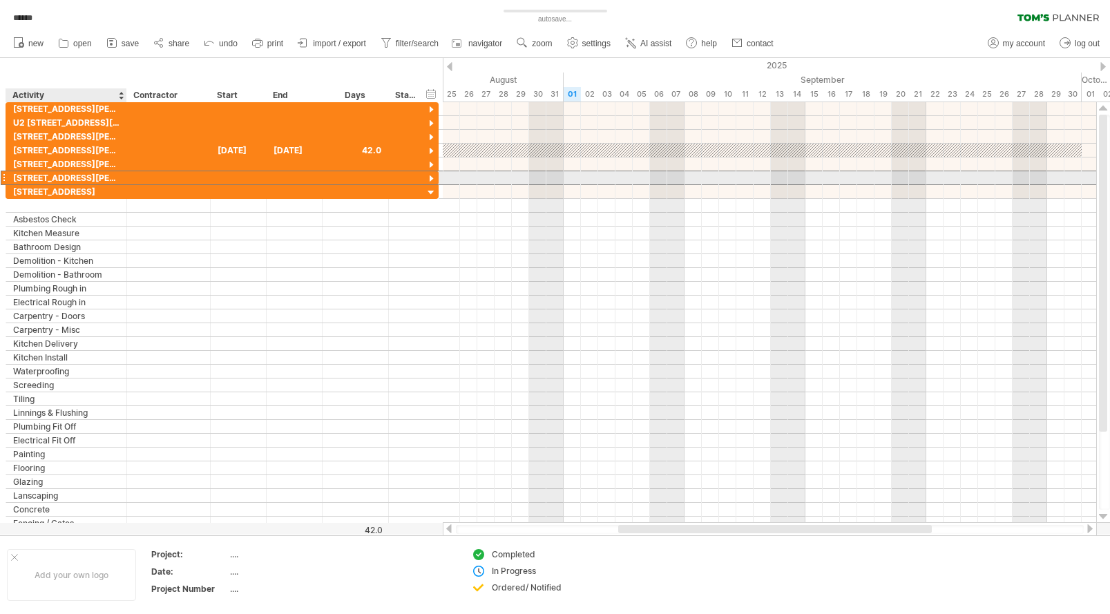
click at [33, 178] on div "[STREET_ADDRESS][PERSON_NAME][PERSON_NAME]" at bounding box center [66, 177] width 106 height 13
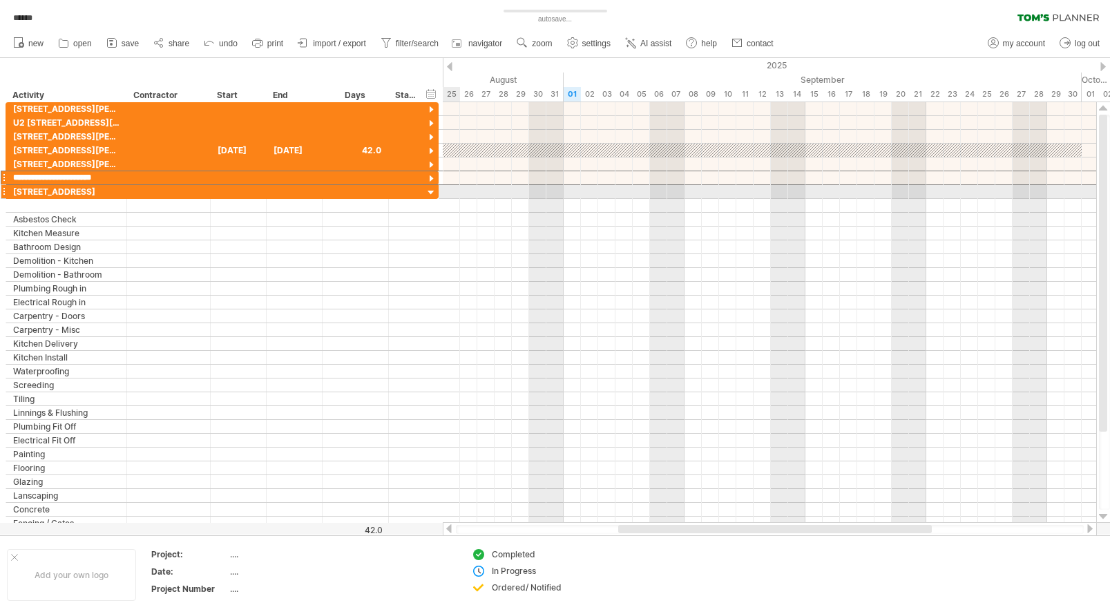
click at [428, 193] on div at bounding box center [431, 192] width 13 height 13
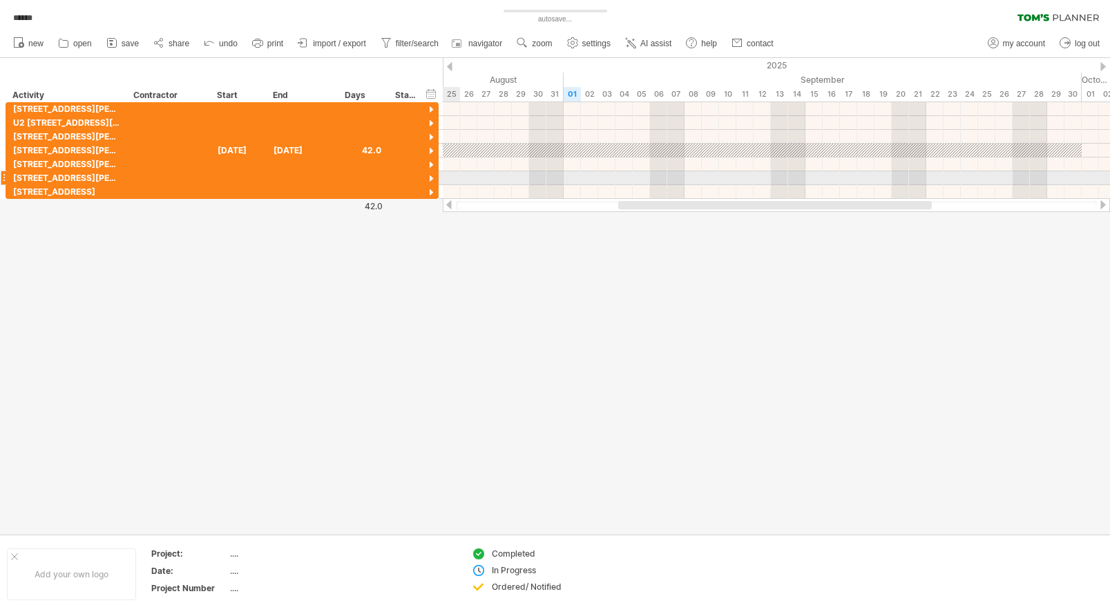
click at [431, 179] on div at bounding box center [431, 179] width 13 height 13
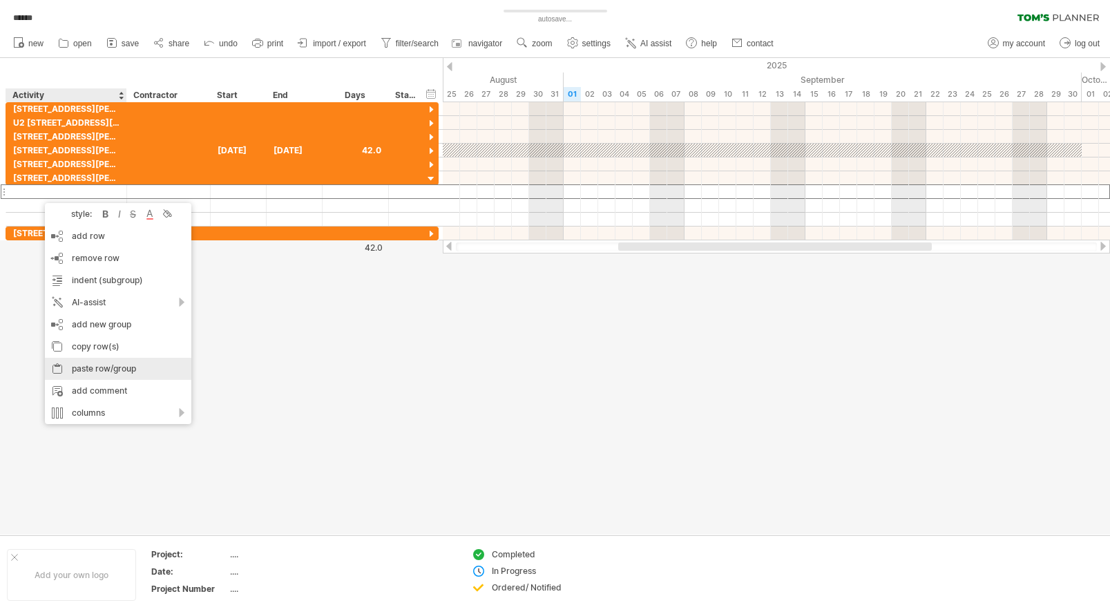
click at [111, 369] on div "paste row/group" at bounding box center [118, 369] width 146 height 22
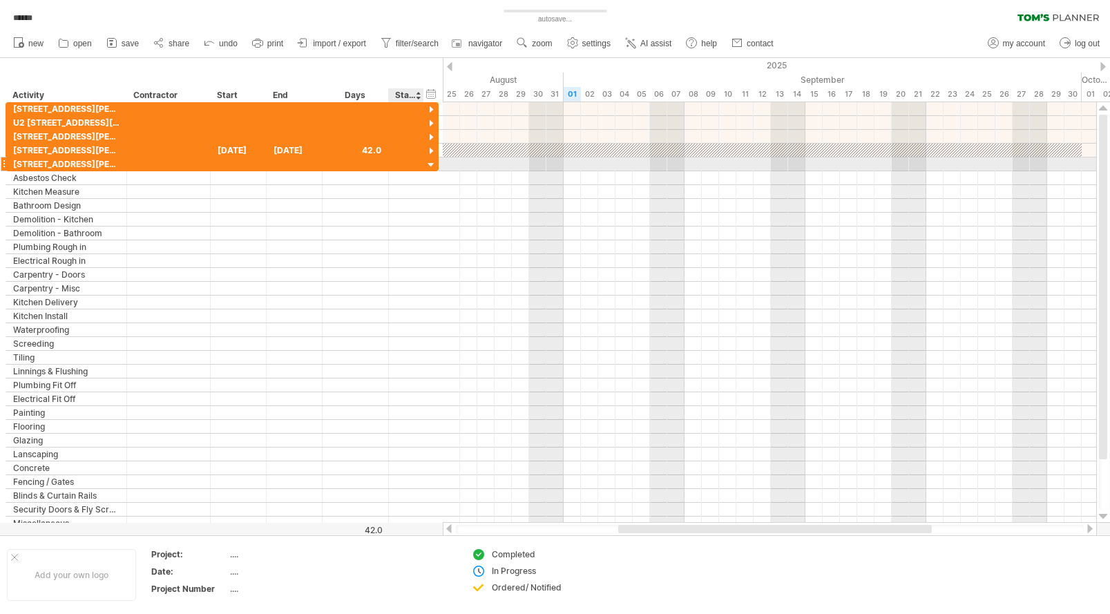
click at [432, 163] on div at bounding box center [431, 165] width 13 height 13
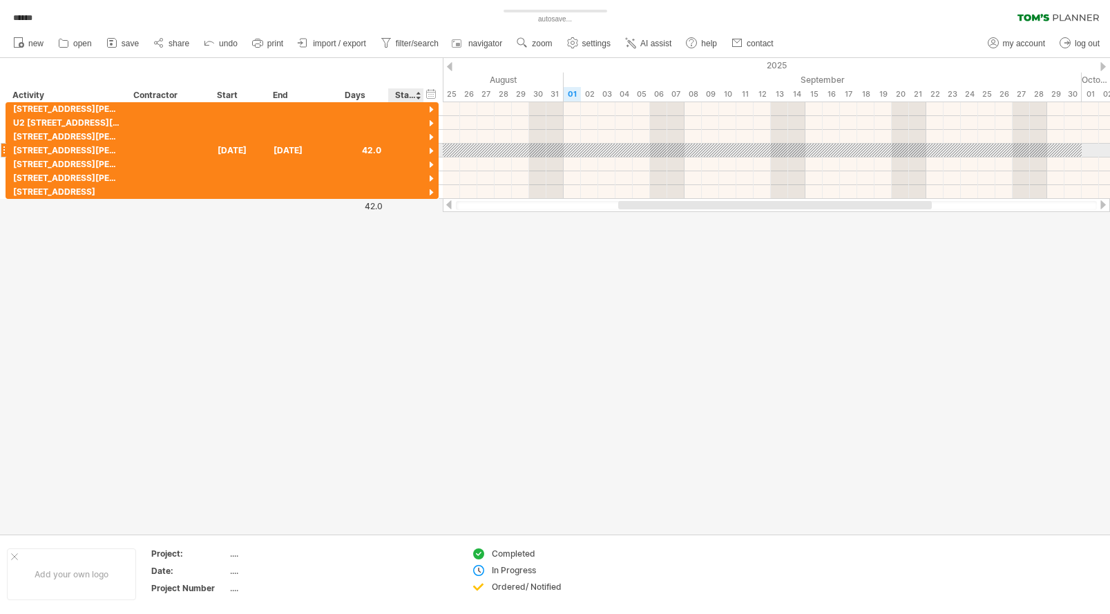
click at [432, 148] on div at bounding box center [431, 151] width 13 height 13
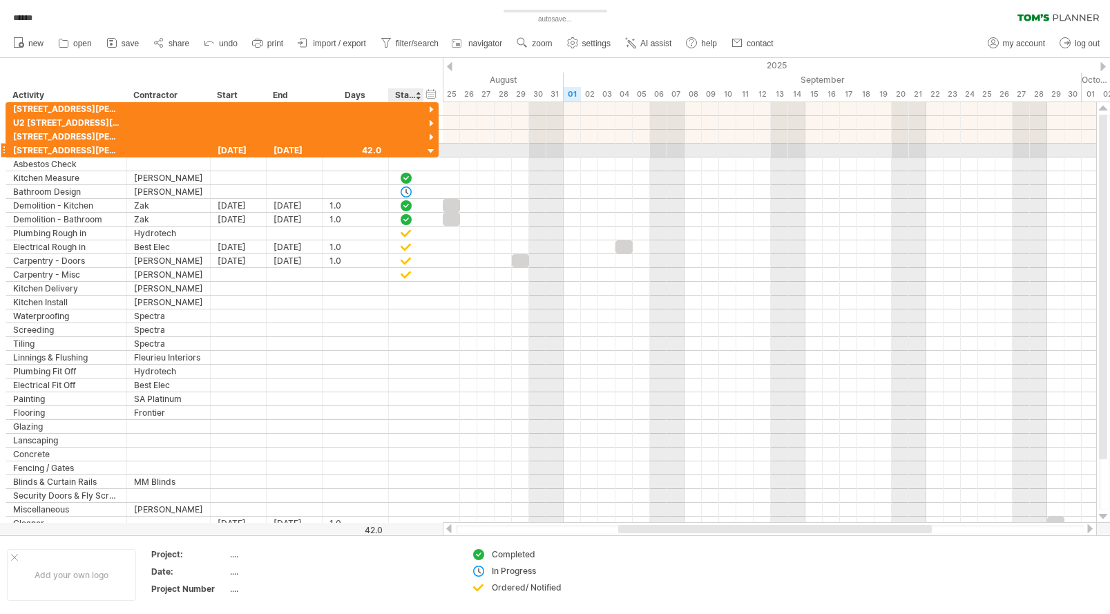
click at [432, 150] on div at bounding box center [431, 151] width 13 height 13
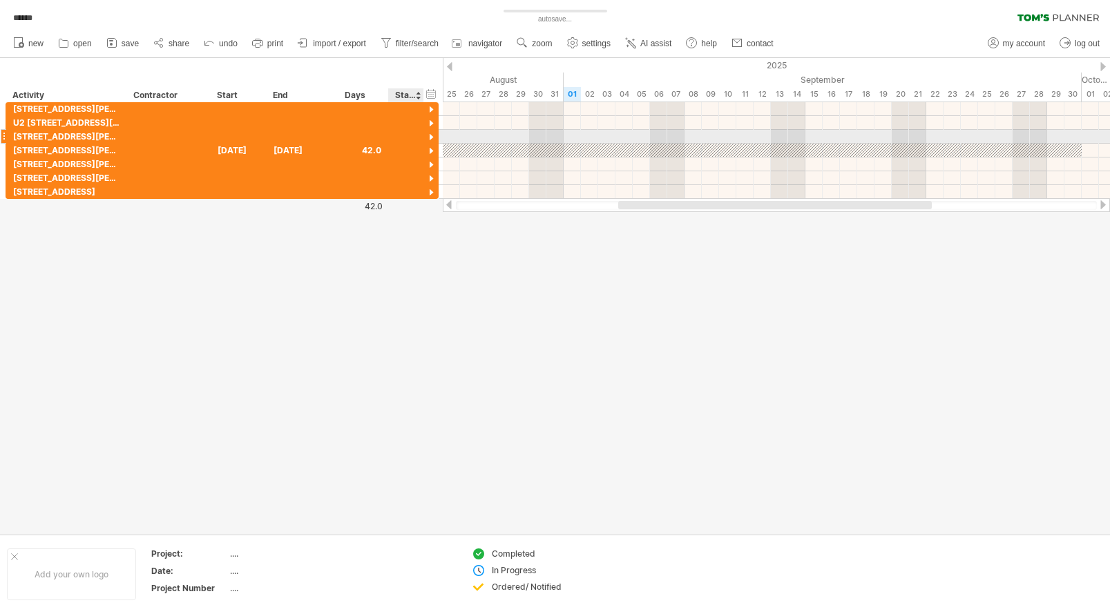
click at [431, 137] on div at bounding box center [431, 137] width 13 height 13
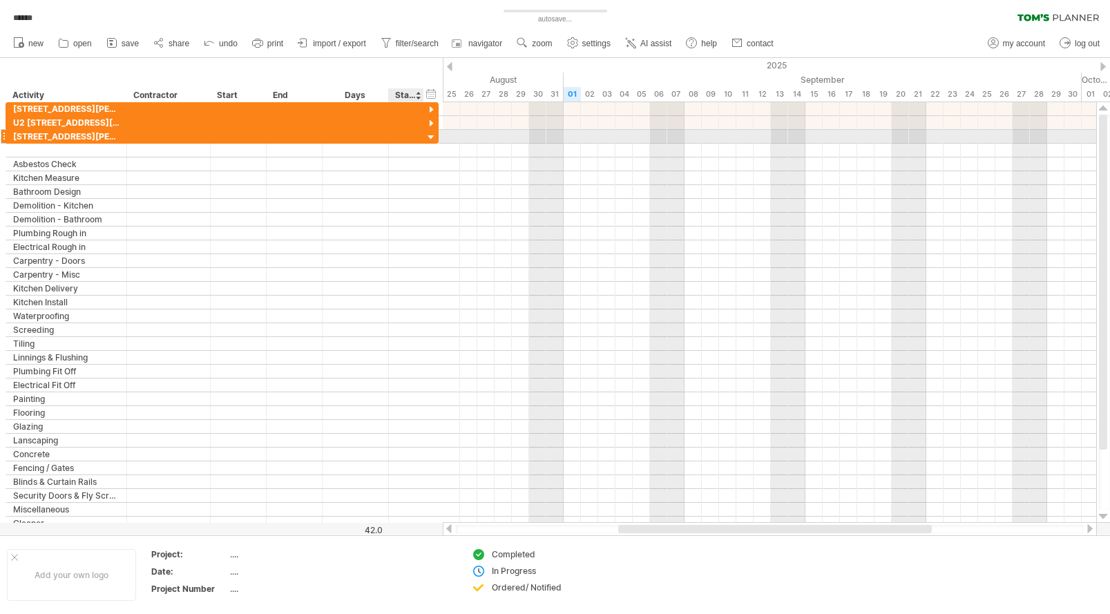
click at [431, 137] on div at bounding box center [431, 137] width 13 height 13
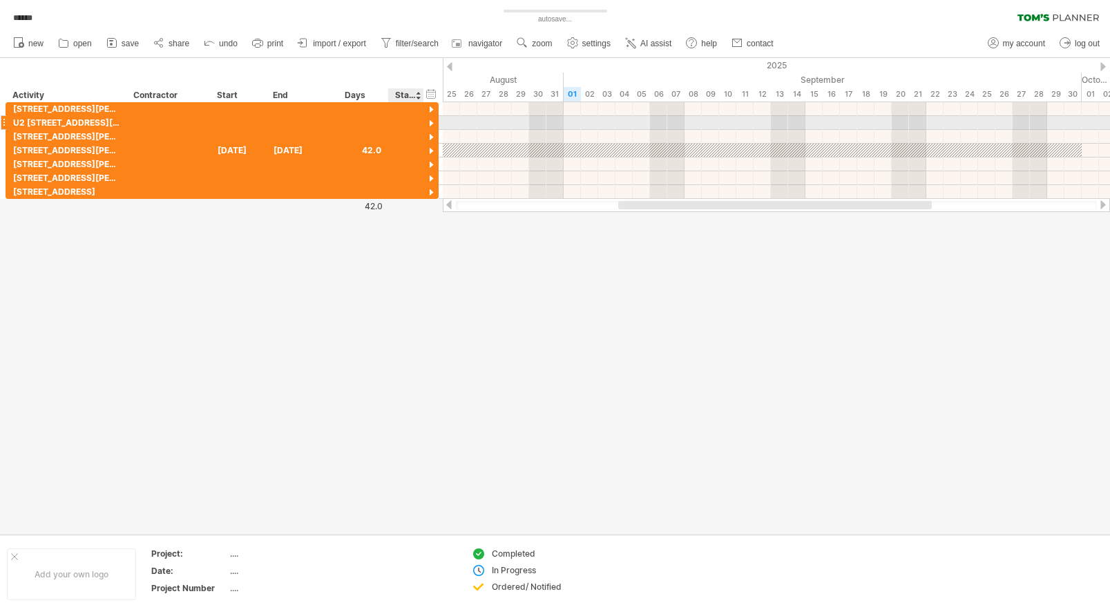
click at [430, 122] on div at bounding box center [431, 123] width 13 height 13
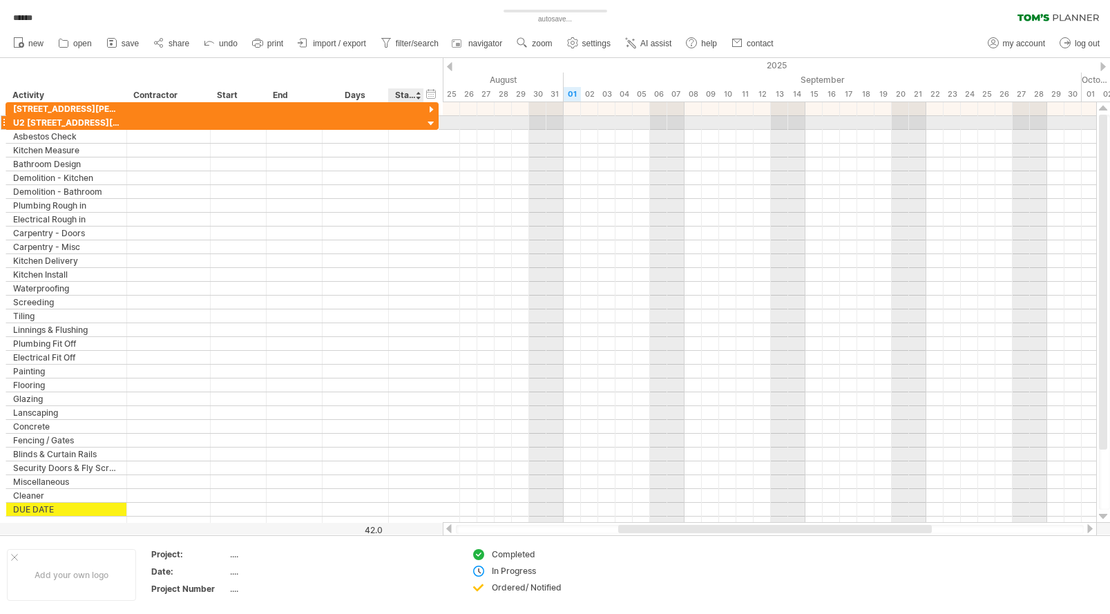
click at [430, 122] on div at bounding box center [431, 123] width 13 height 13
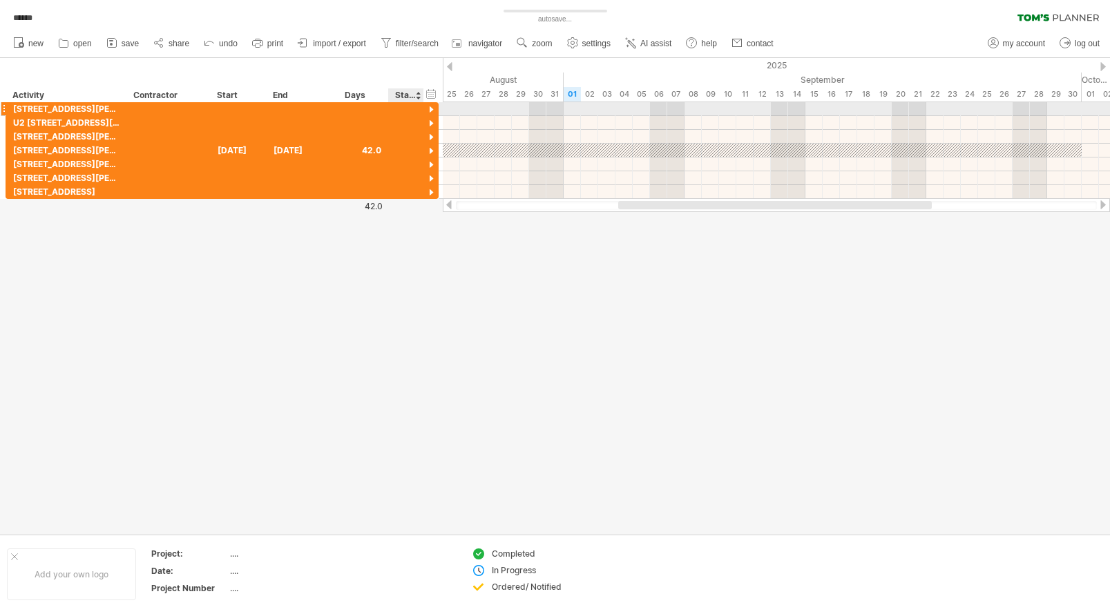
click at [432, 106] on div at bounding box center [431, 110] width 13 height 13
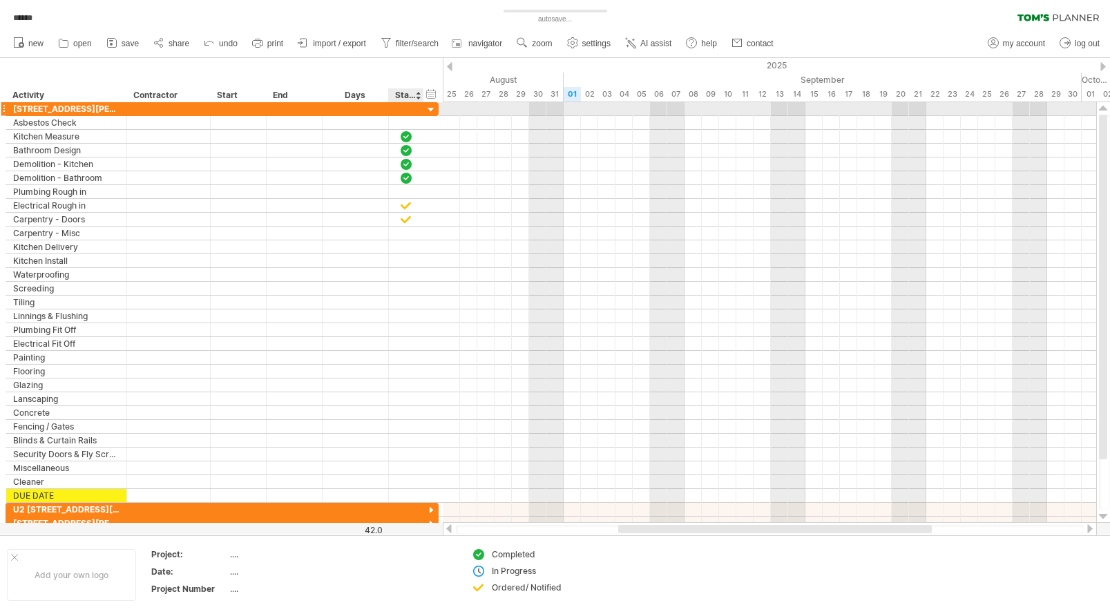
click at [432, 107] on div at bounding box center [431, 110] width 13 height 13
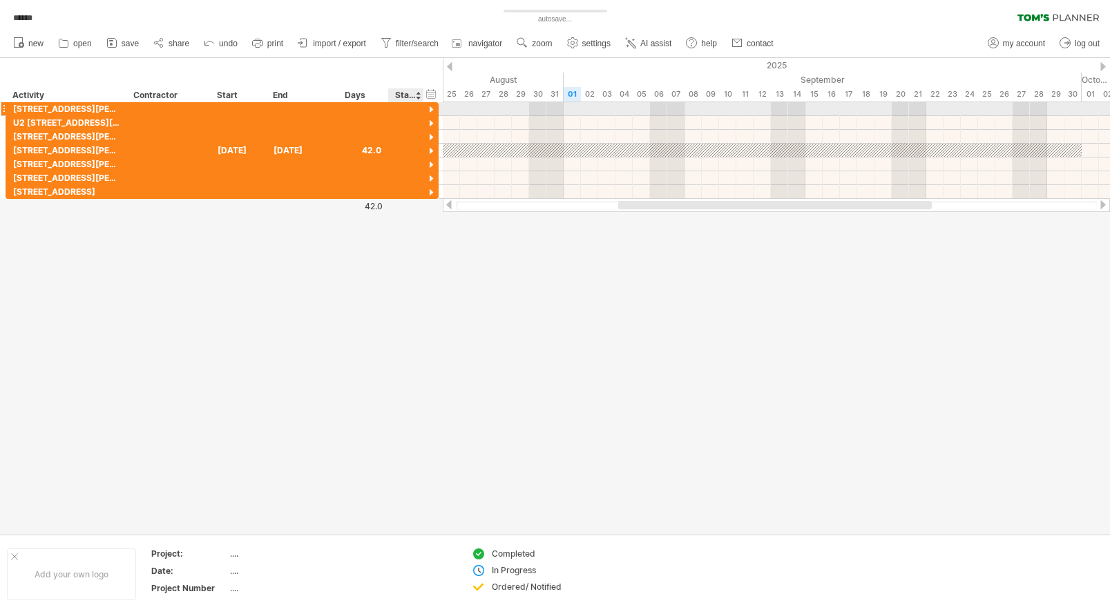
click at [432, 110] on div at bounding box center [431, 110] width 13 height 13
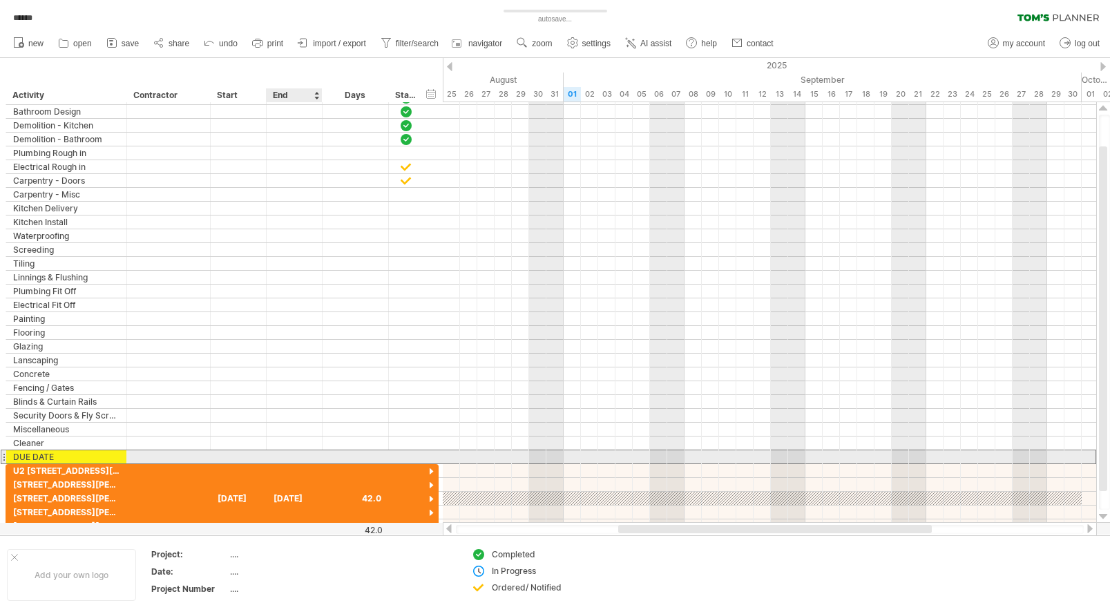
click at [282, 456] on div at bounding box center [295, 456] width 56 height 13
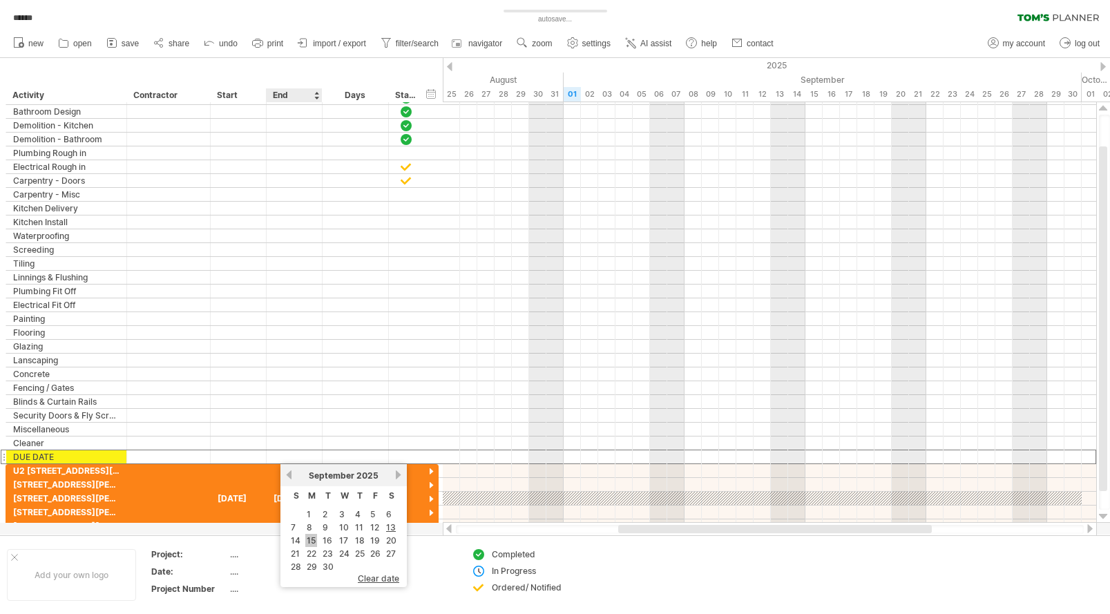
click at [313, 542] on link "15" at bounding box center [311, 540] width 12 height 13
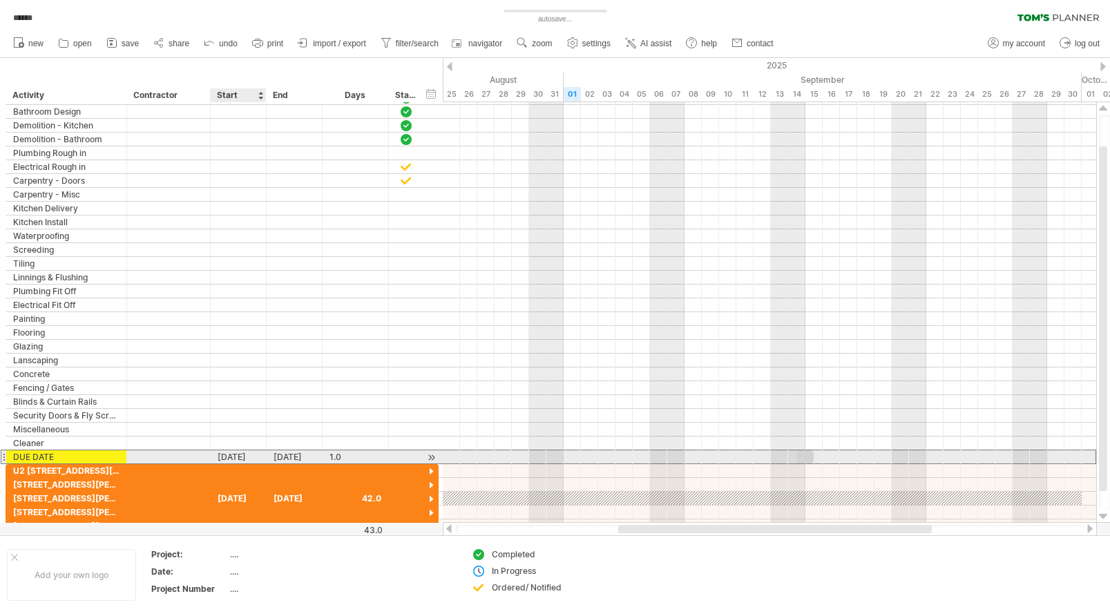
click at [243, 452] on div "14-09-25" at bounding box center [239, 456] width 56 height 13
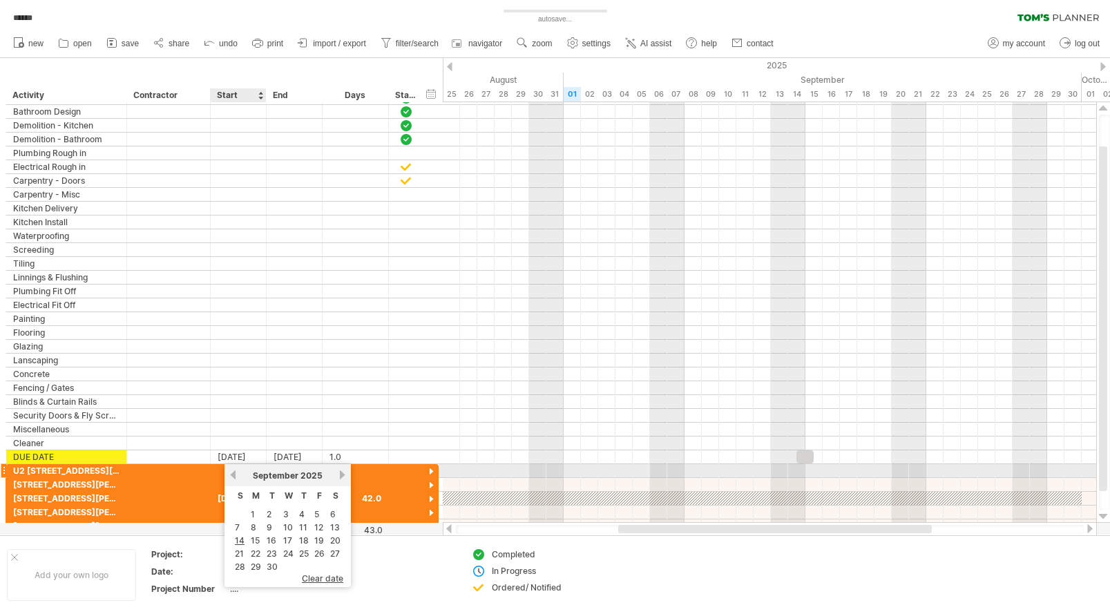
click at [233, 472] on link "previous" at bounding box center [233, 475] width 10 height 10
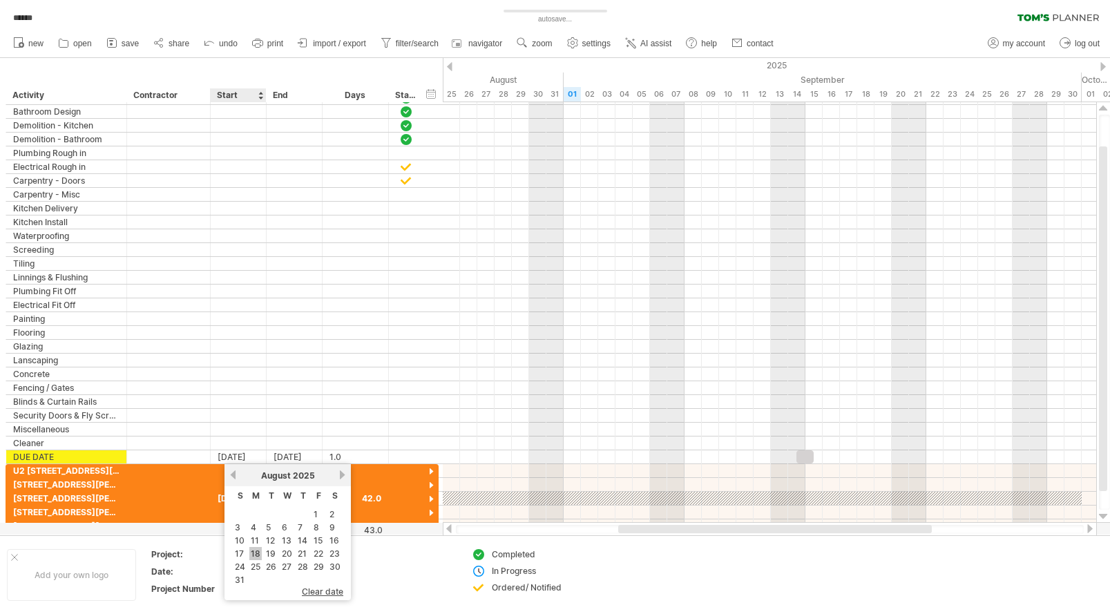
click at [255, 554] on link "18" at bounding box center [255, 553] width 12 height 13
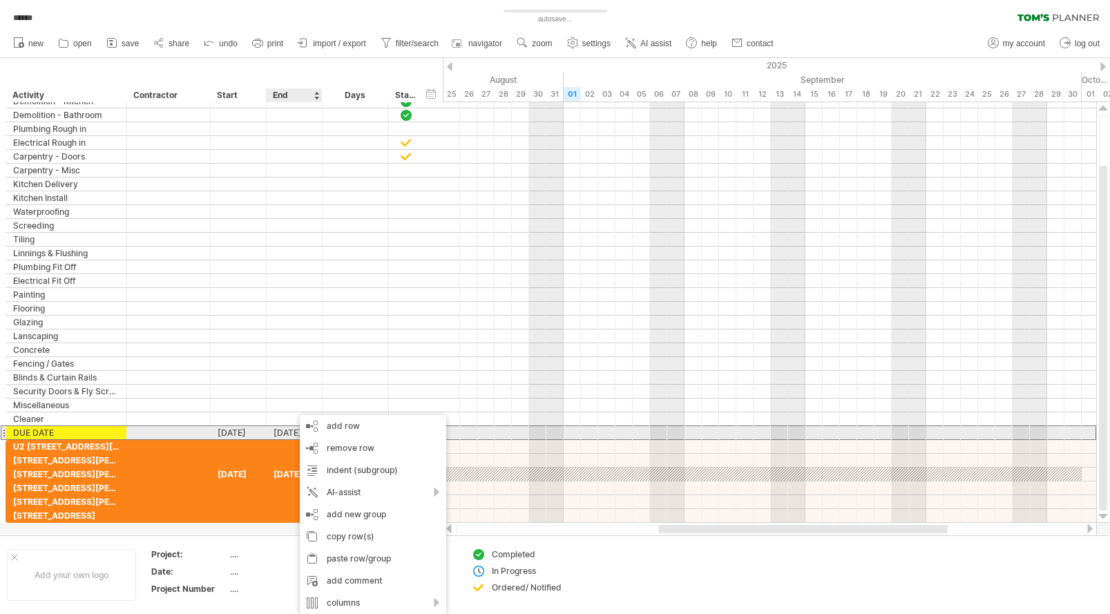
click at [284, 434] on div "18-08-25" at bounding box center [295, 432] width 56 height 13
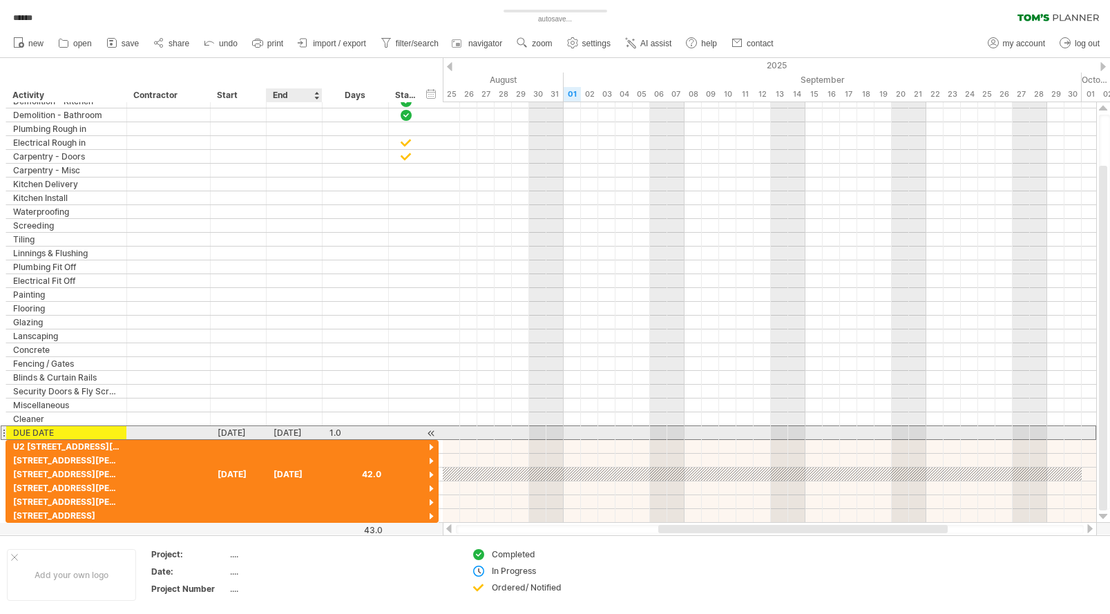
click at [307, 432] on div "18-08-25" at bounding box center [295, 432] width 56 height 13
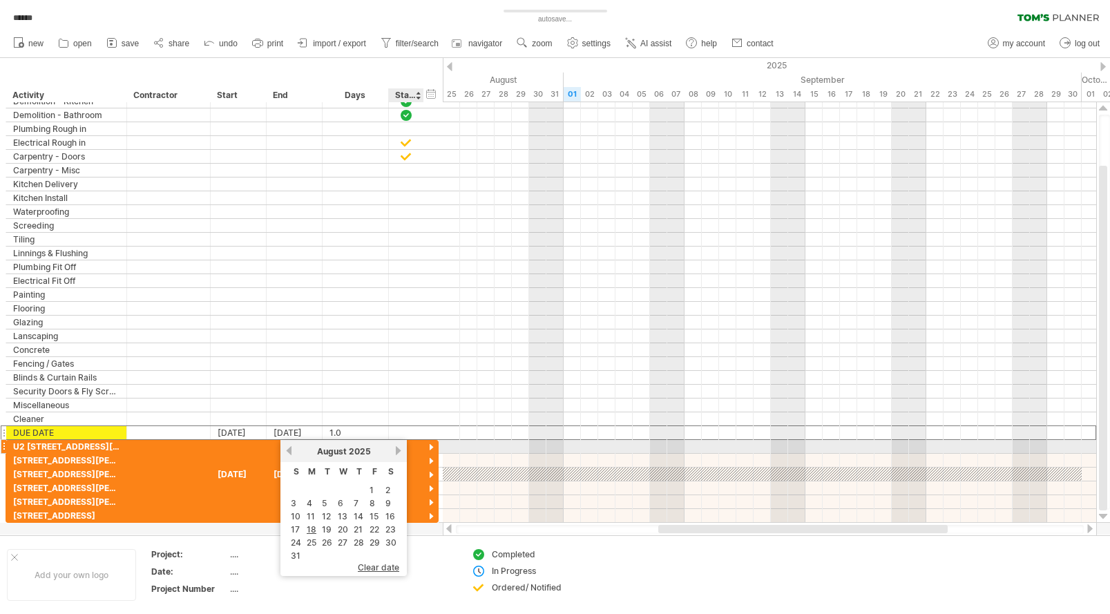
click at [396, 452] on link "next" at bounding box center [398, 450] width 10 height 10
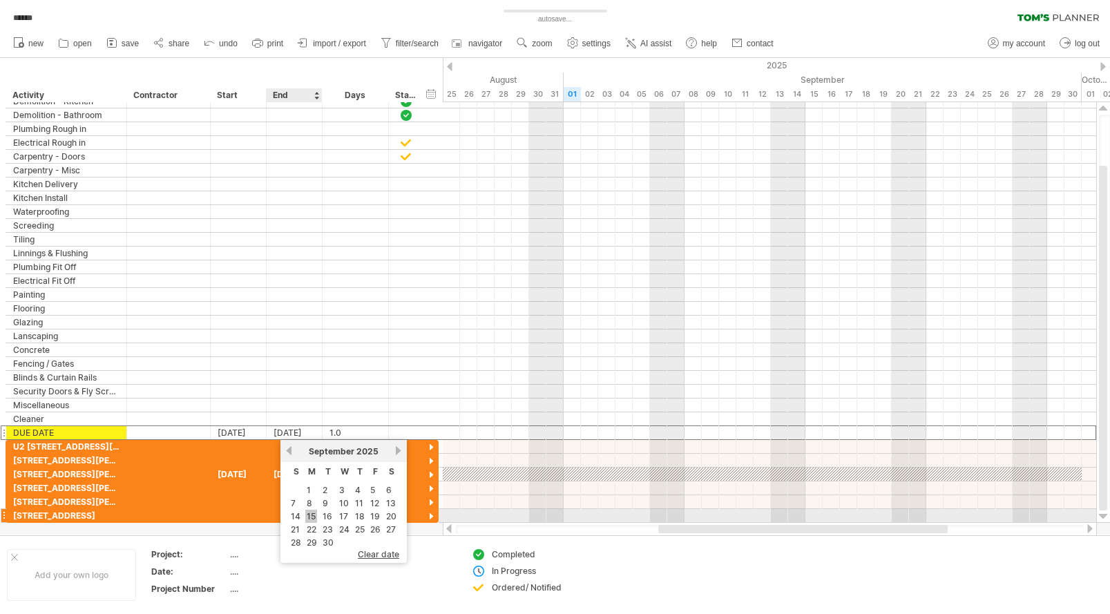
click at [311, 516] on link "15" at bounding box center [311, 516] width 12 height 13
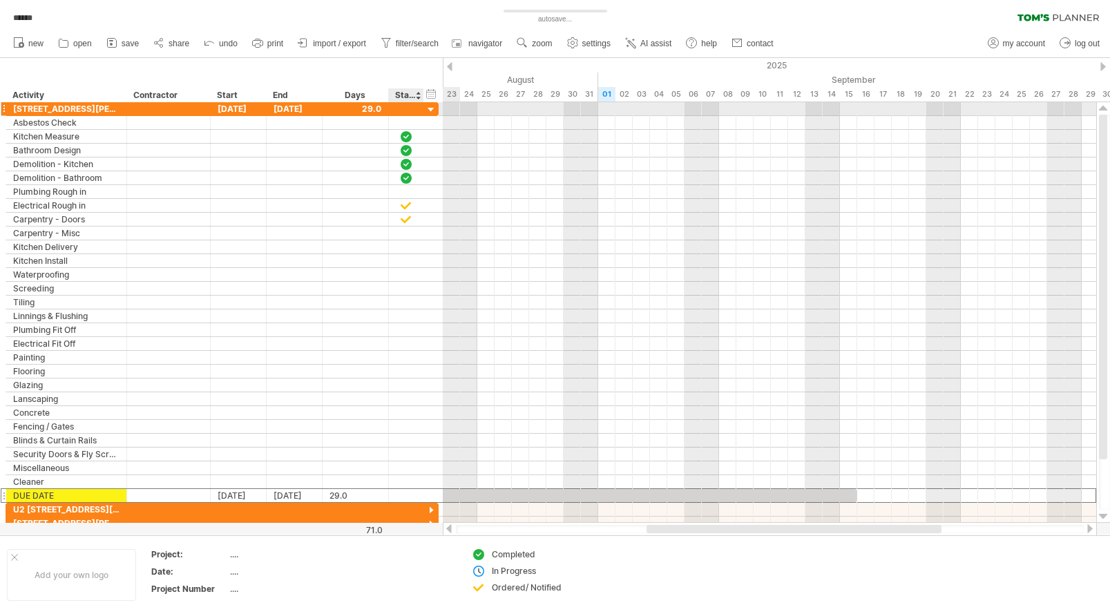
click at [432, 112] on div at bounding box center [431, 110] width 13 height 13
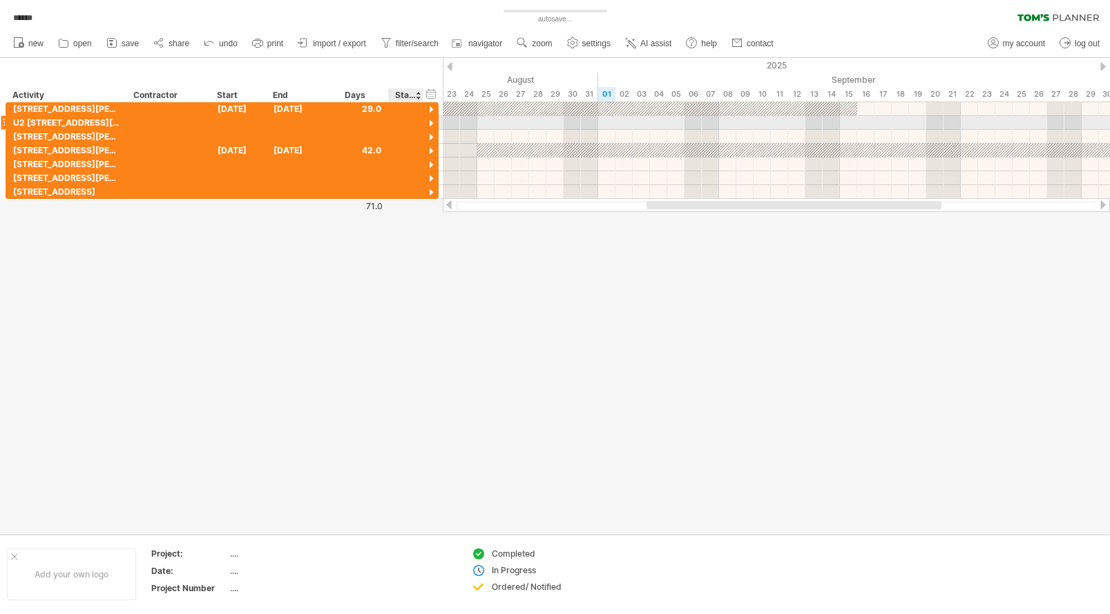
click at [430, 122] on div at bounding box center [431, 123] width 13 height 13
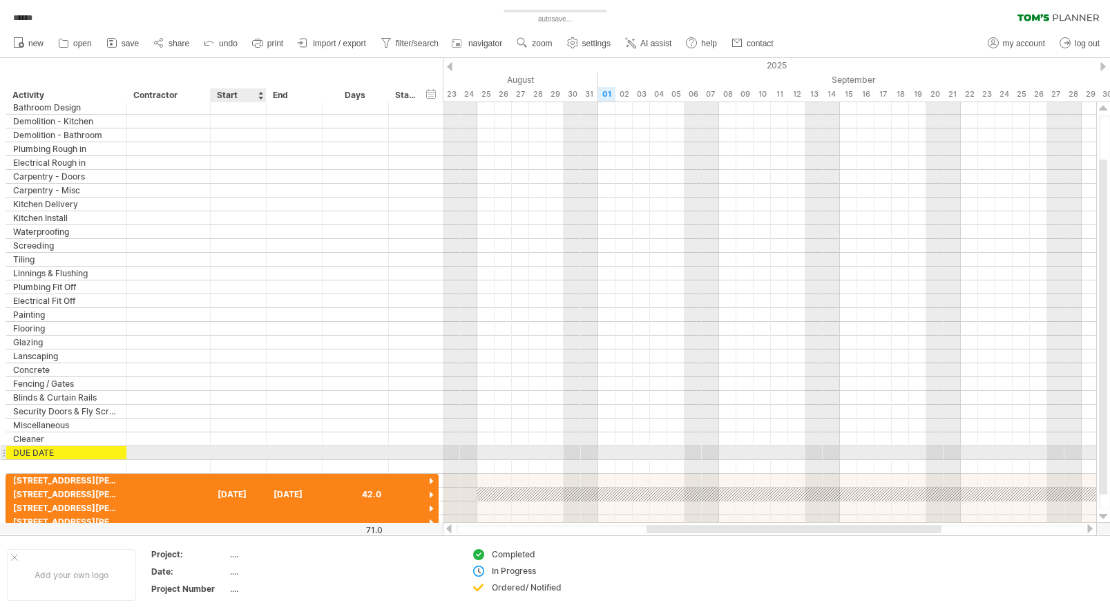
click at [230, 454] on div at bounding box center [239, 452] width 56 height 13
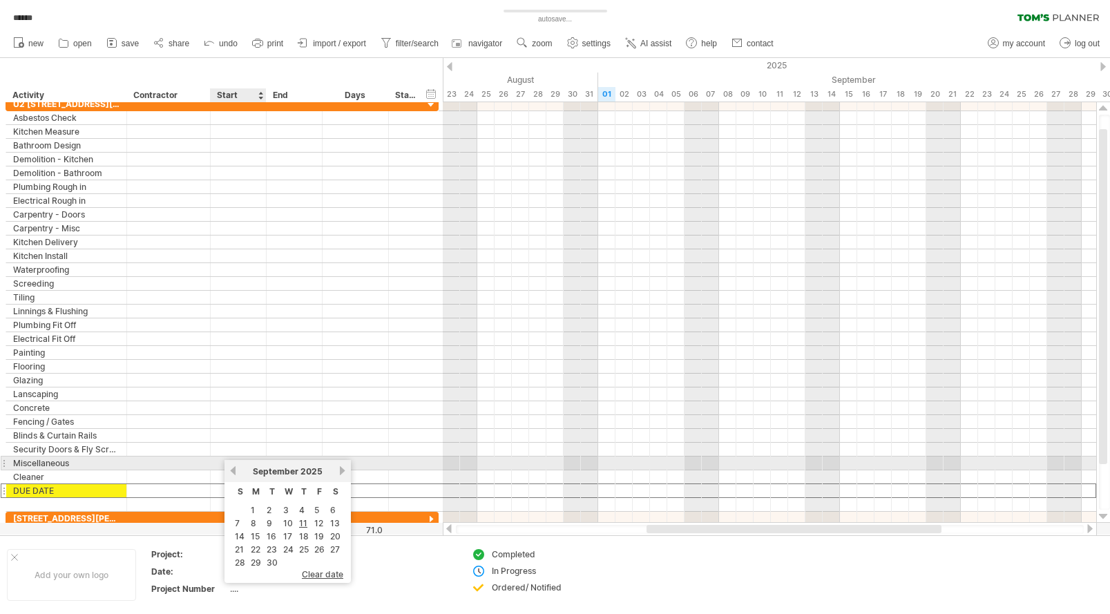
click at [235, 468] on link "previous" at bounding box center [233, 470] width 10 height 10
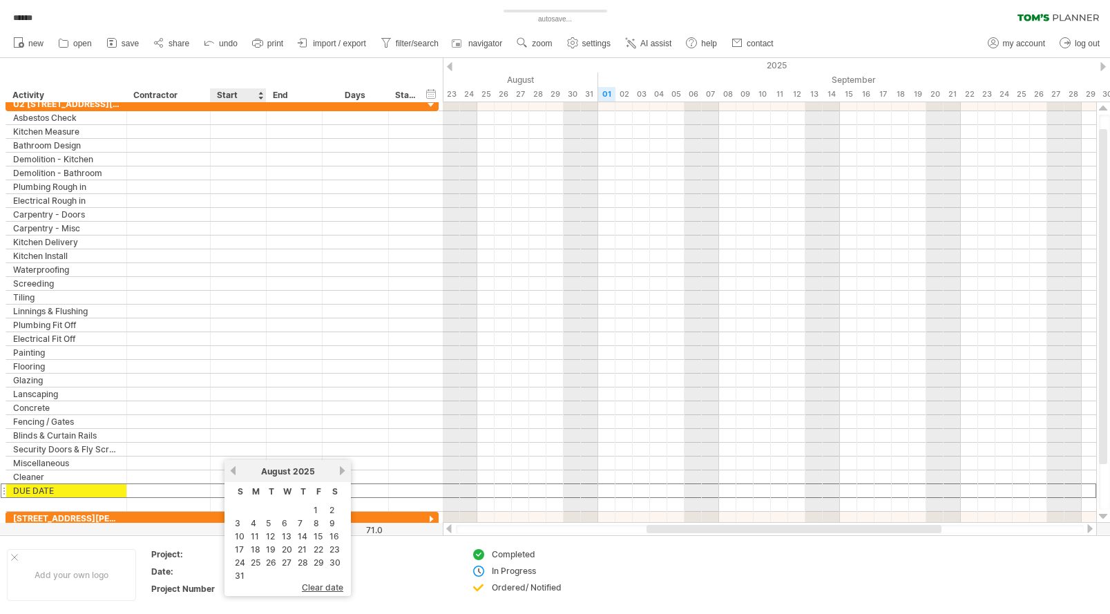
click at [253, 552] on link "18" at bounding box center [255, 549] width 12 height 13
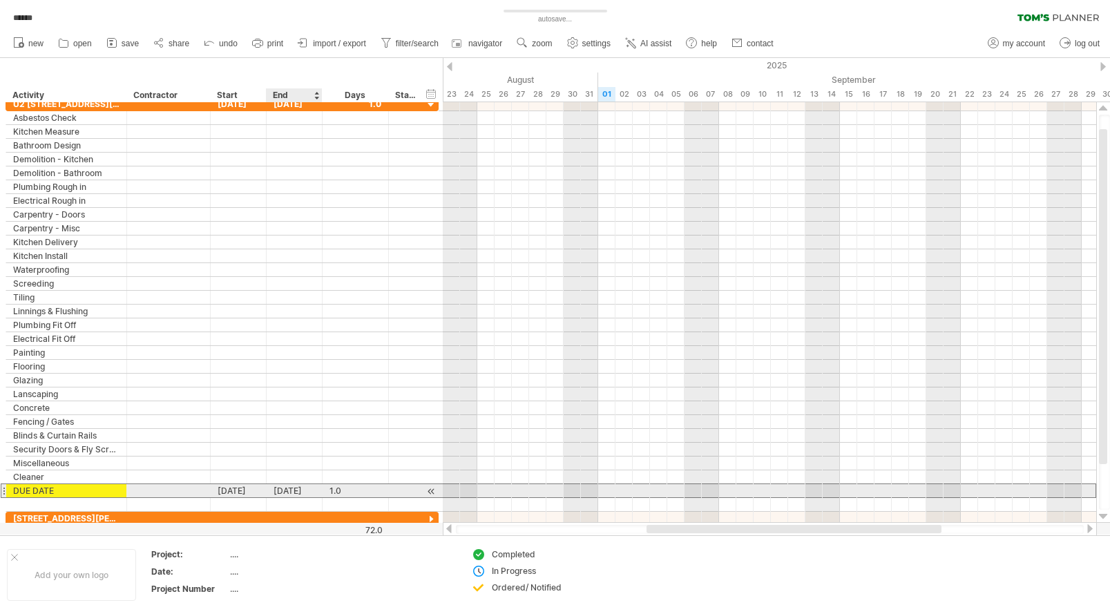
click at [303, 490] on div "18-08-25" at bounding box center [295, 490] width 56 height 13
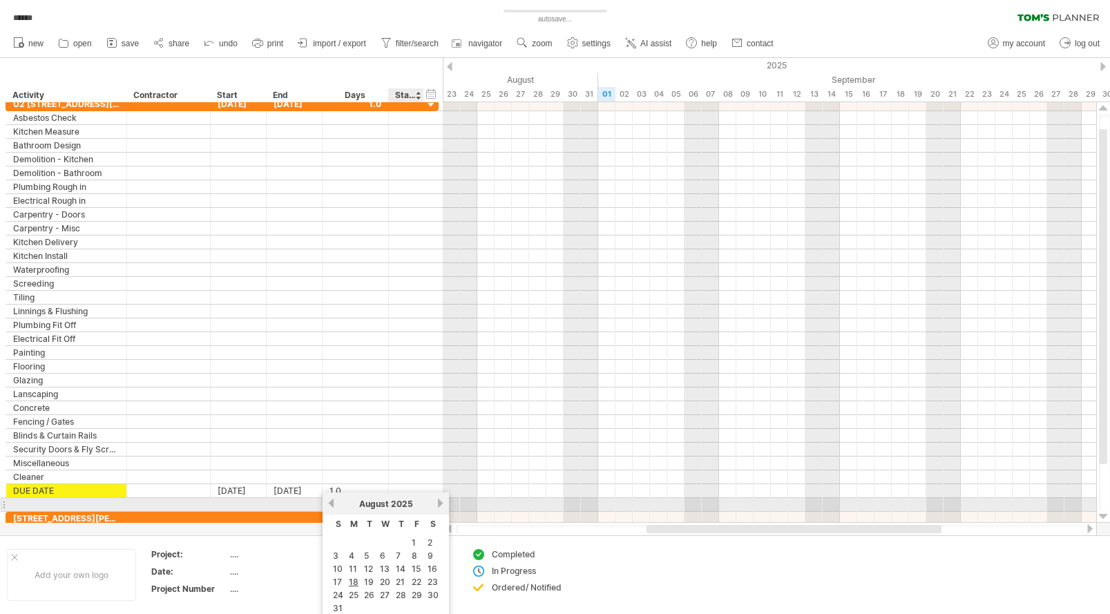
click at [435, 501] on div "August 2025" at bounding box center [386, 504] width 100 height 10
click at [439, 501] on link "next" at bounding box center [440, 503] width 10 height 10
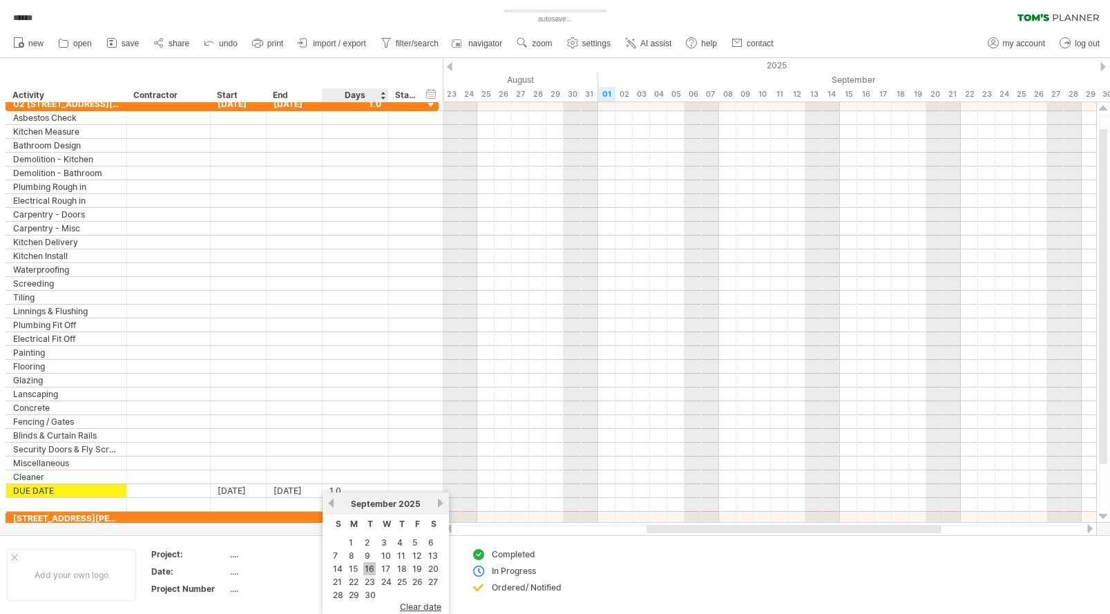
click at [370, 566] on link "16" at bounding box center [369, 568] width 12 height 13
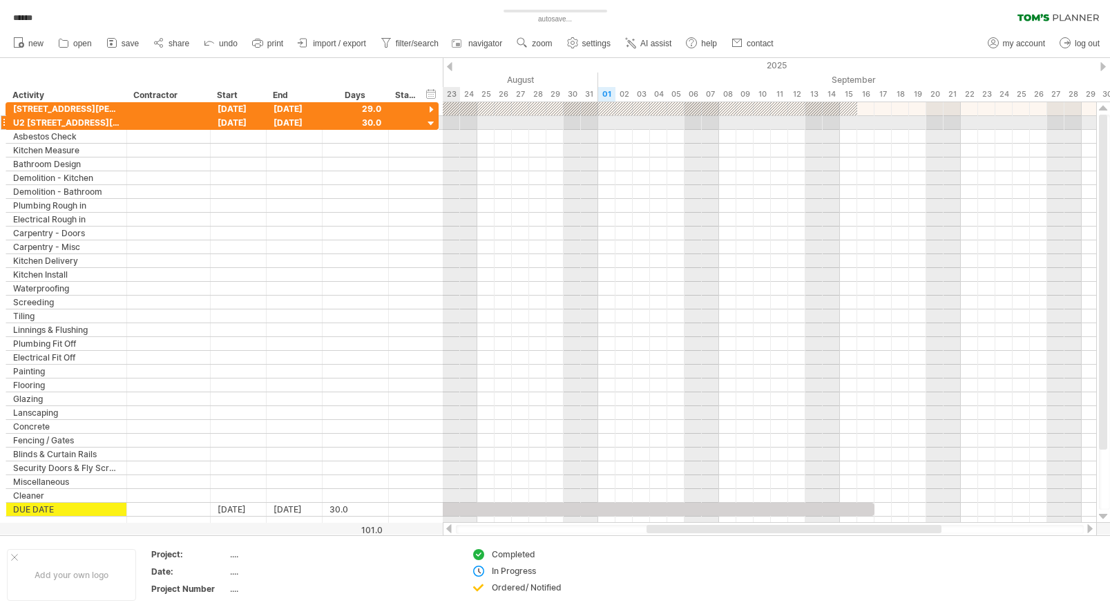
click at [433, 123] on div at bounding box center [431, 123] width 13 height 13
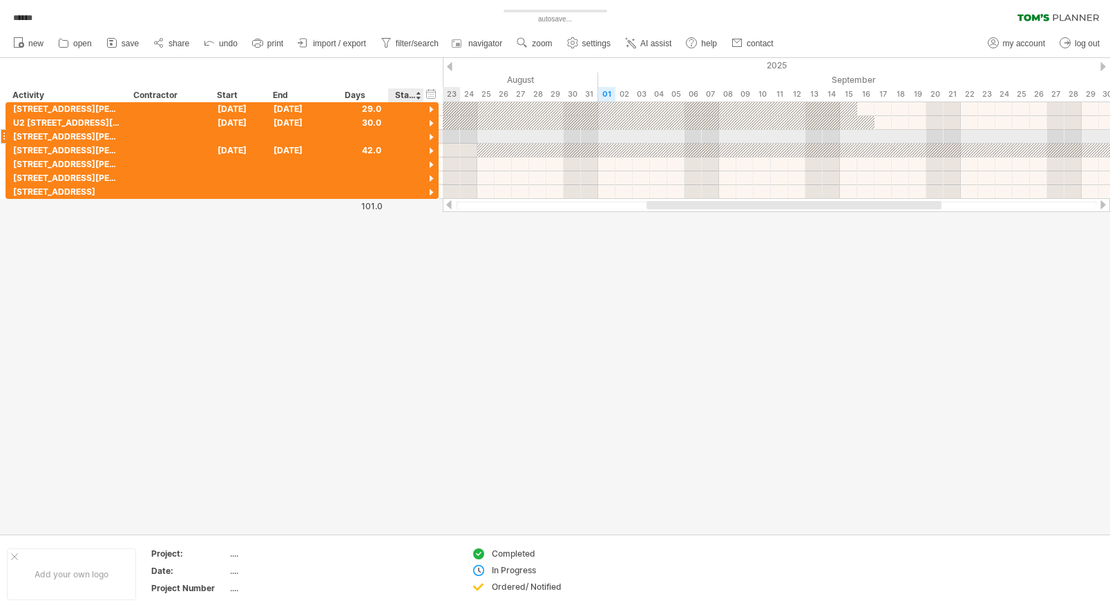
click at [430, 135] on div at bounding box center [431, 137] width 13 height 13
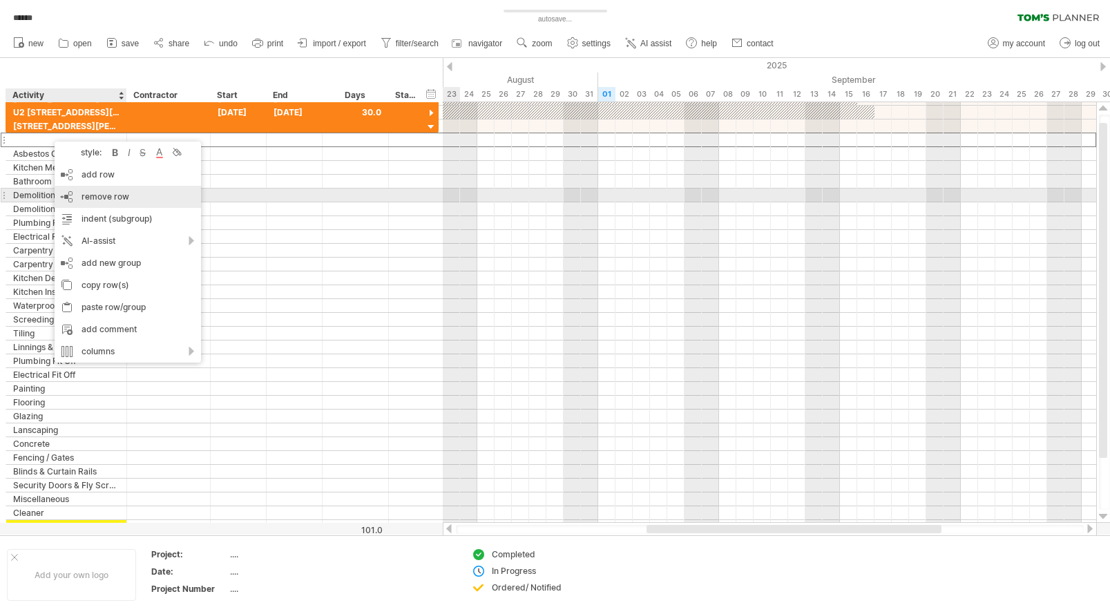
click at [106, 197] on span "remove row" at bounding box center [105, 196] width 48 height 10
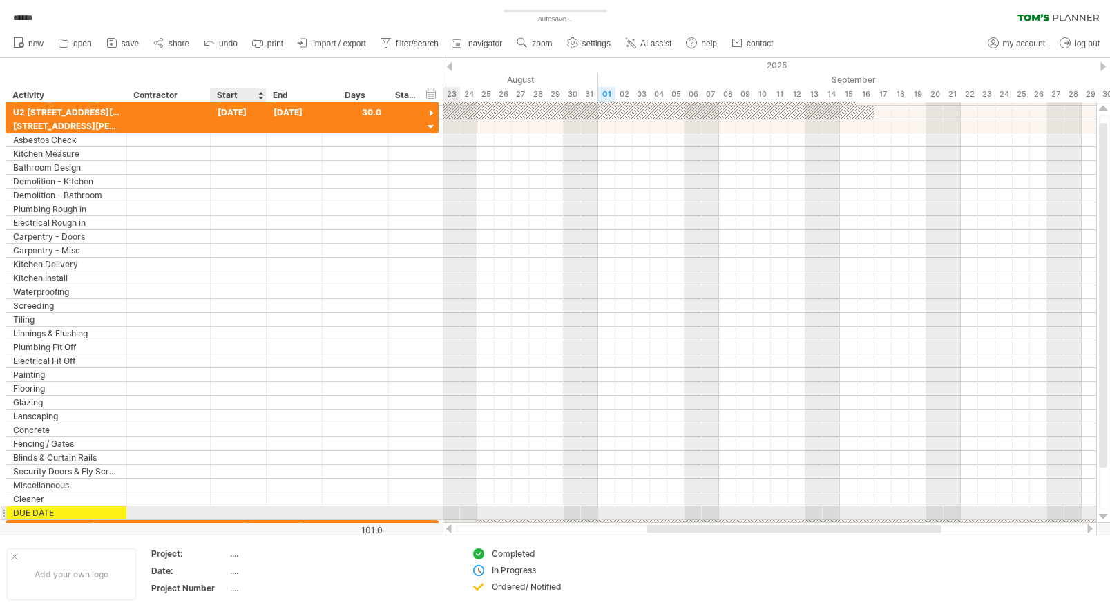
click at [238, 508] on div at bounding box center [239, 512] width 56 height 13
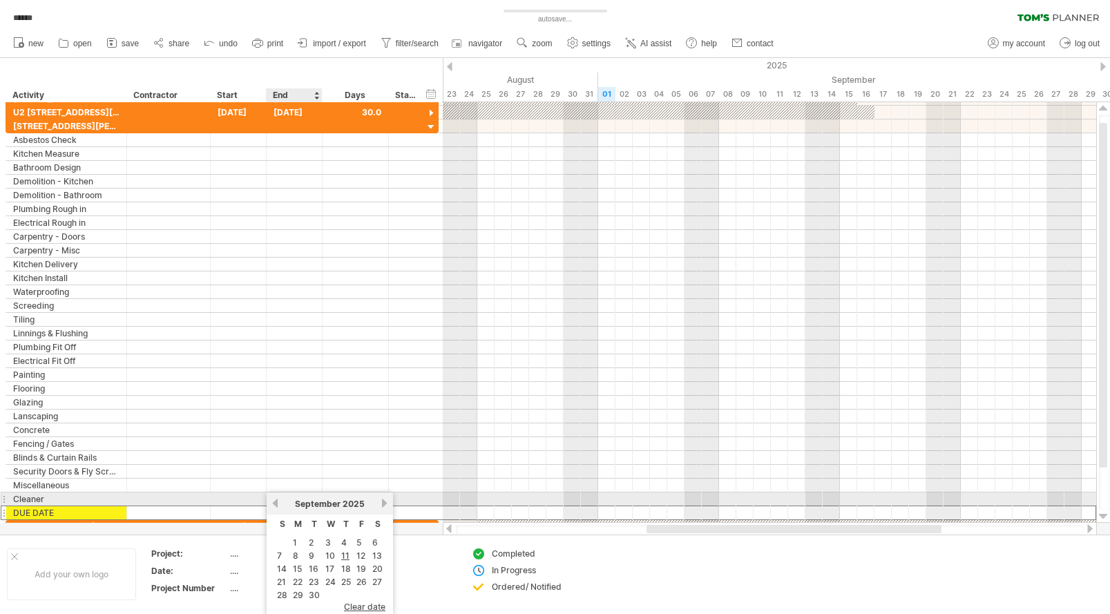
click at [276, 501] on link "previous" at bounding box center [275, 503] width 10 height 10
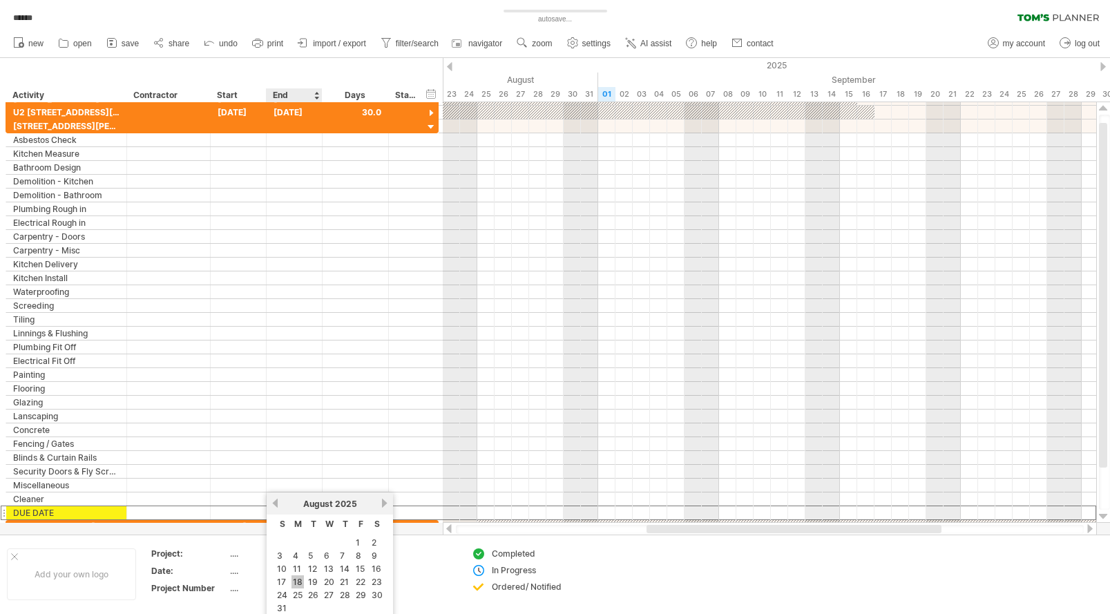
click at [300, 579] on link "18" at bounding box center [297, 581] width 12 height 13
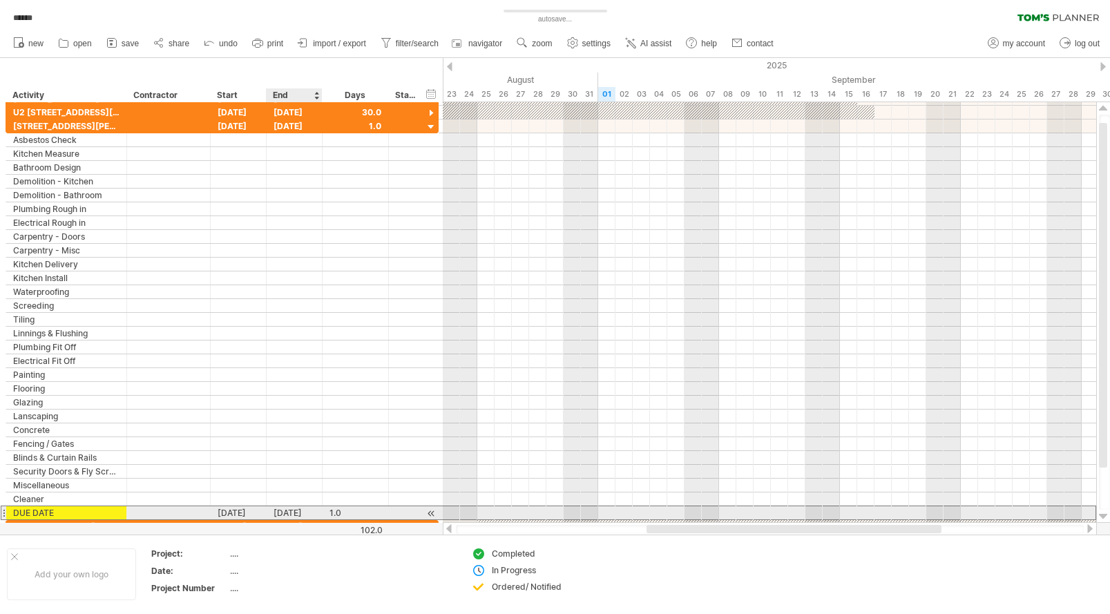
click at [302, 515] on div "18-08-25" at bounding box center [295, 512] width 56 height 13
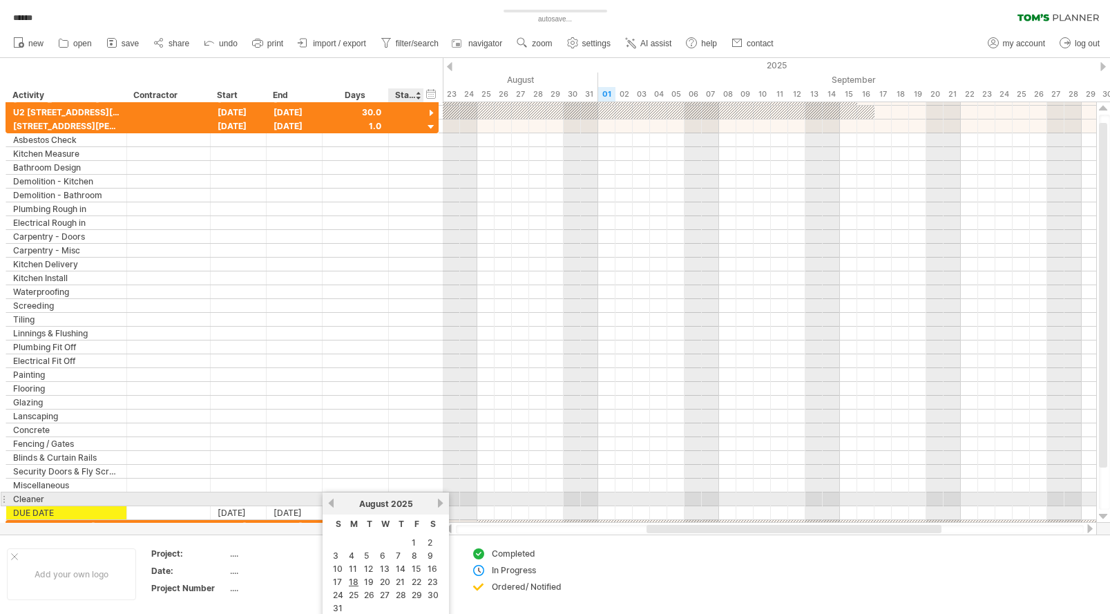
click at [438, 503] on link "next" at bounding box center [440, 503] width 10 height 10
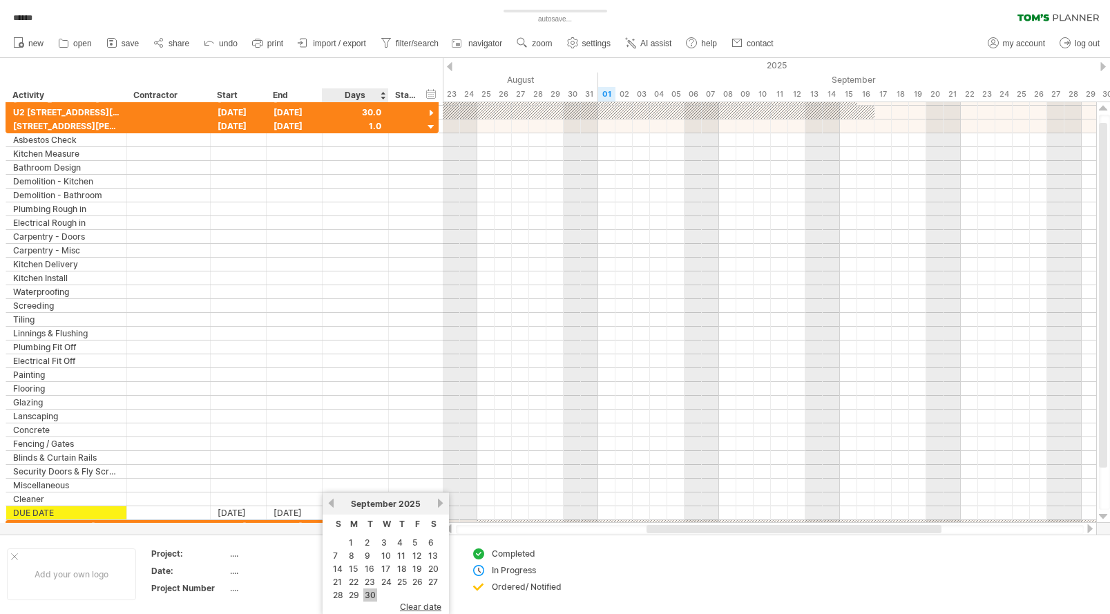
click at [372, 593] on link "30" at bounding box center [370, 594] width 14 height 13
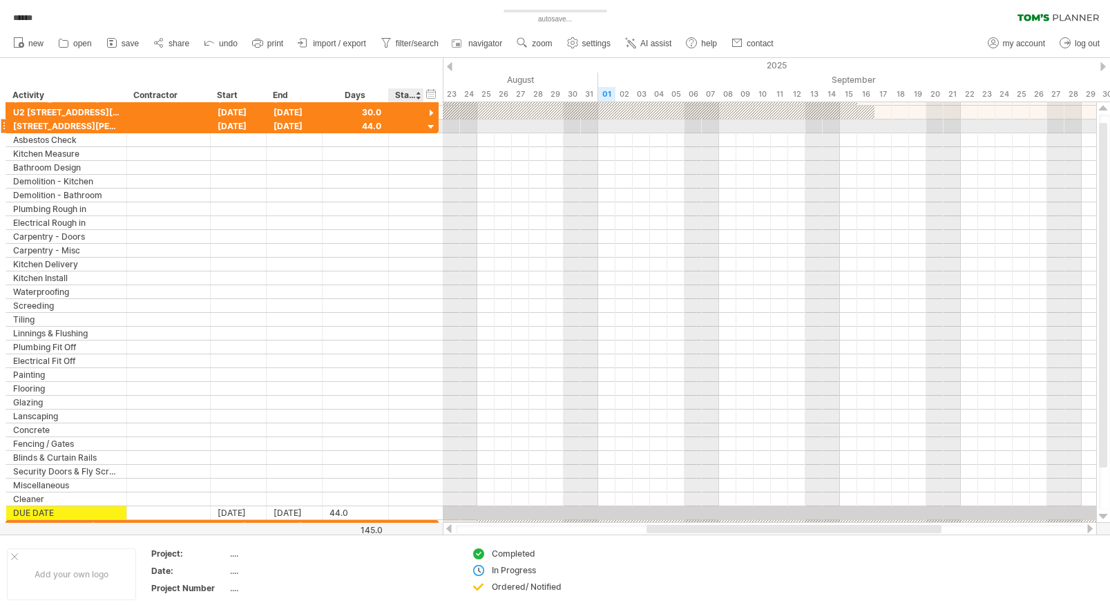
click at [430, 126] on div at bounding box center [431, 127] width 13 height 13
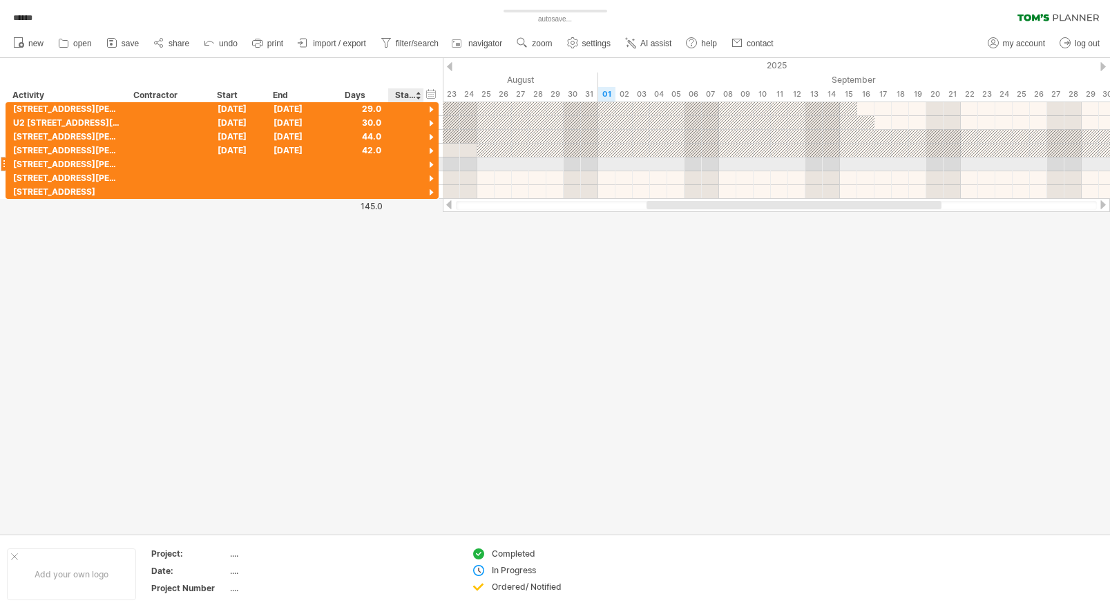
click at [401, 163] on div at bounding box center [406, 164] width 14 height 12
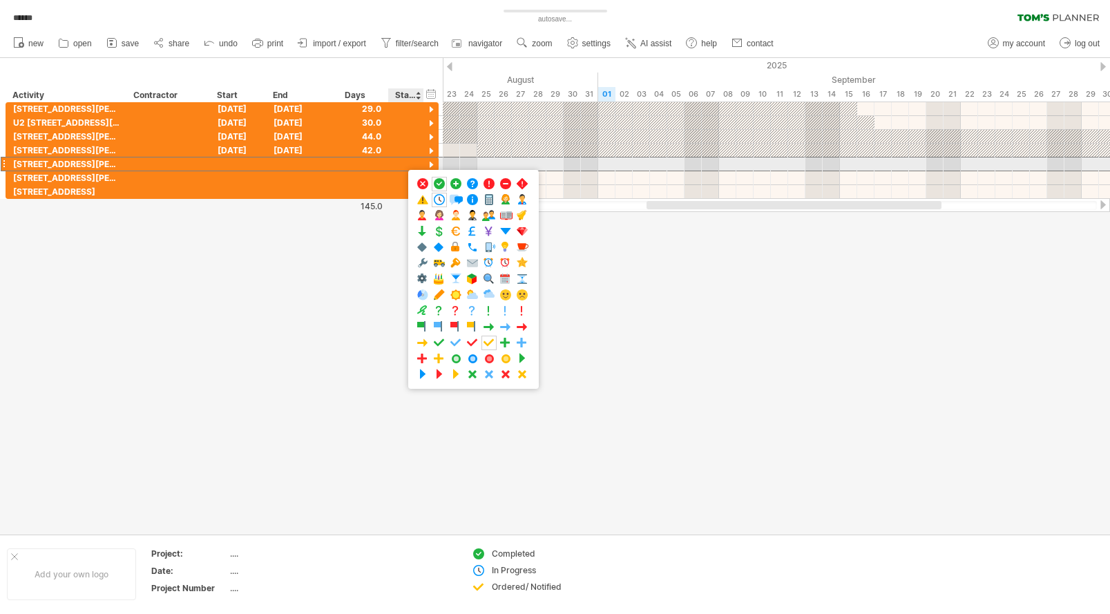
click at [329, 162] on div at bounding box center [355, 163] width 52 height 13
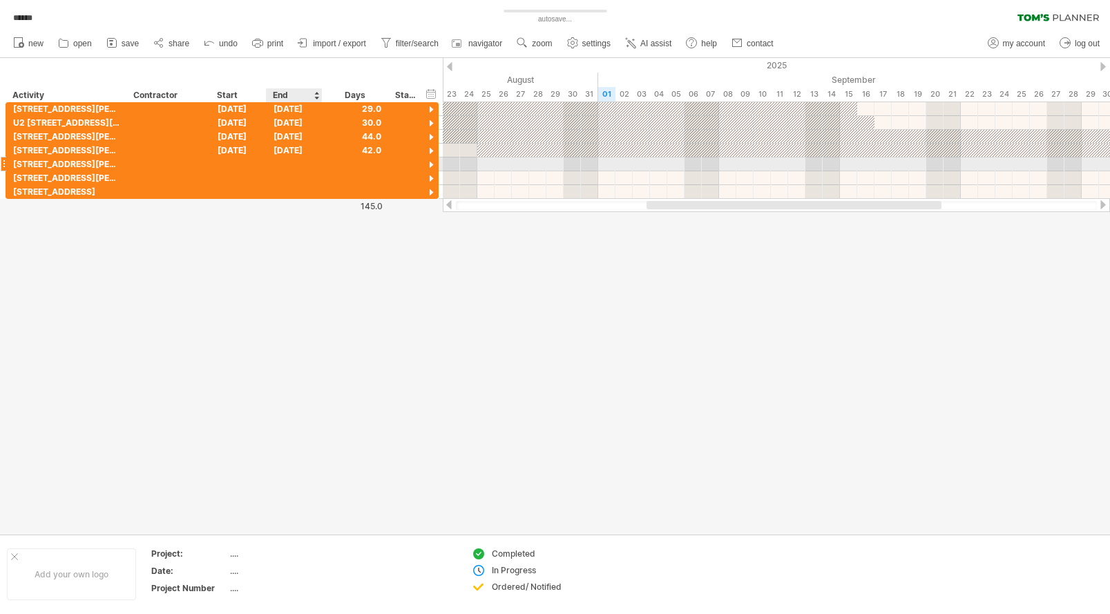
click at [299, 164] on div at bounding box center [295, 163] width 56 height 13
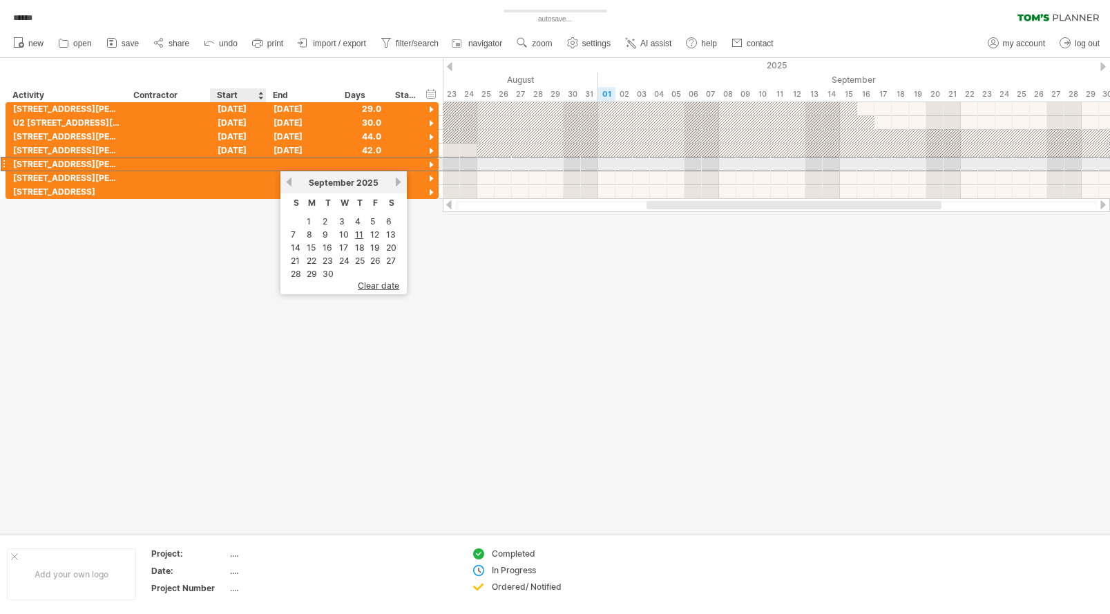
click at [237, 162] on div at bounding box center [239, 163] width 56 height 13
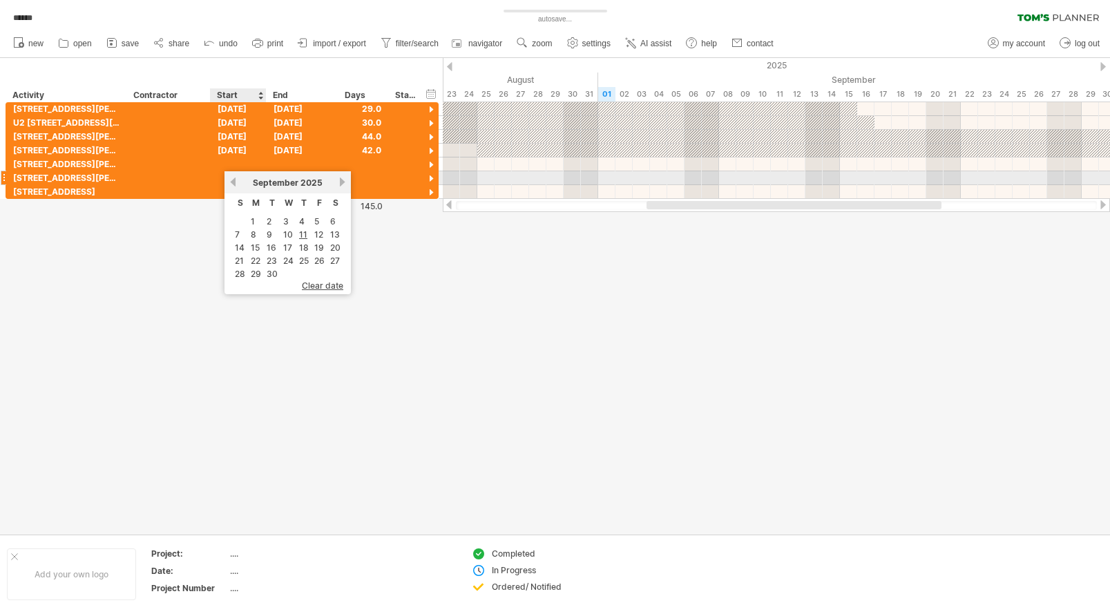
click at [235, 179] on link "previous" at bounding box center [233, 182] width 10 height 10
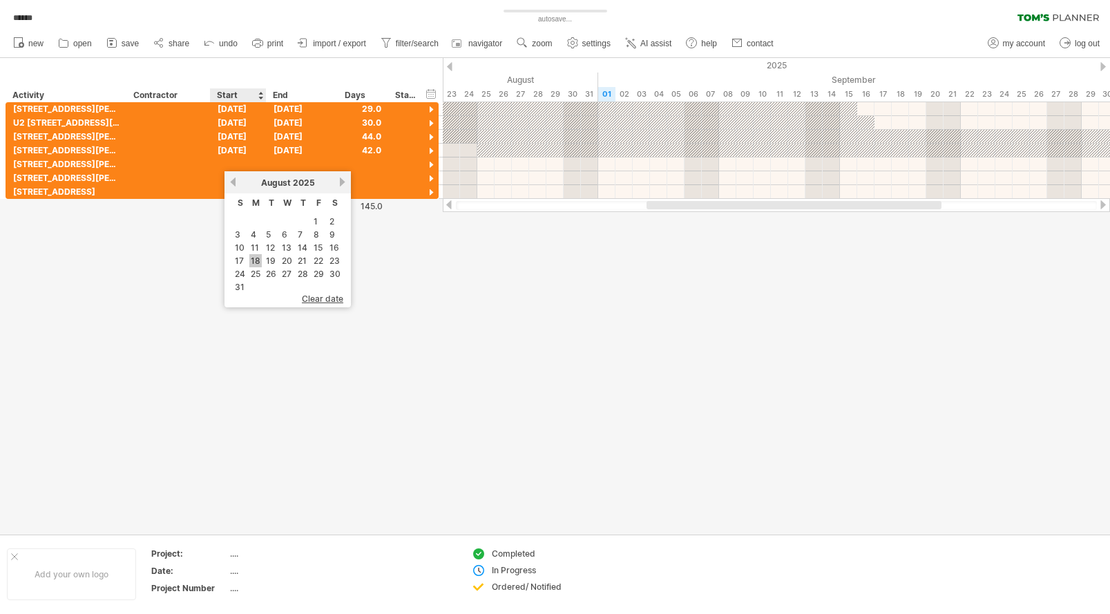
click at [255, 254] on link "18" at bounding box center [255, 260] width 12 height 13
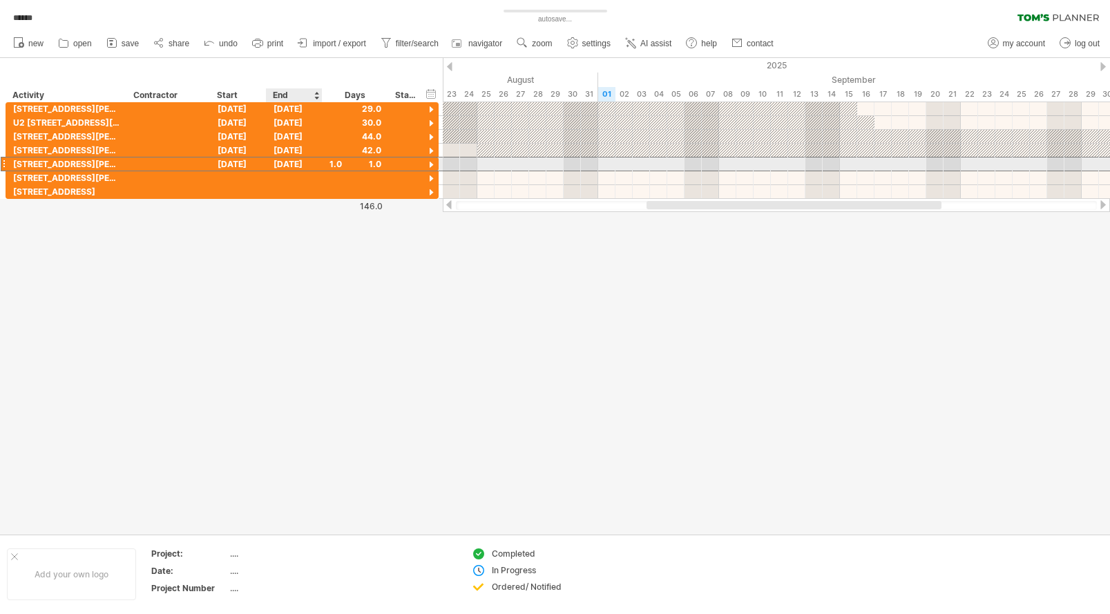
click at [295, 162] on div "18-08-25" at bounding box center [295, 163] width 56 height 13
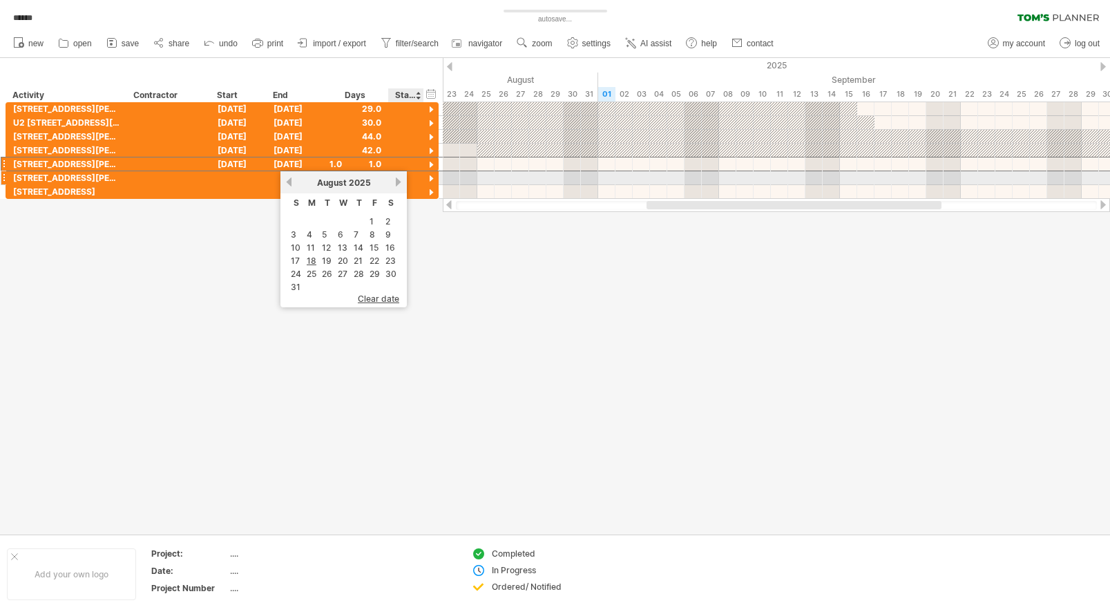
click at [392, 180] on div "August 2025" at bounding box center [343, 182] width 100 height 10
click at [394, 180] on link "next" at bounding box center [398, 182] width 10 height 10
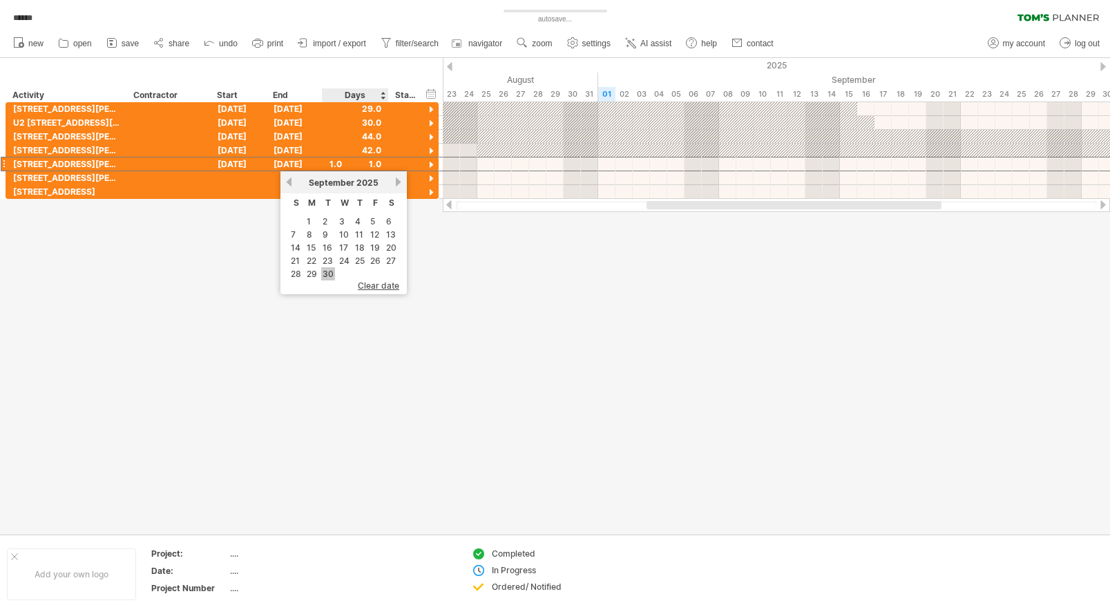
click at [323, 271] on link "30" at bounding box center [328, 273] width 14 height 13
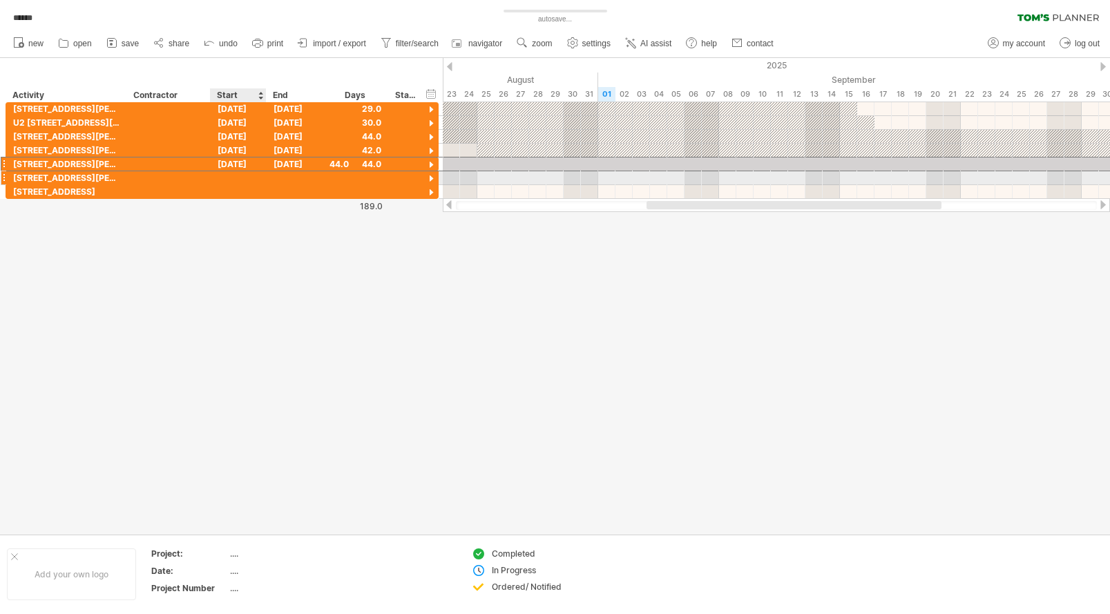
click at [248, 177] on div at bounding box center [239, 177] width 56 height 13
click at [224, 178] on div at bounding box center [239, 177] width 56 height 13
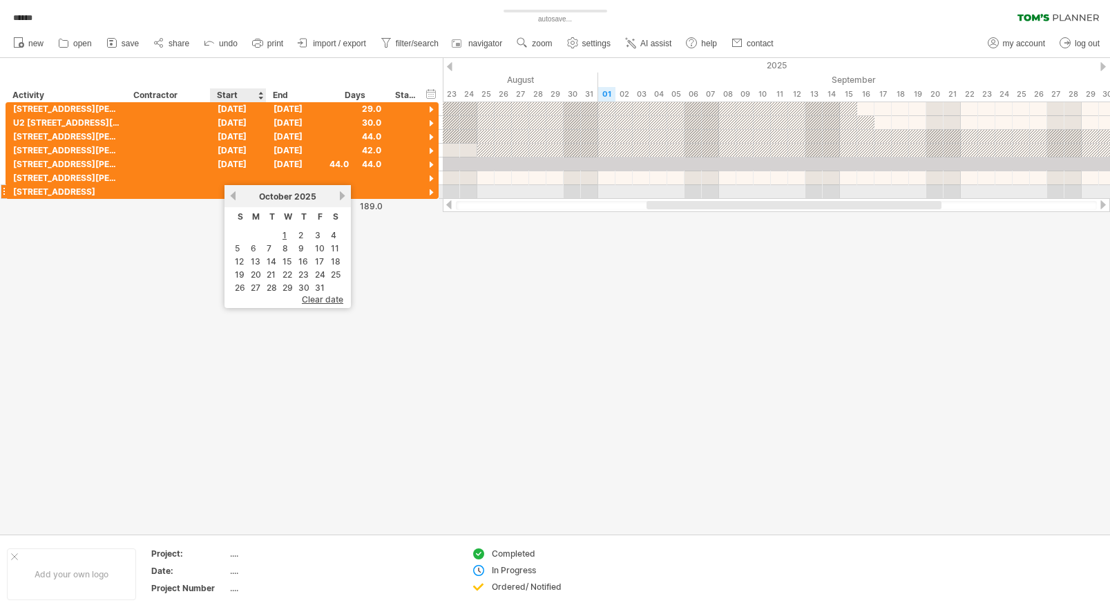
click at [234, 195] on link "previous" at bounding box center [233, 196] width 10 height 10
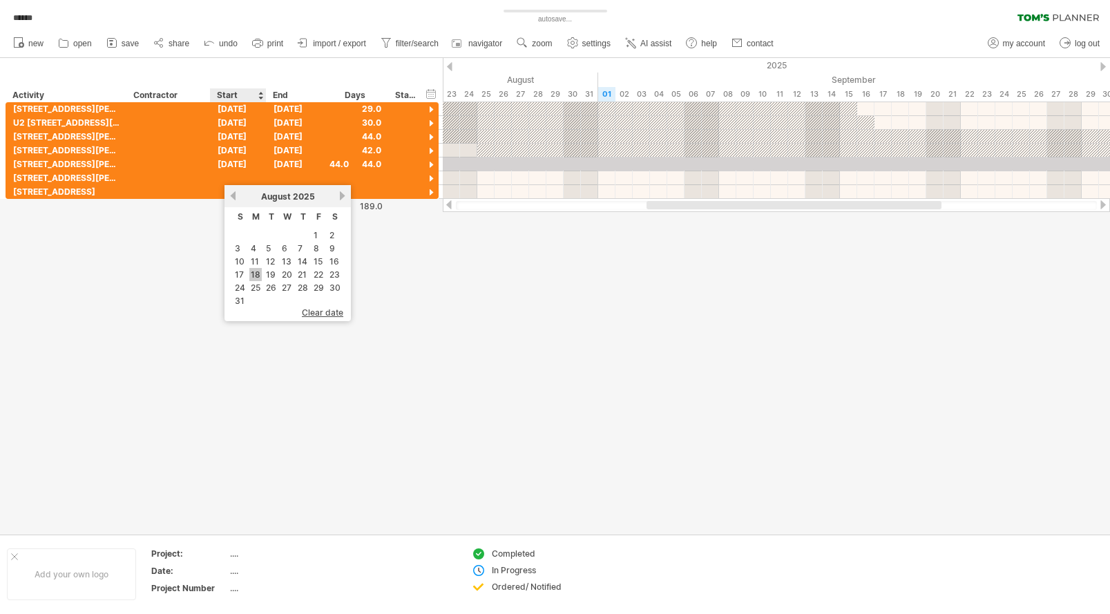
click at [252, 272] on link "18" at bounding box center [255, 274] width 12 height 13
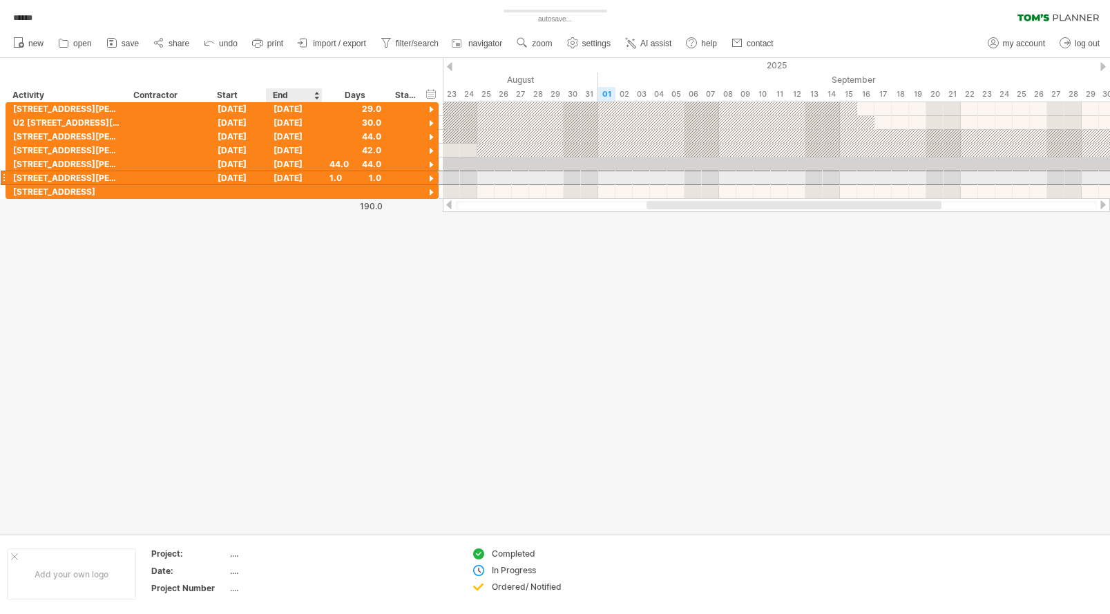
click at [296, 175] on div "18-08-25" at bounding box center [295, 177] width 56 height 13
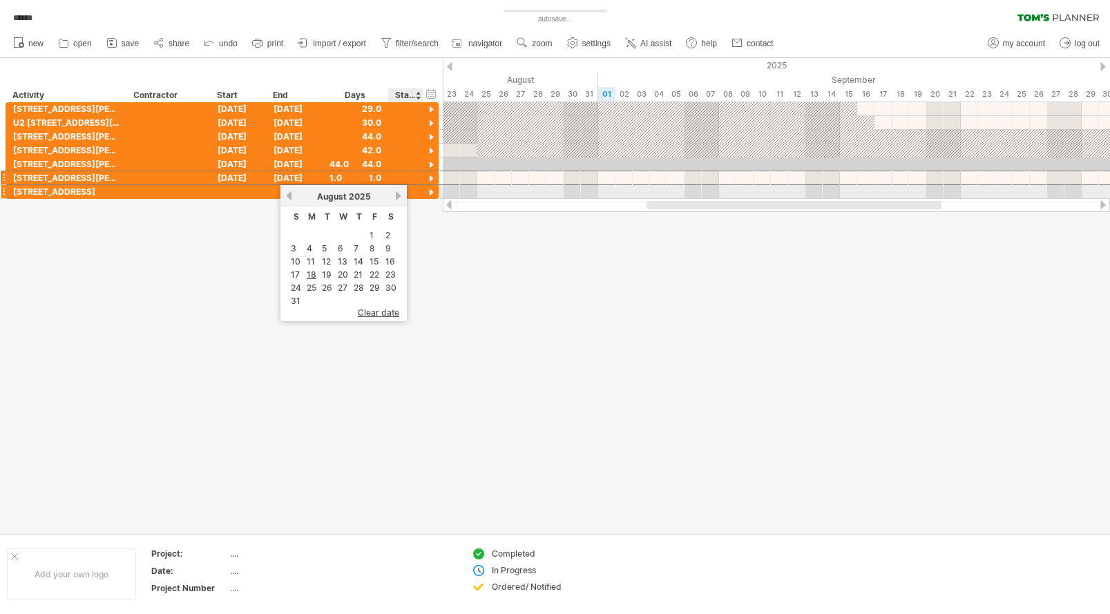
click at [401, 197] on link "next" at bounding box center [398, 196] width 10 height 10
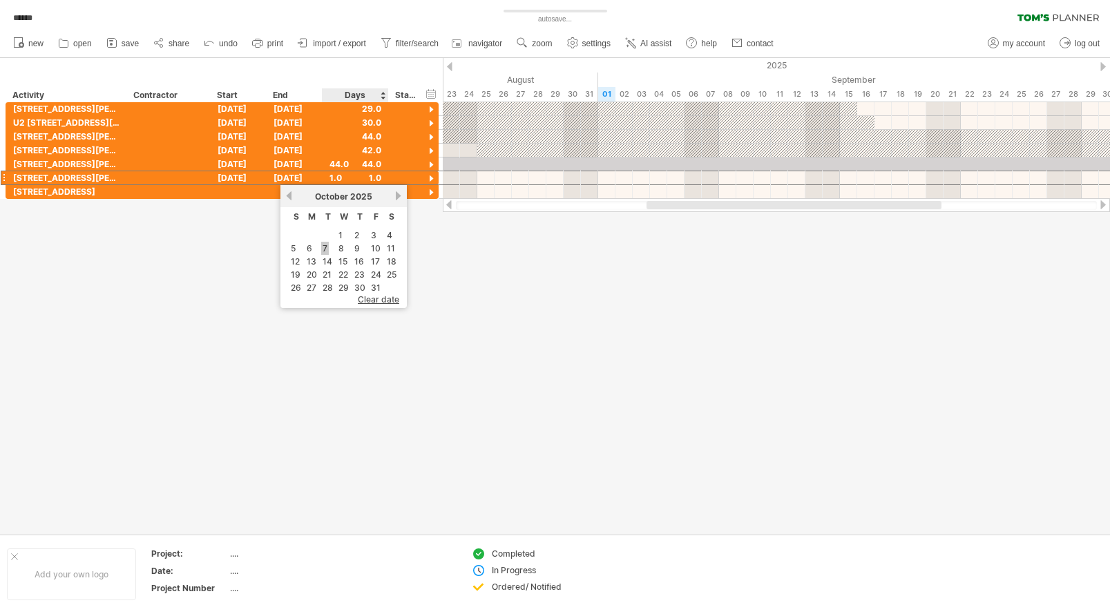
click at [325, 246] on link "7" at bounding box center [325, 248] width 8 height 13
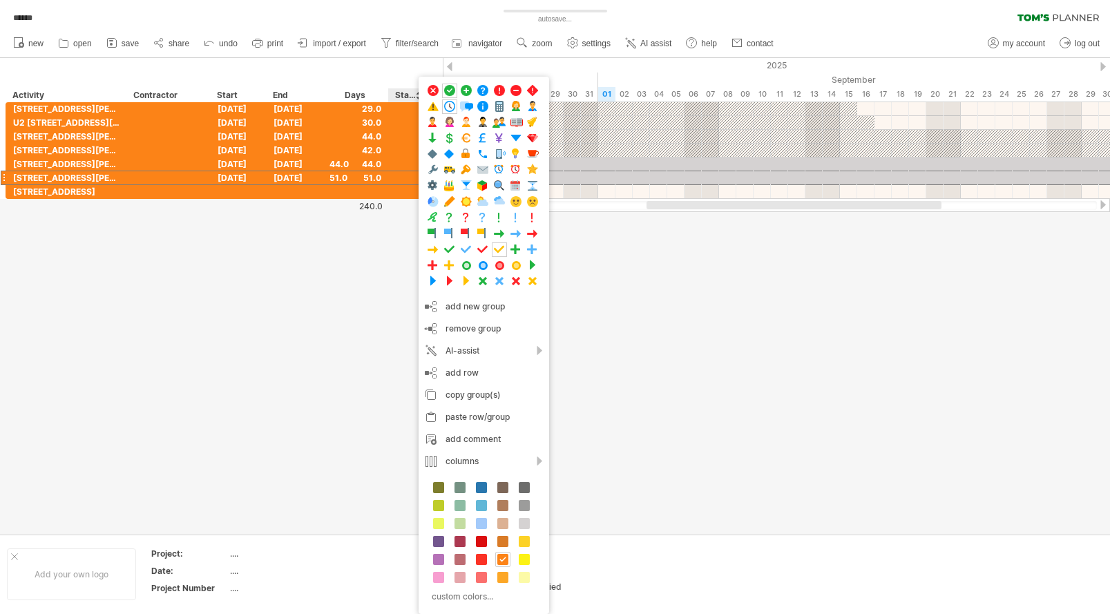
click at [155, 252] on div at bounding box center [555, 296] width 1110 height 476
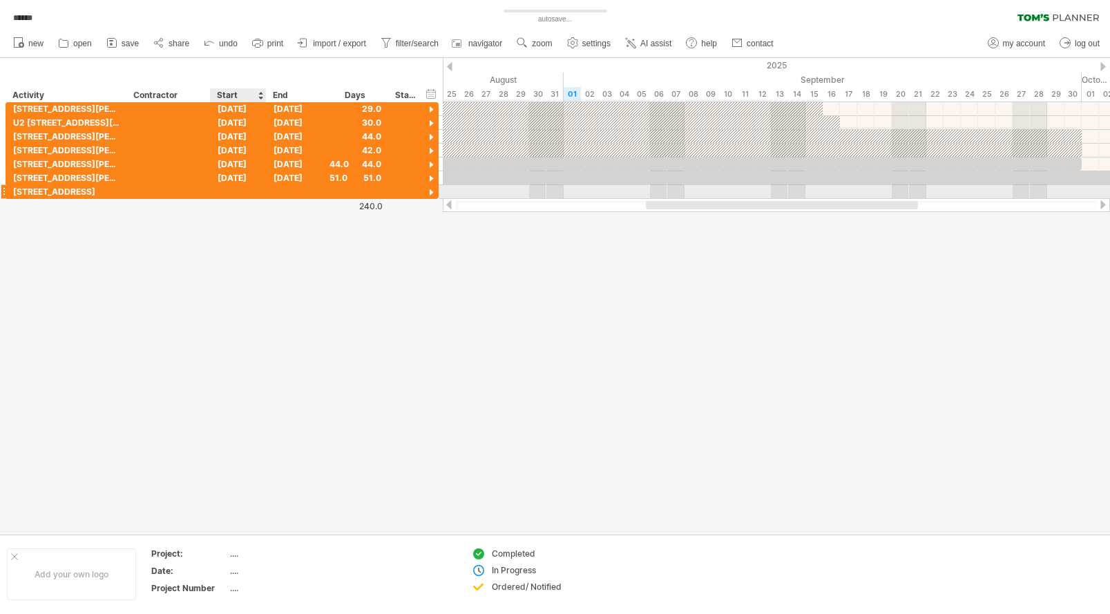
click at [230, 191] on div at bounding box center [239, 191] width 56 height 13
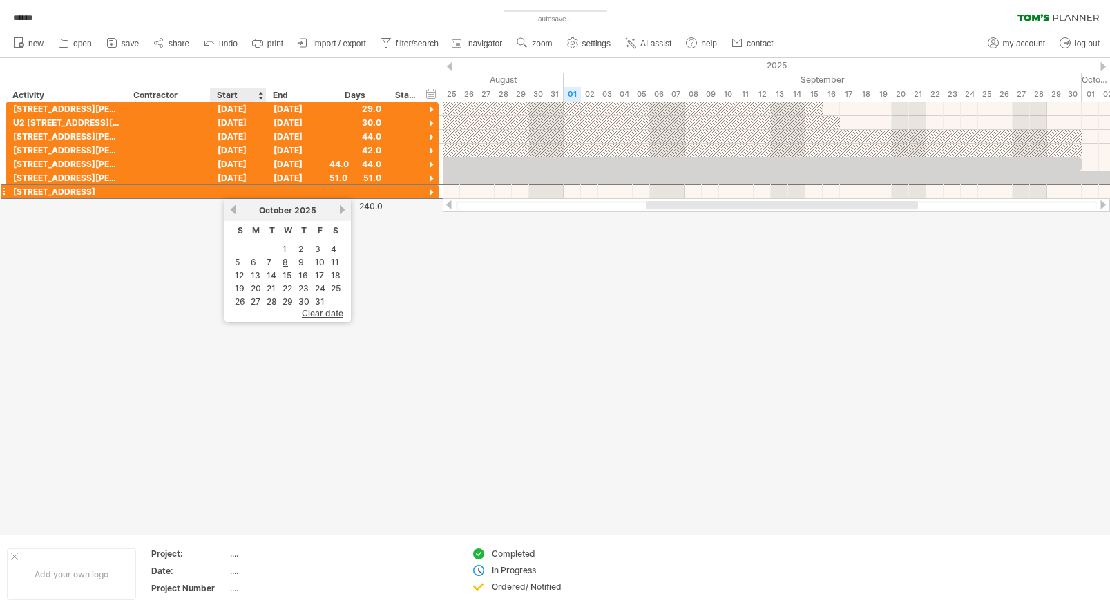
click at [236, 209] on link "previous" at bounding box center [233, 209] width 10 height 10
click at [251, 274] on link "11" at bounding box center [254, 275] width 11 height 13
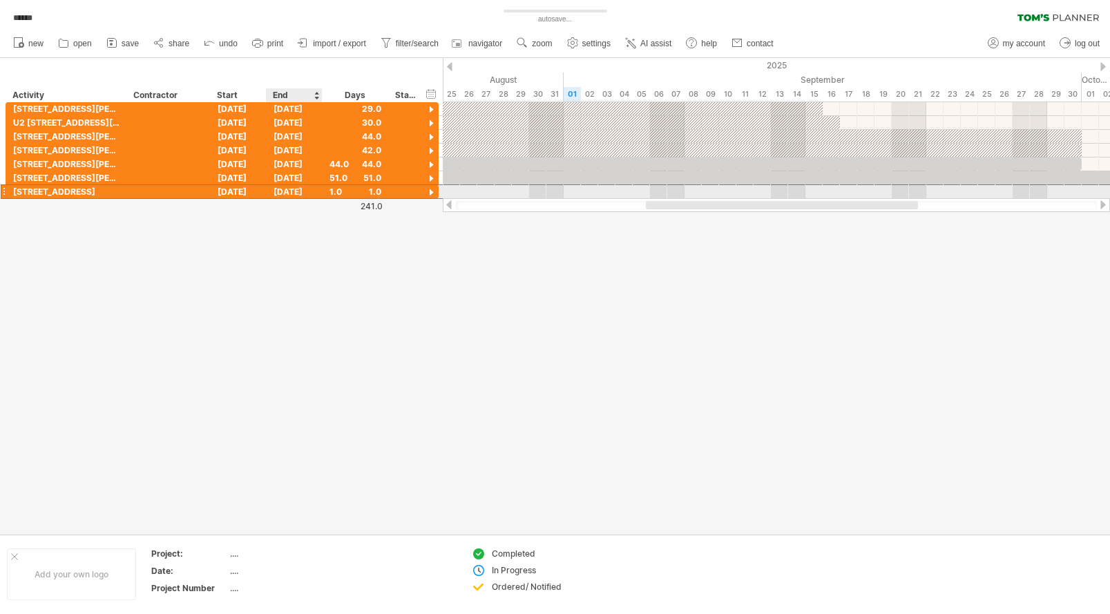
click at [296, 192] on div "11-08-25" at bounding box center [295, 191] width 56 height 13
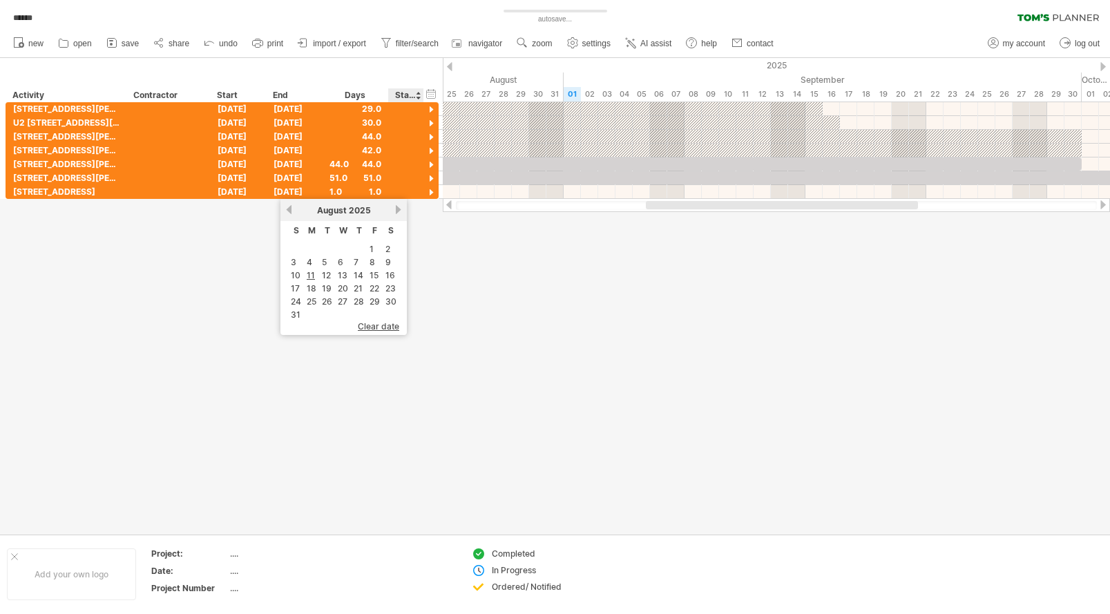
click at [396, 209] on link "next" at bounding box center [398, 209] width 10 height 10
click at [325, 260] on link "7" at bounding box center [325, 261] width 8 height 13
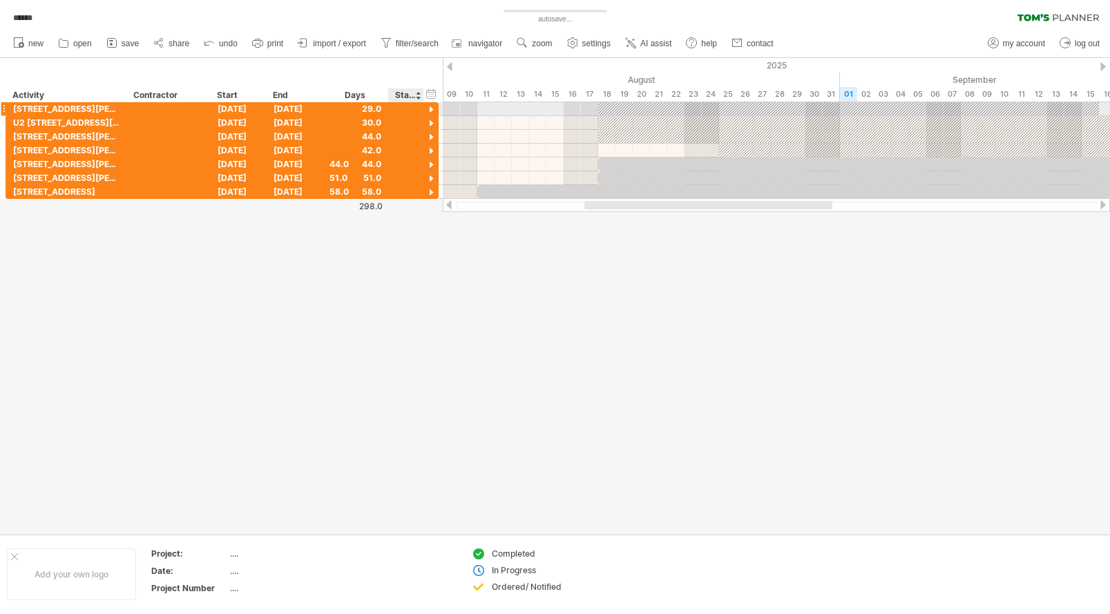
click at [430, 110] on div at bounding box center [431, 110] width 13 height 13
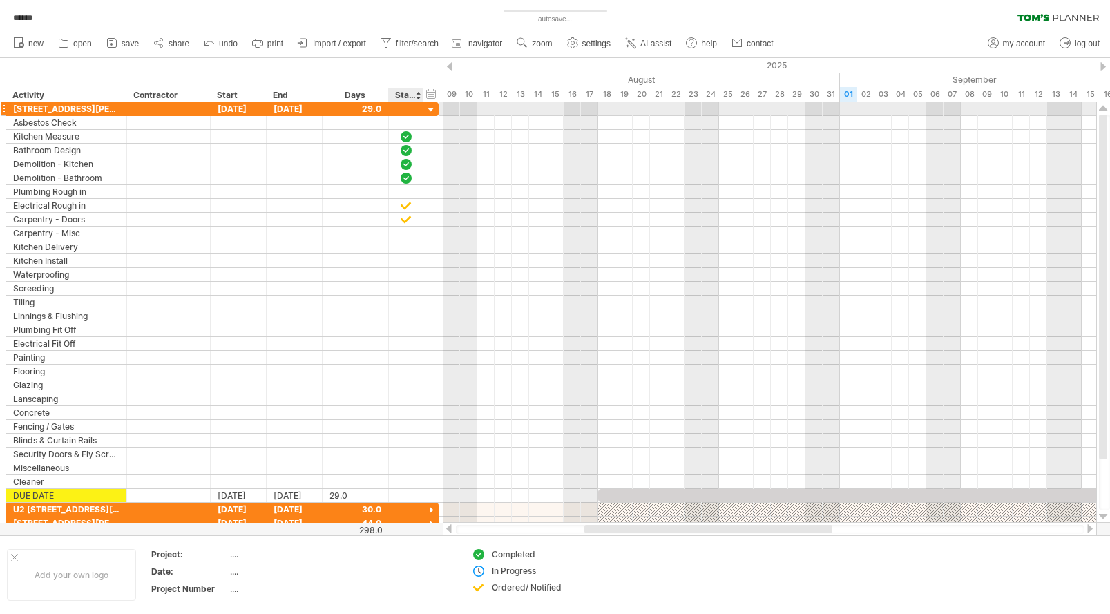
click at [431, 109] on div at bounding box center [431, 110] width 13 height 13
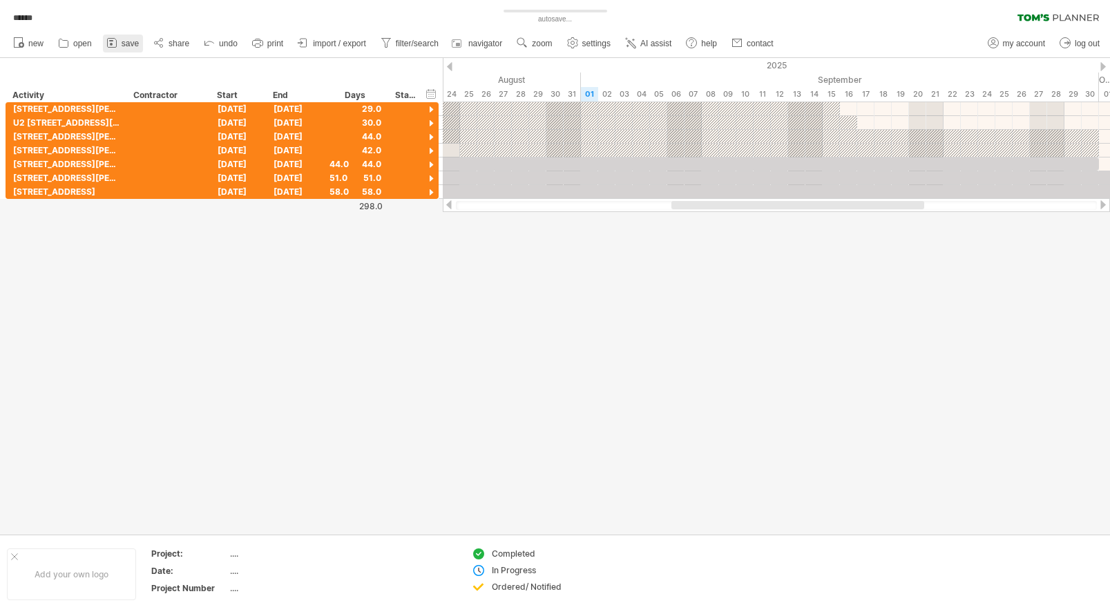
click at [110, 42] on icon at bounding box center [112, 43] width 14 height 14
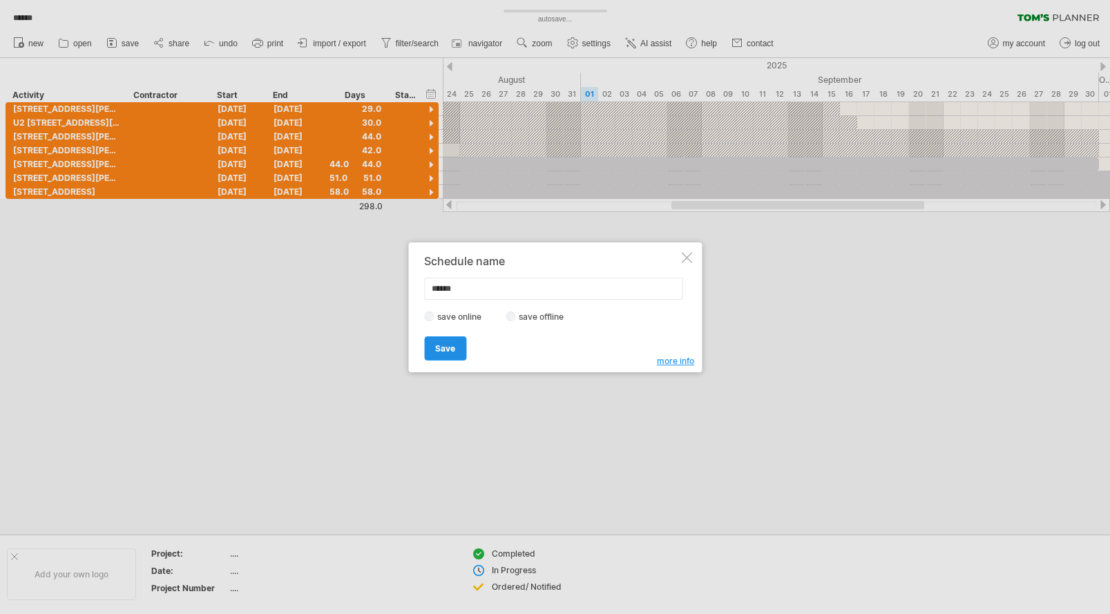
click at [450, 340] on link "Save" at bounding box center [445, 348] width 42 height 24
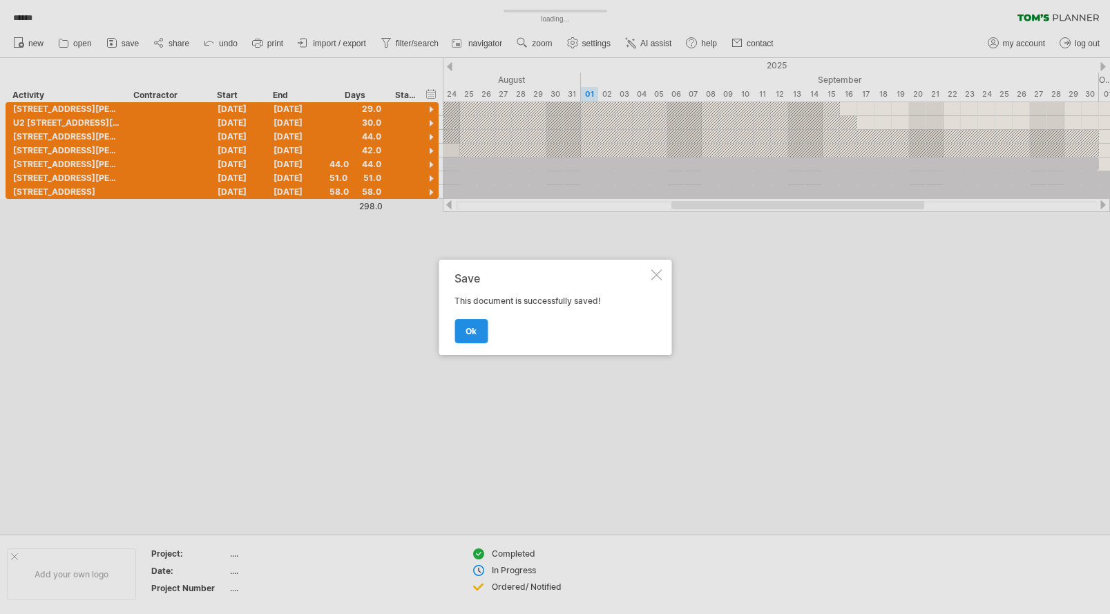
click at [470, 331] on span "ok" at bounding box center [470, 331] width 11 height 10
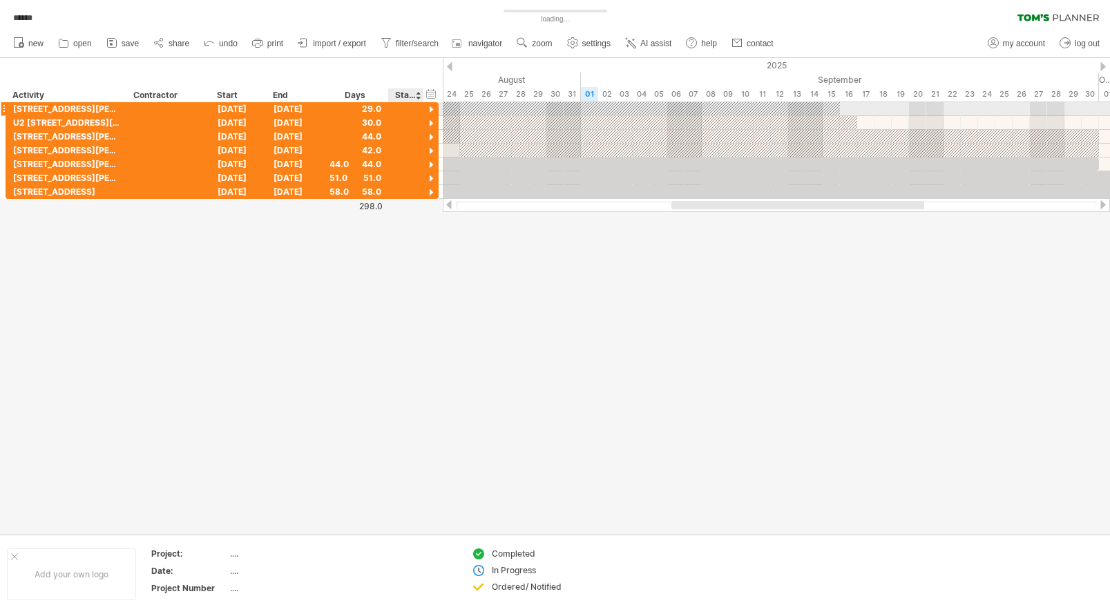
click at [431, 109] on div at bounding box center [431, 110] width 13 height 13
